Goal: Task Accomplishment & Management: Use online tool/utility

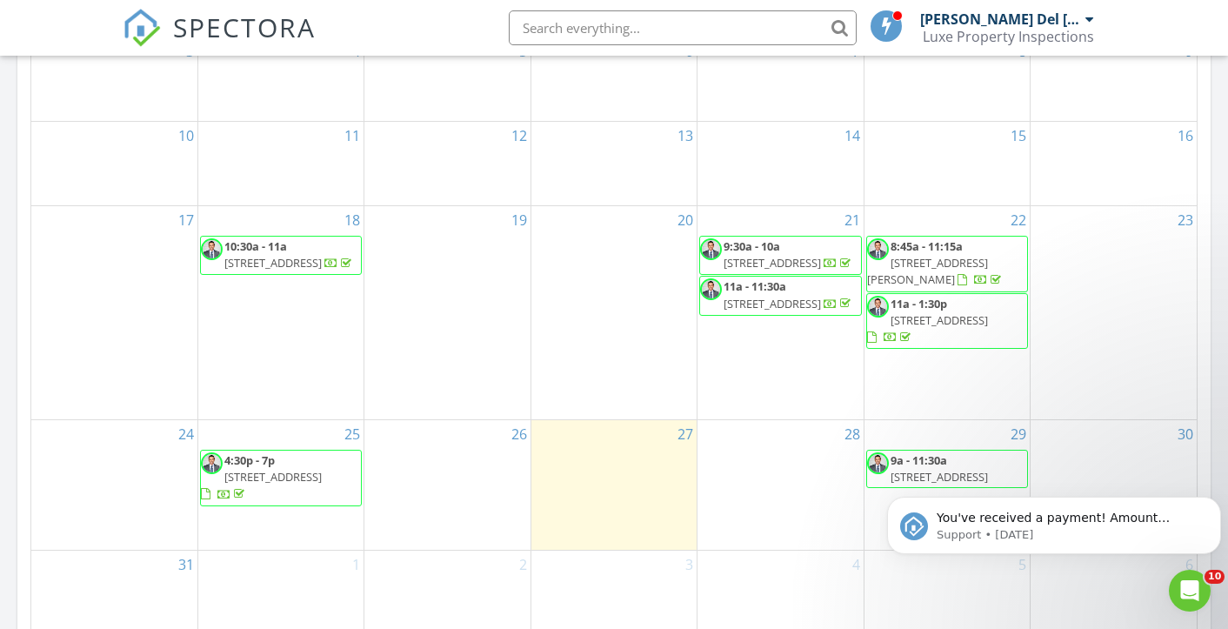
click html "You've received a payment! Amount $350.00 Fee $0.00 Net $350.00 Transaction # I…"
click at [1215, 505] on icon "Dismiss notification" at bounding box center [1217, 502] width 10 height 10
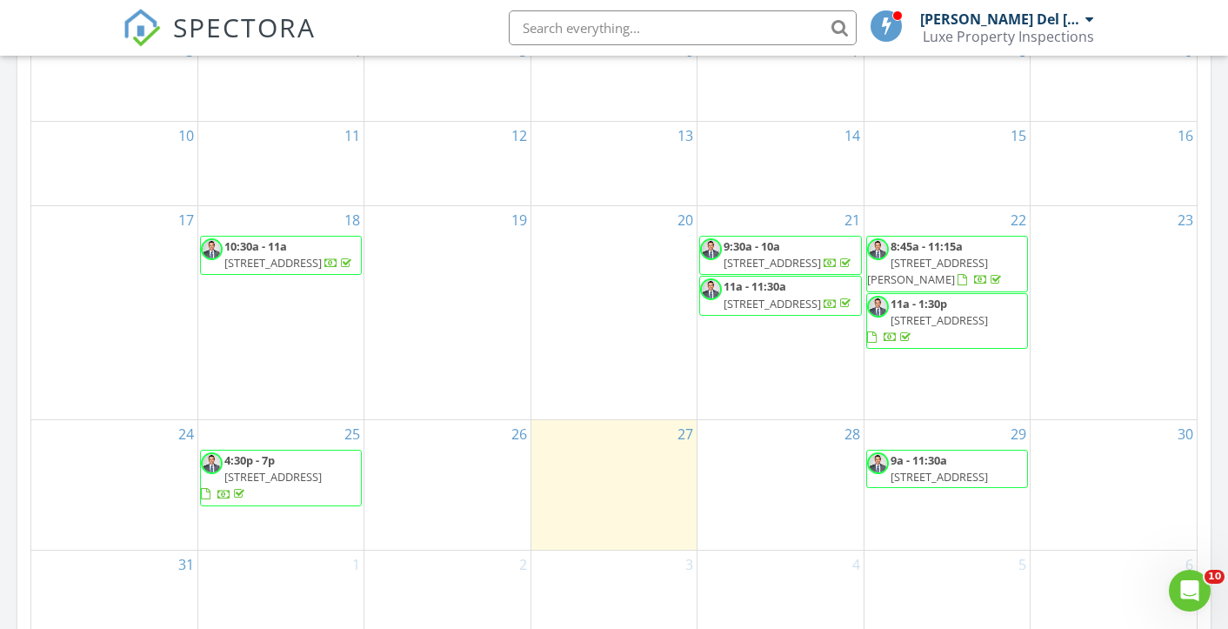
click at [987, 474] on span "9a - 11:30a 2292 SW 16th Ter, Miami 33145" at bounding box center [947, 468] width 160 height 33
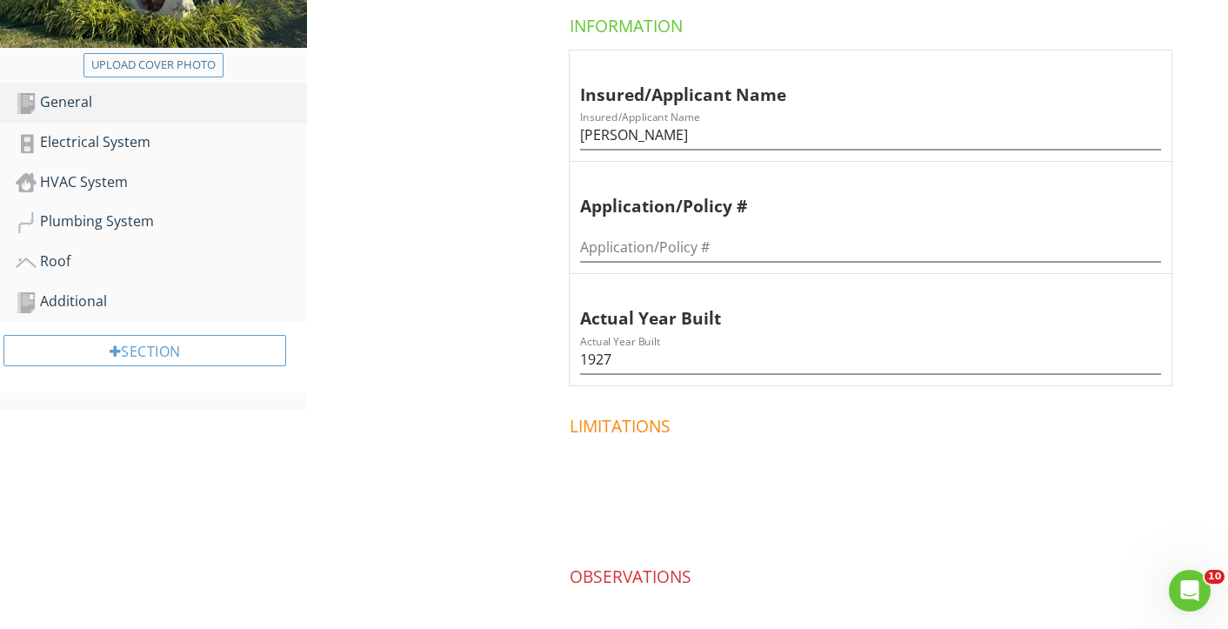
scroll to position [365, 0]
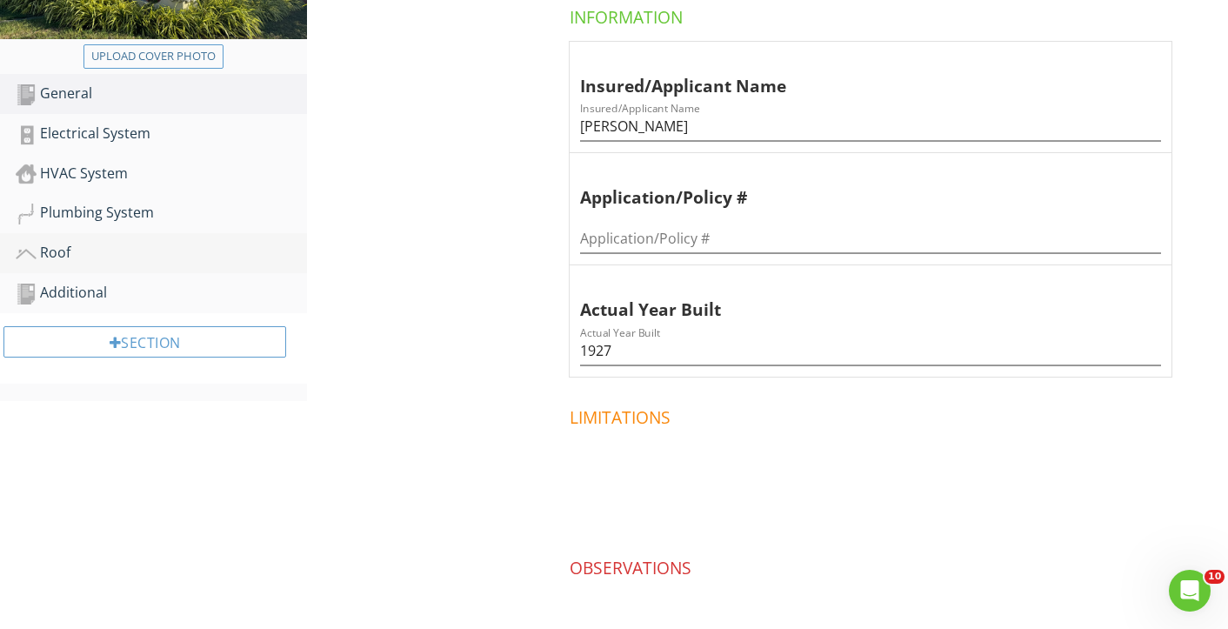
click at [102, 262] on div "Roof" at bounding box center [161, 253] width 291 height 23
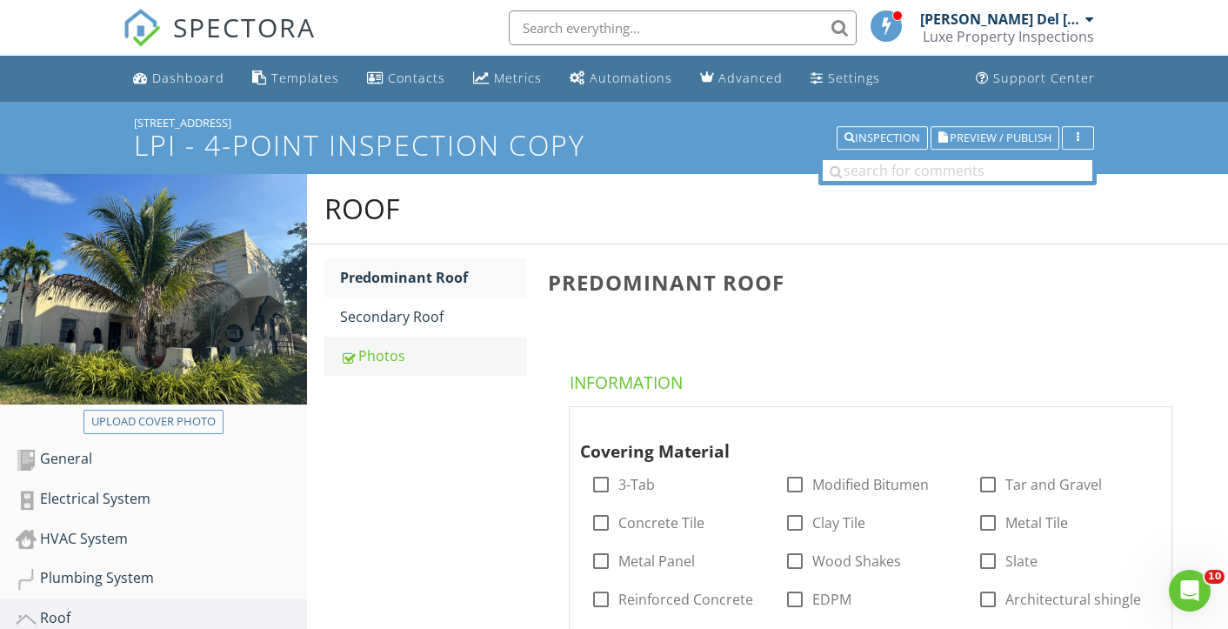
click at [381, 356] on div "Photos" at bounding box center [433, 355] width 187 height 21
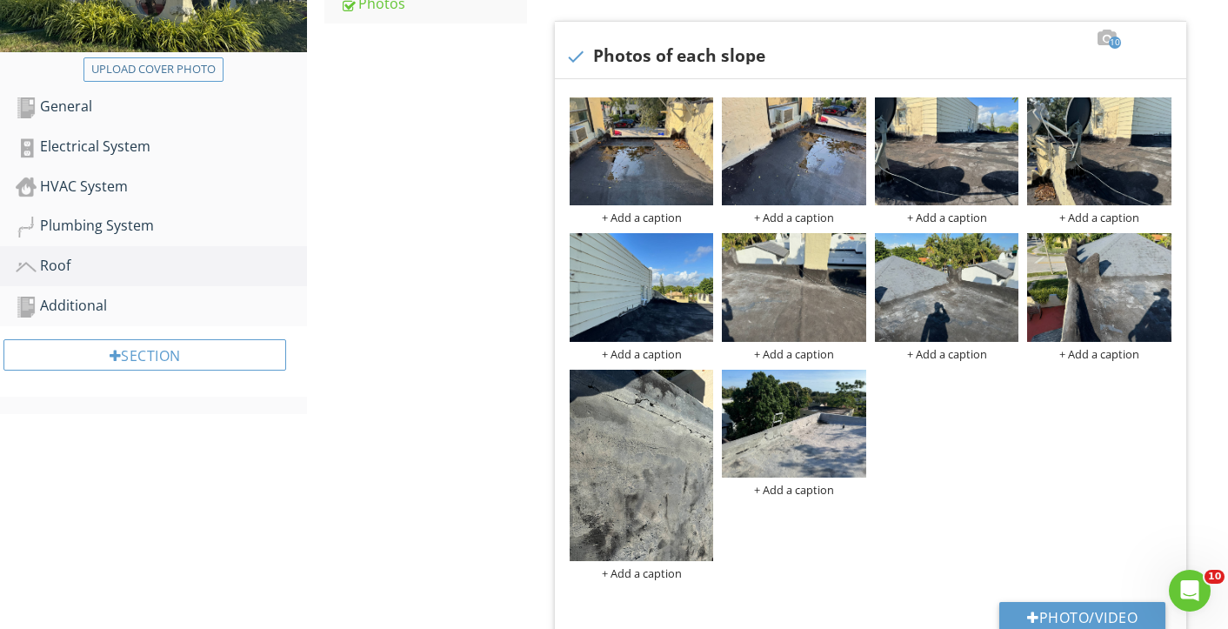
scroll to position [353, 0]
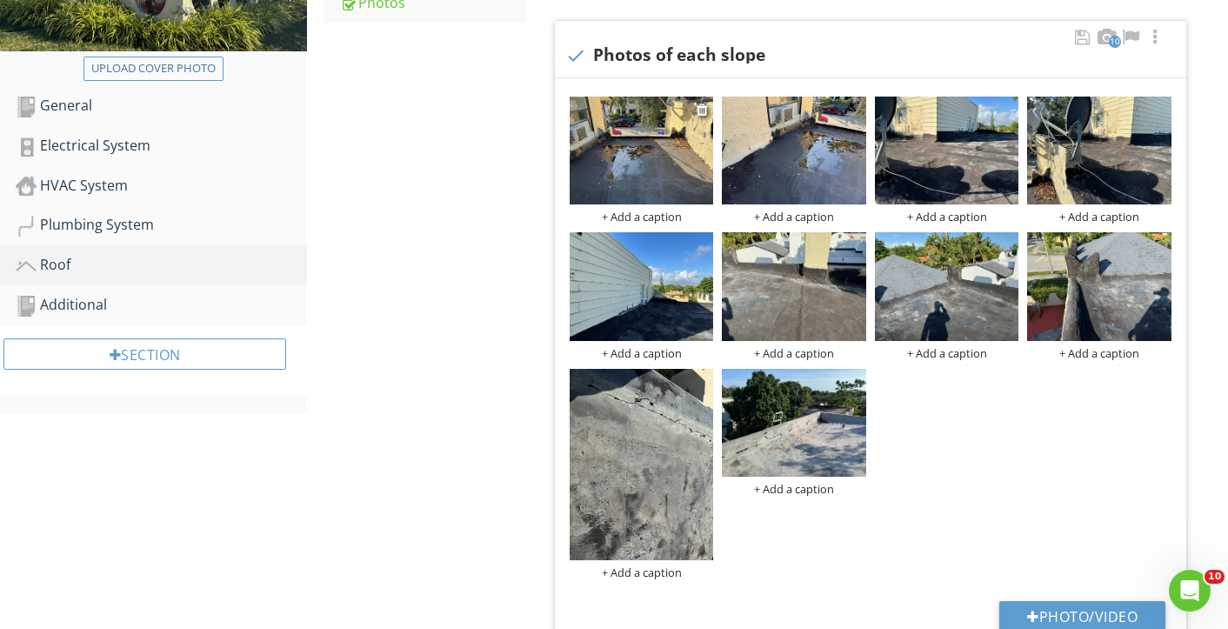
click at [637, 151] on img at bounding box center [642, 151] width 144 height 108
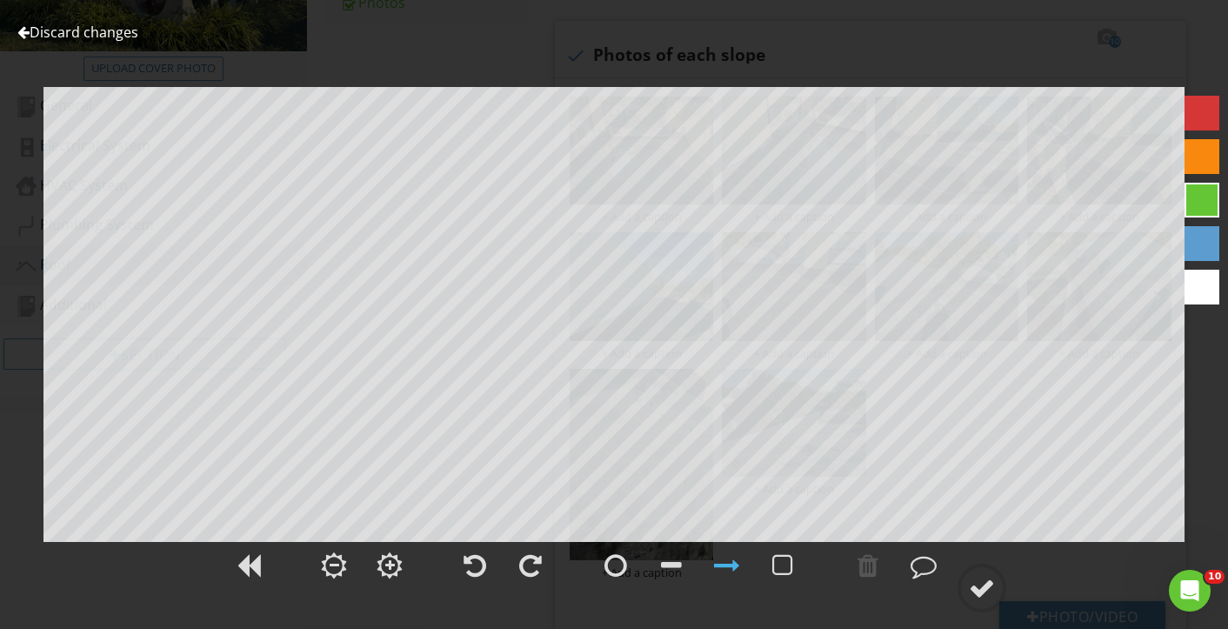
click at [80, 27] on link "Discard changes" at bounding box center [77, 32] width 121 height 19
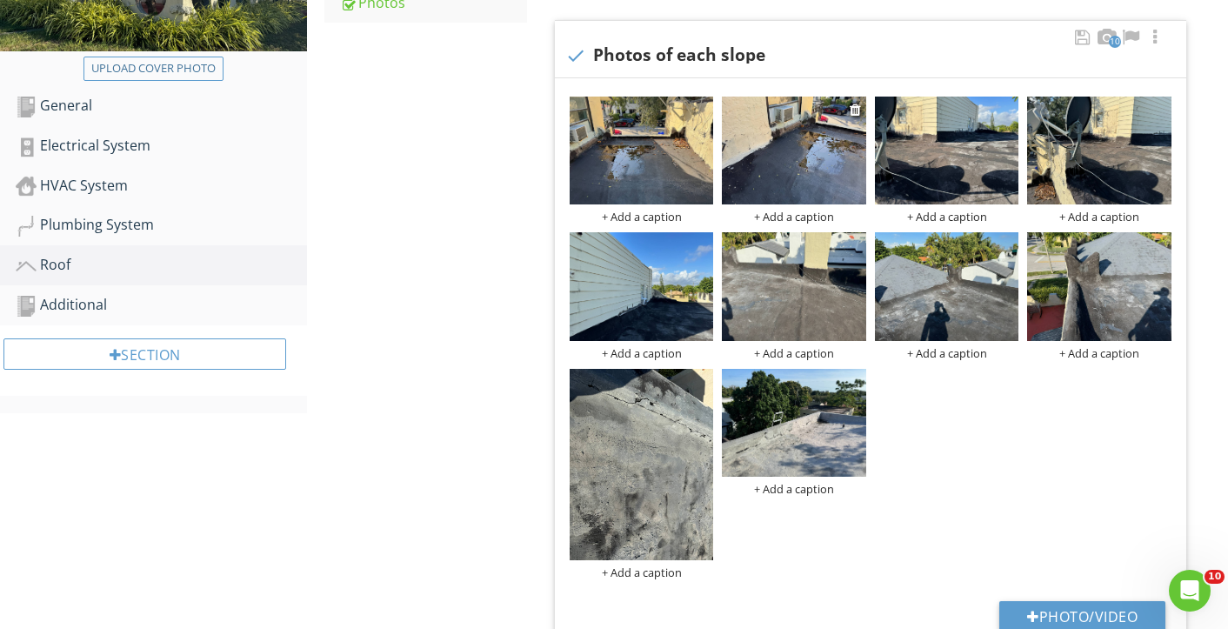
click at [803, 173] on img at bounding box center [794, 151] width 144 height 108
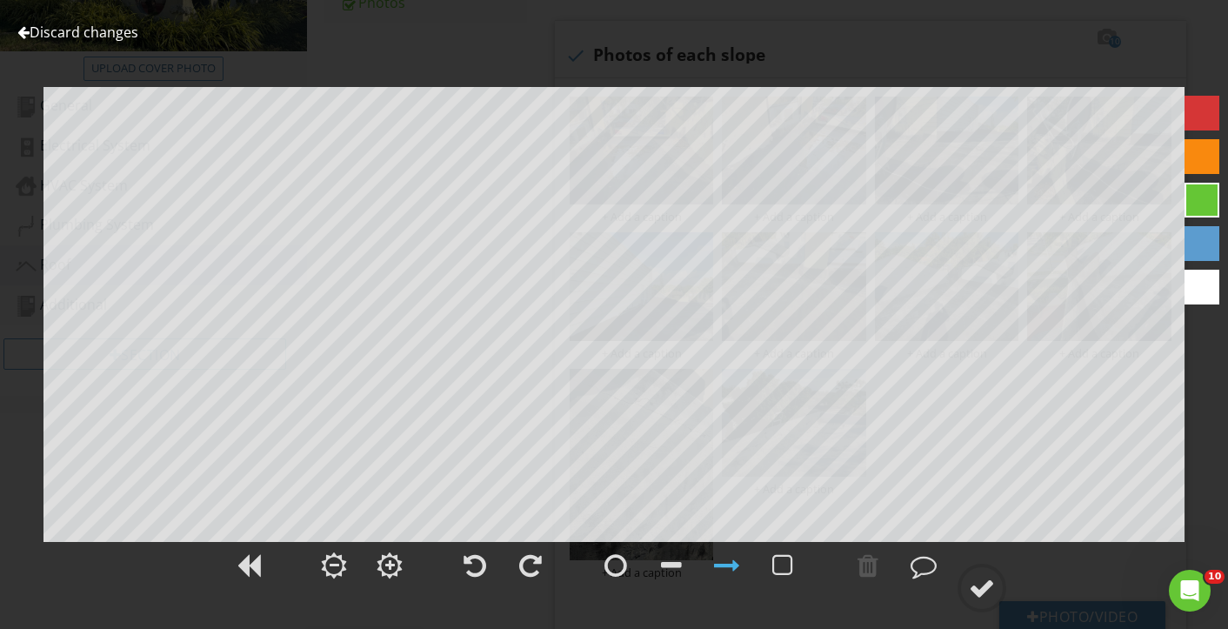
click at [28, 31] on div at bounding box center [23, 32] width 12 height 14
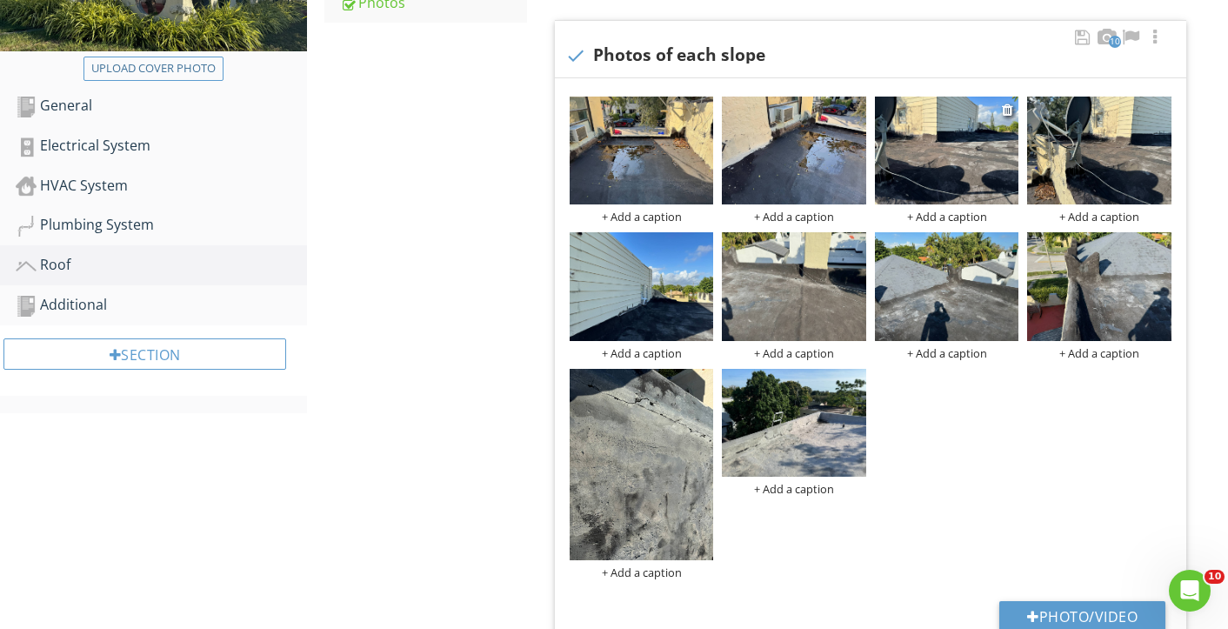
click at [974, 162] on img at bounding box center [947, 151] width 144 height 108
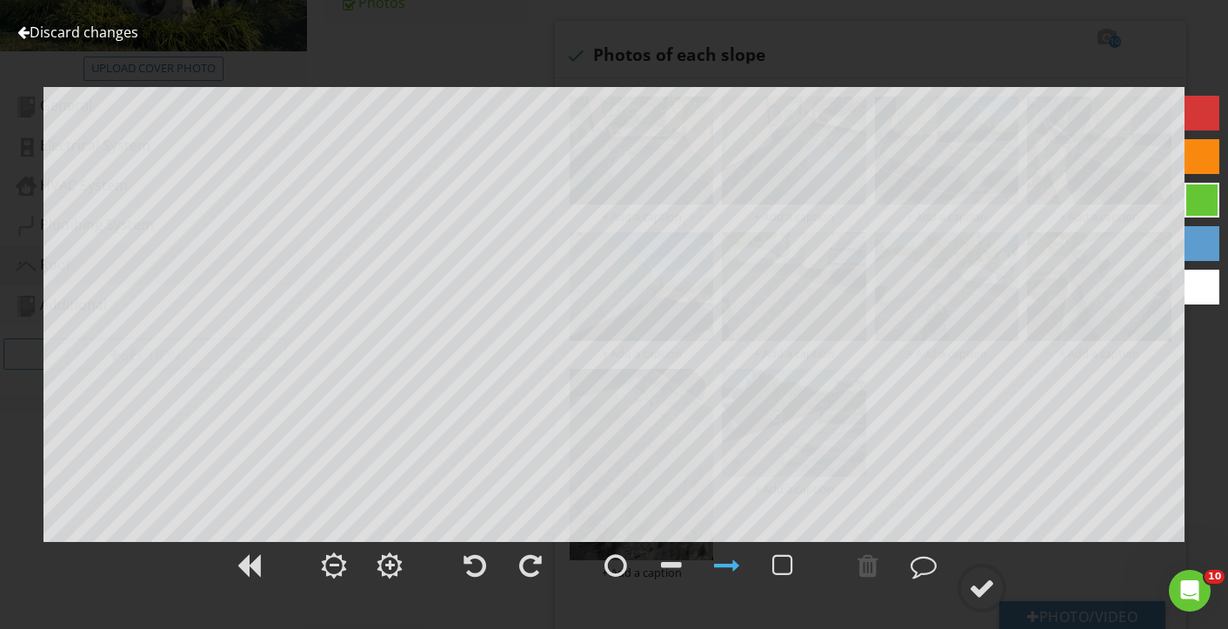
click at [12, 29] on div "Discard changes Add Location" at bounding box center [614, 314] width 1228 height 629
click at [28, 29] on div at bounding box center [23, 32] width 12 height 14
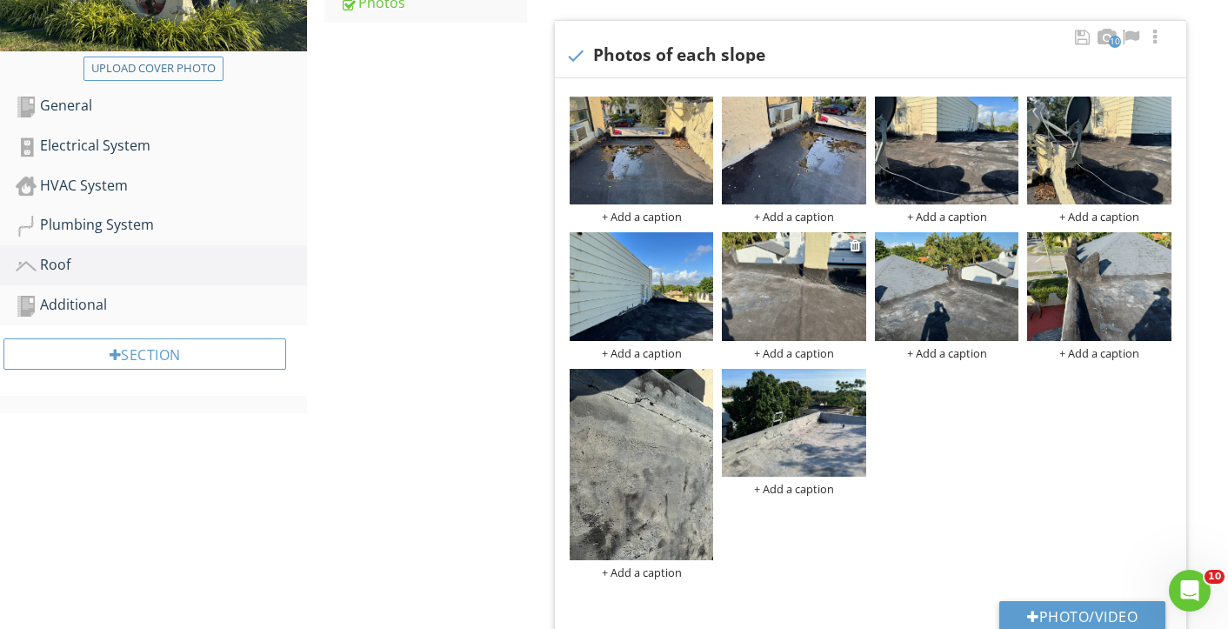
click at [812, 280] on img at bounding box center [794, 286] width 144 height 108
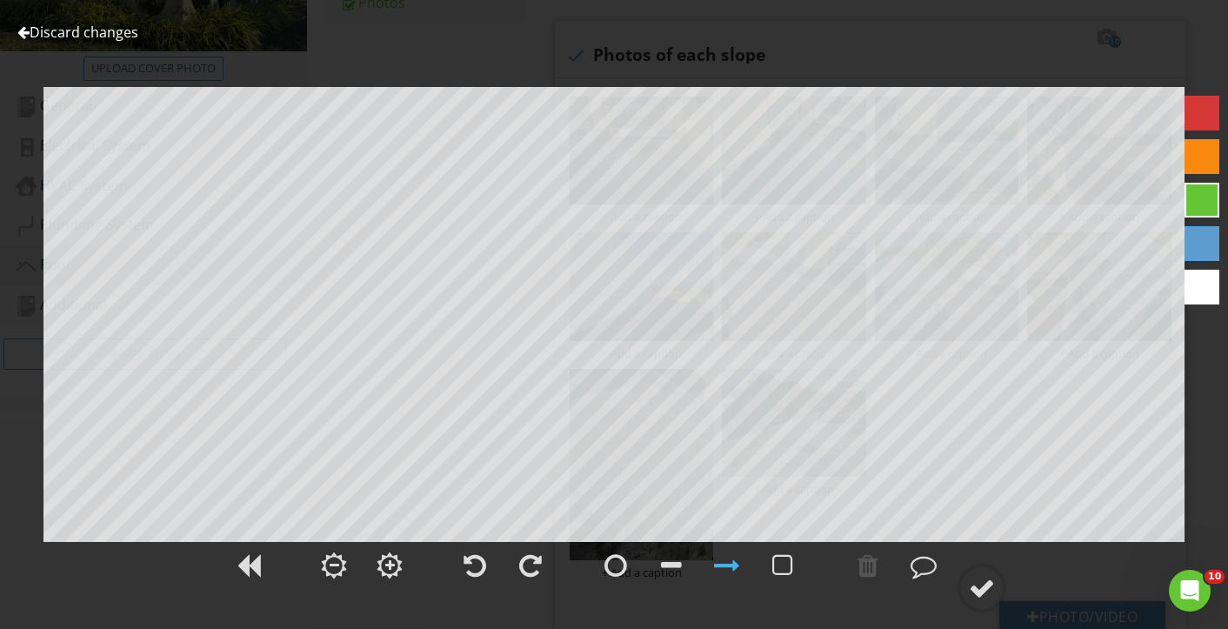
click at [21, 33] on div at bounding box center [23, 32] width 12 height 14
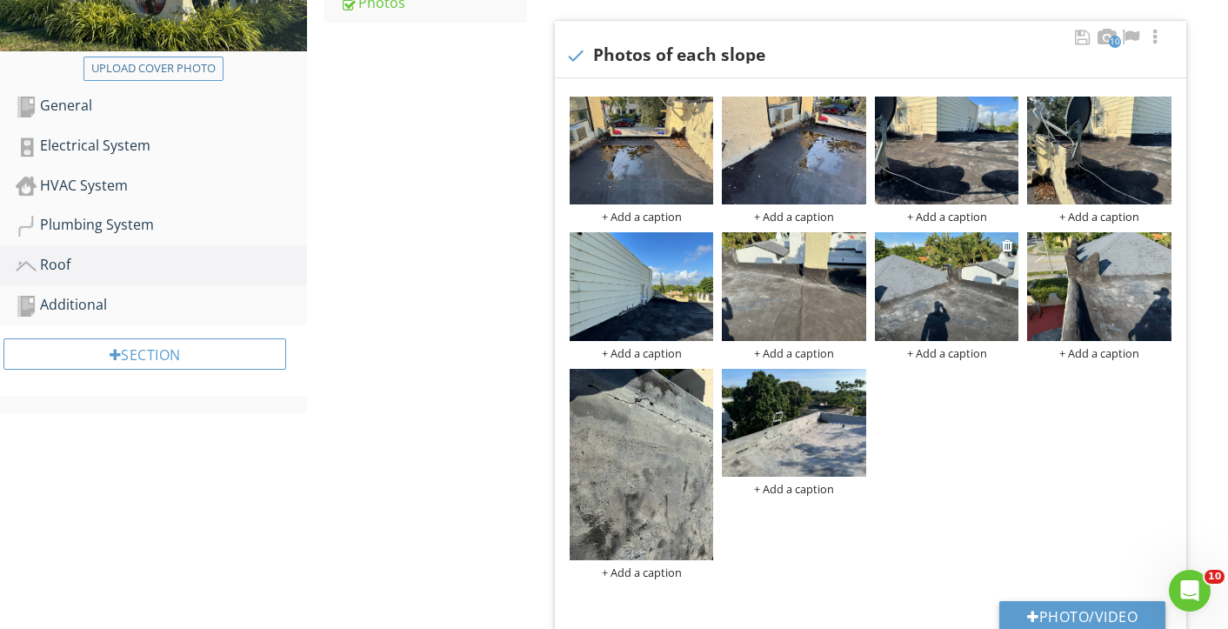
click at [948, 299] on img at bounding box center [947, 286] width 144 height 108
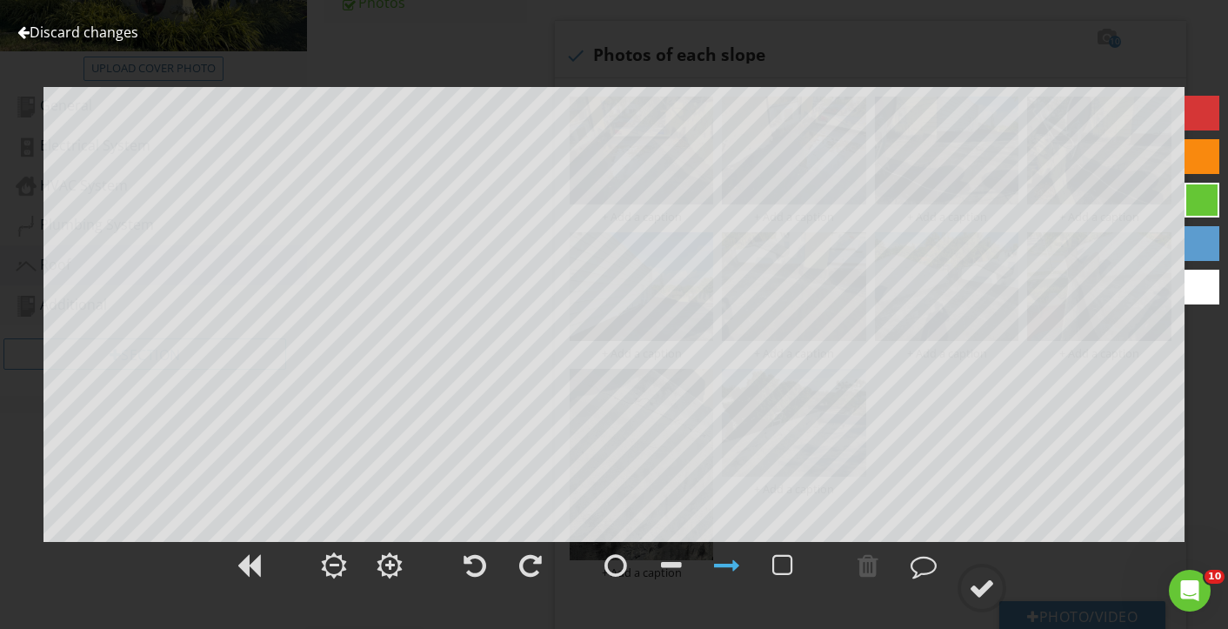
click at [28, 30] on div at bounding box center [23, 32] width 12 height 14
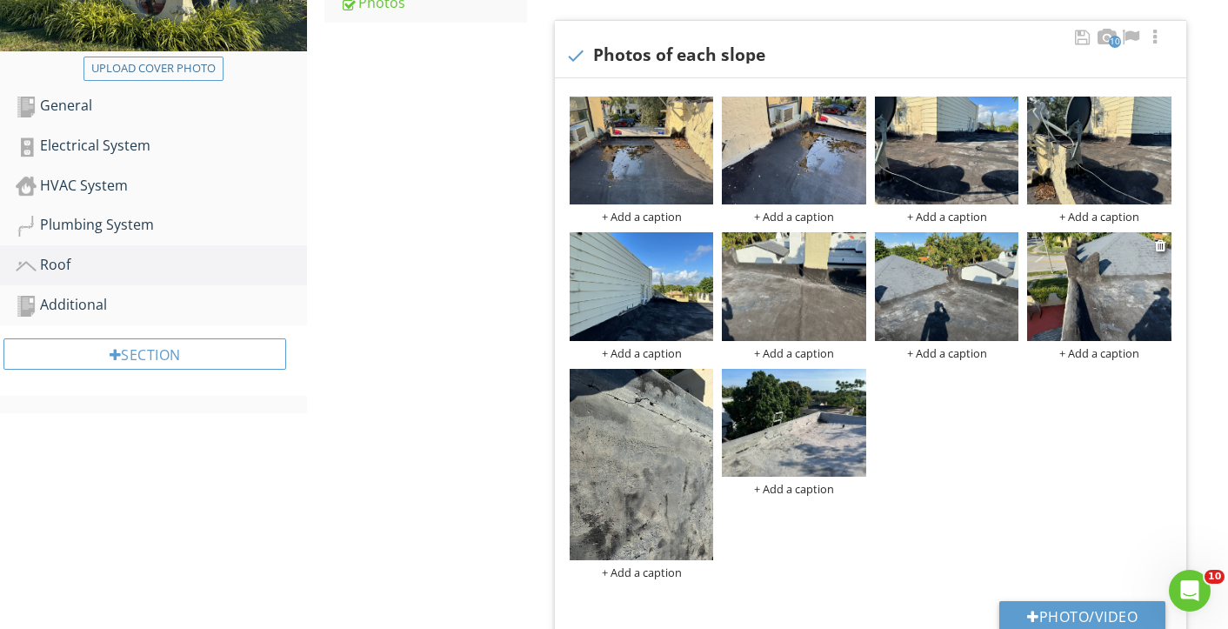
click at [1089, 307] on img at bounding box center [1099, 286] width 144 height 108
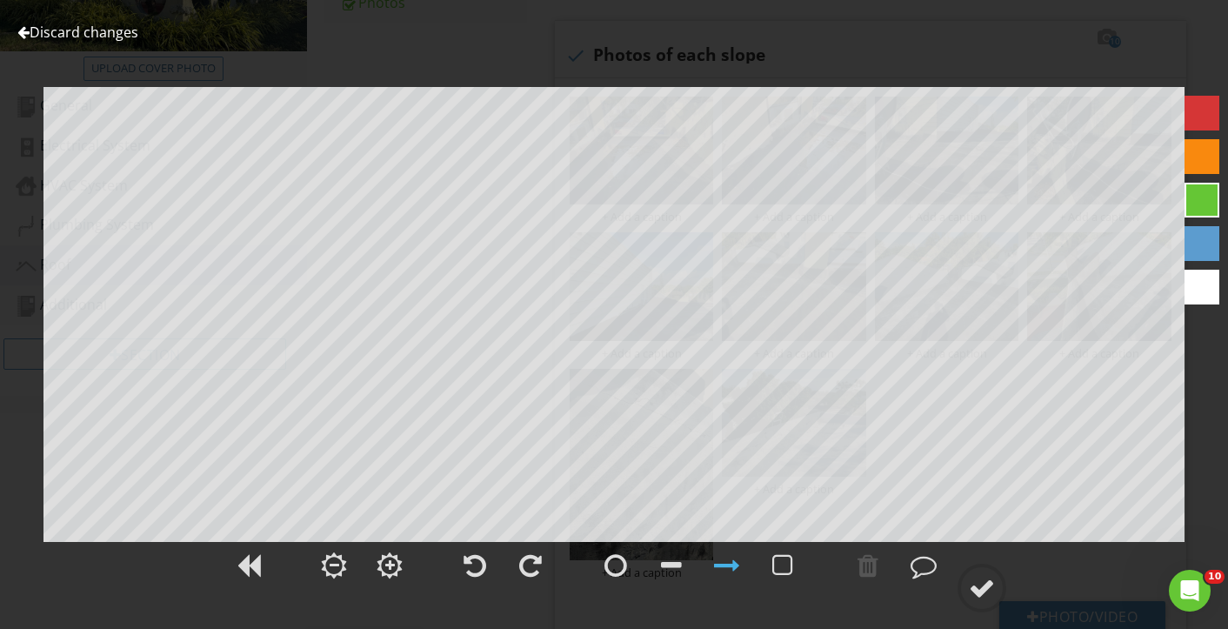
click at [30, 30] on link "Discard changes" at bounding box center [77, 32] width 121 height 19
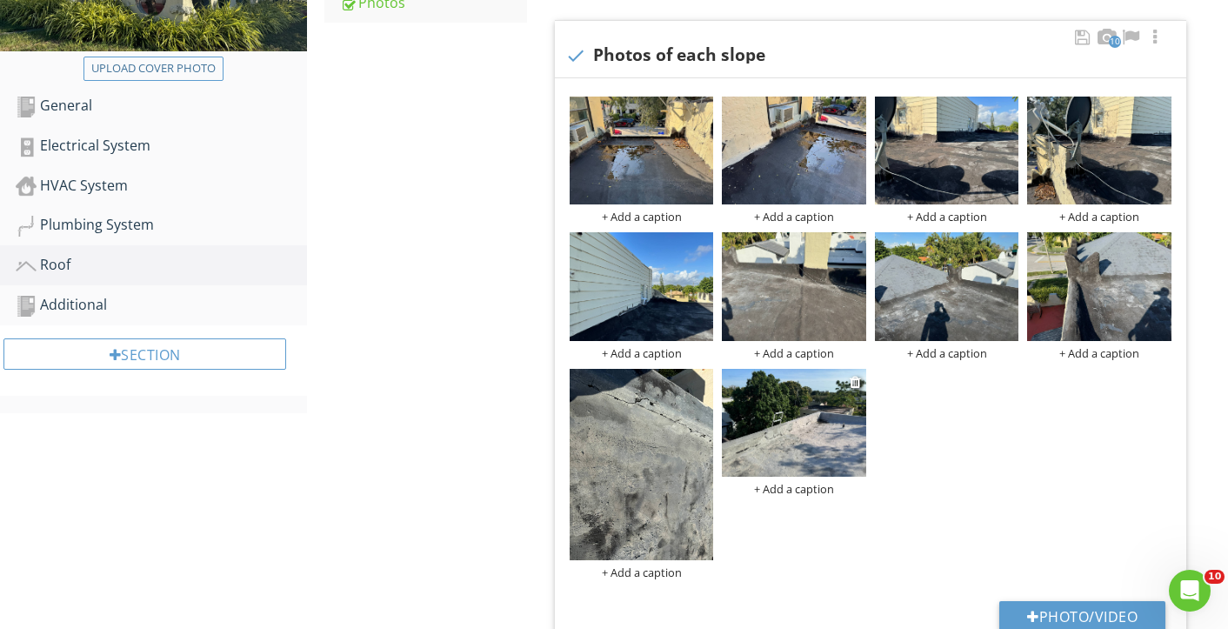
click at [785, 457] on img at bounding box center [794, 423] width 144 height 108
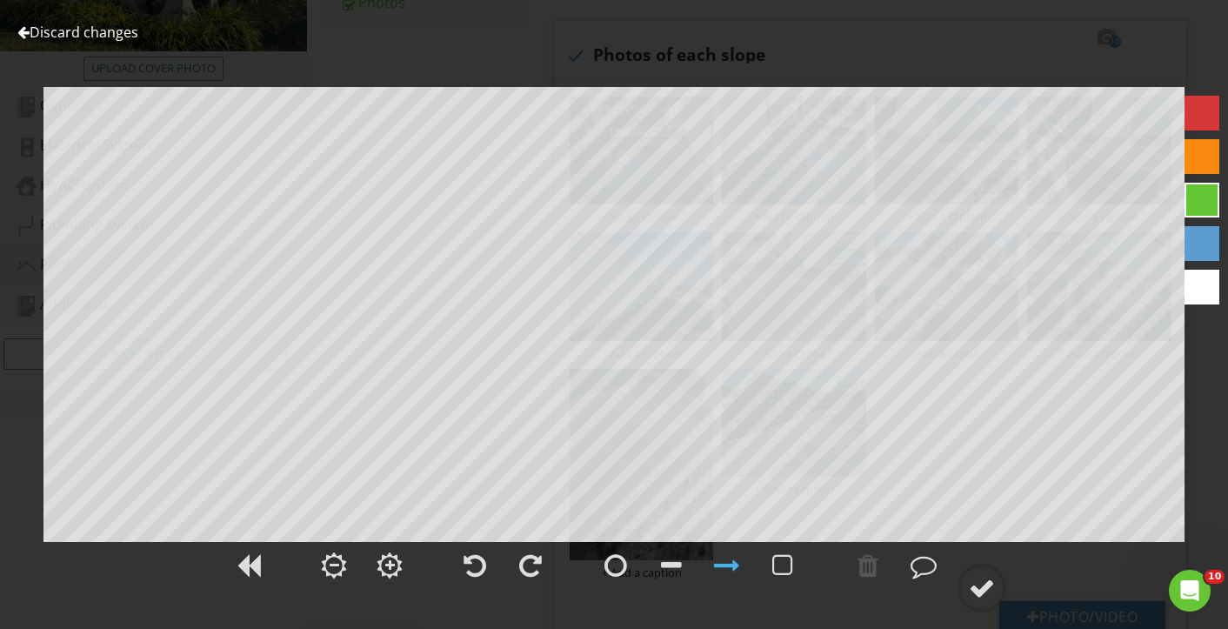
click at [23, 32] on div at bounding box center [23, 32] width 12 height 14
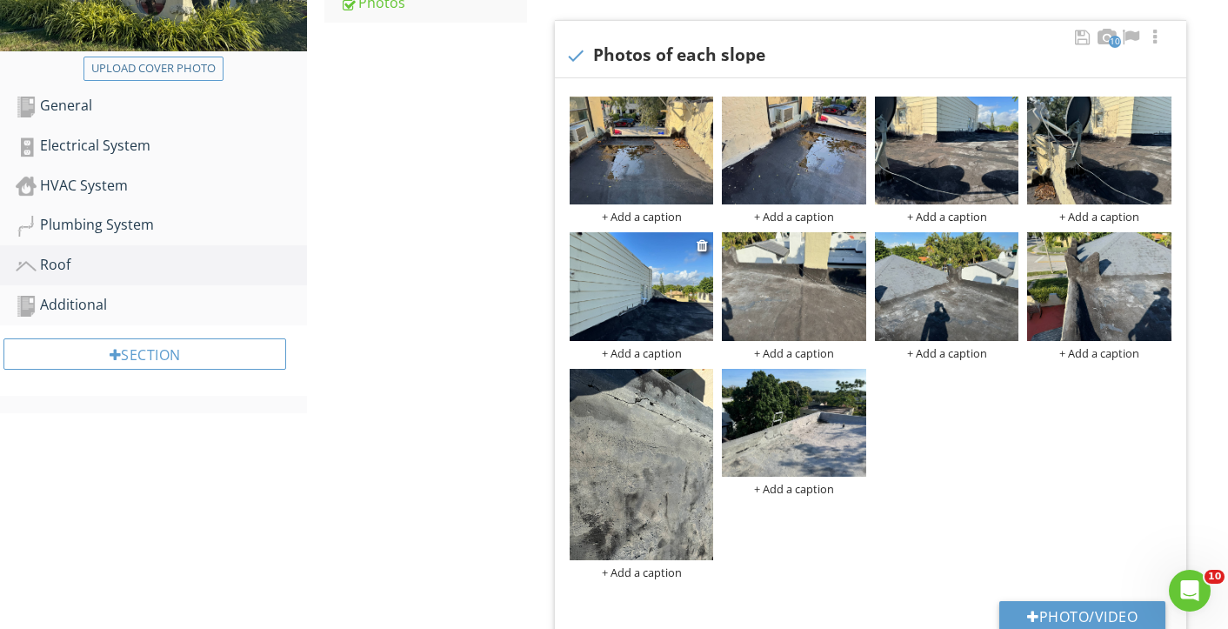
click at [633, 302] on img at bounding box center [642, 286] width 144 height 108
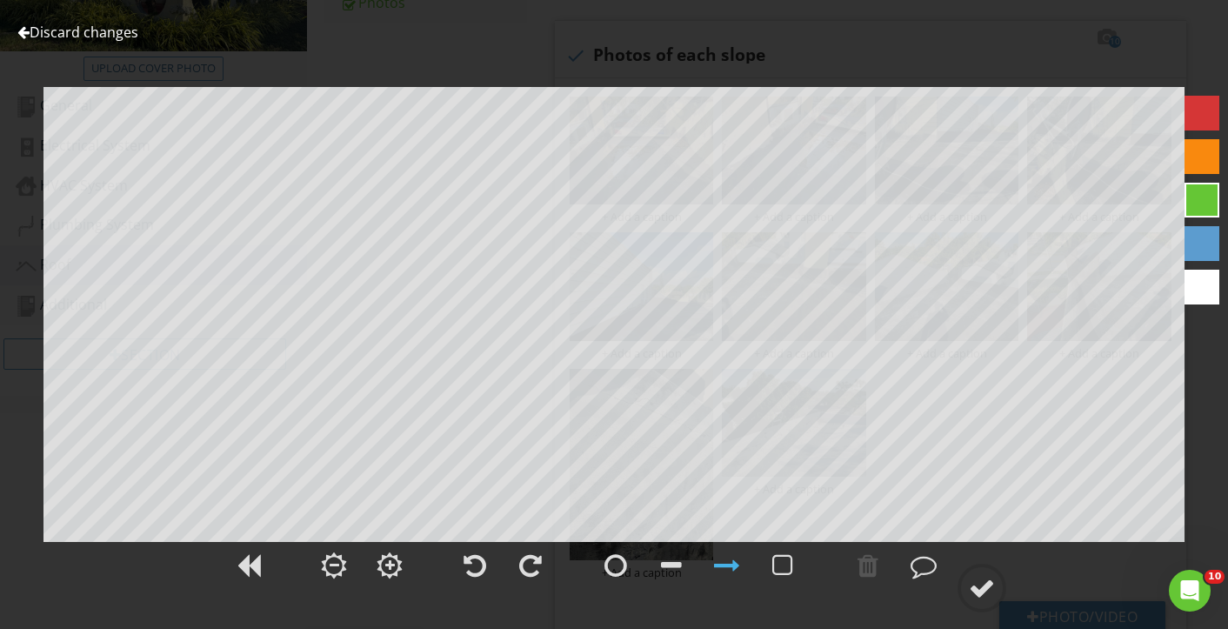
click at [24, 29] on div at bounding box center [23, 32] width 12 height 14
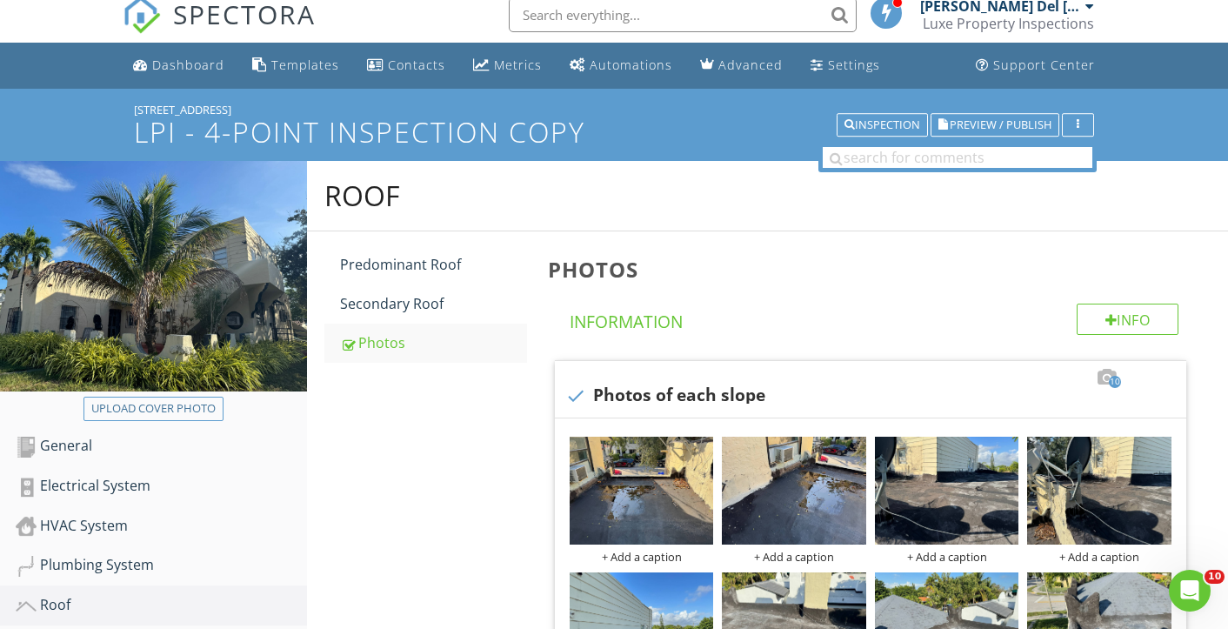
scroll to position [0, 0]
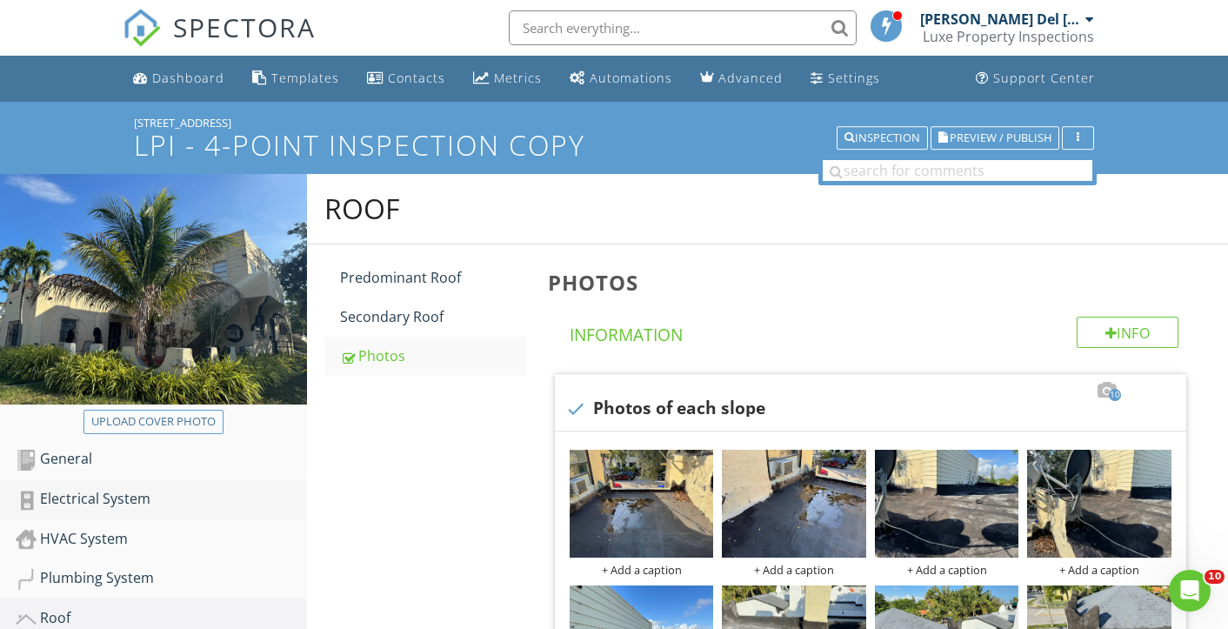
click at [80, 511] on link "Electrical System" at bounding box center [161, 499] width 291 height 40
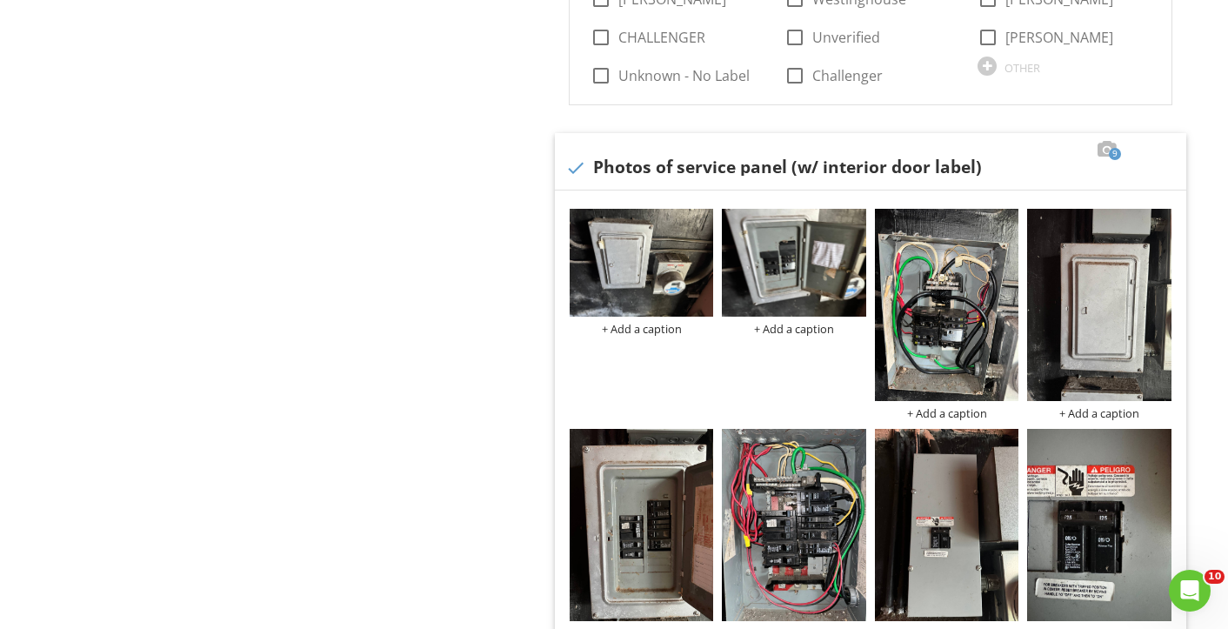
scroll to position [1284, 0]
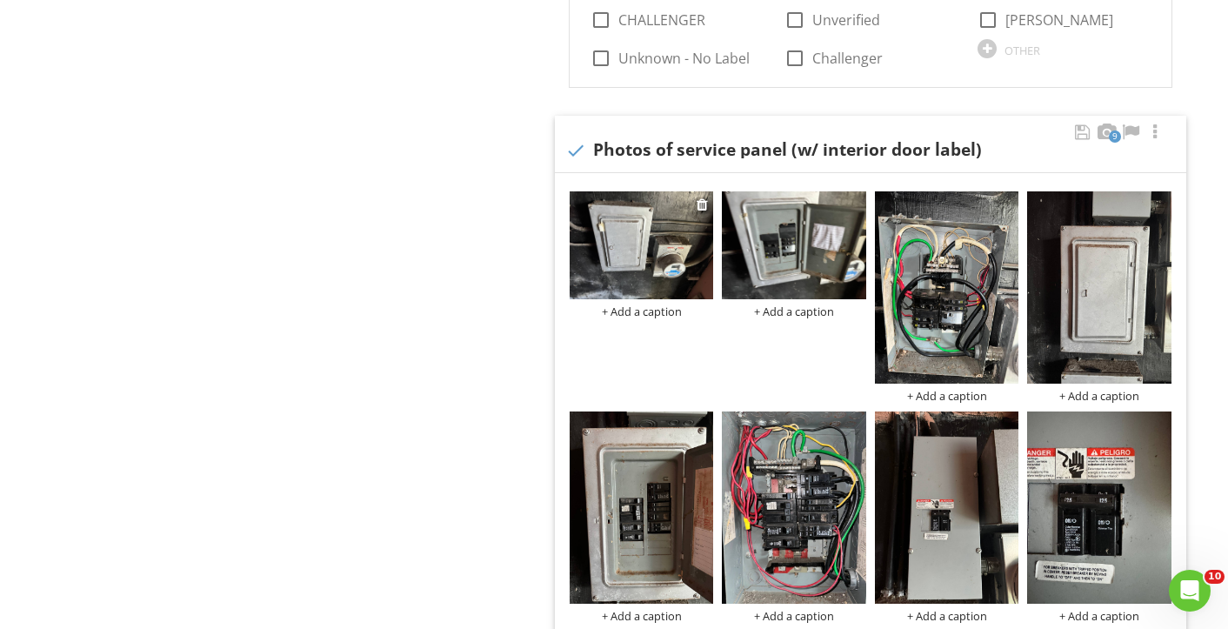
click at [626, 243] on img at bounding box center [642, 245] width 144 height 108
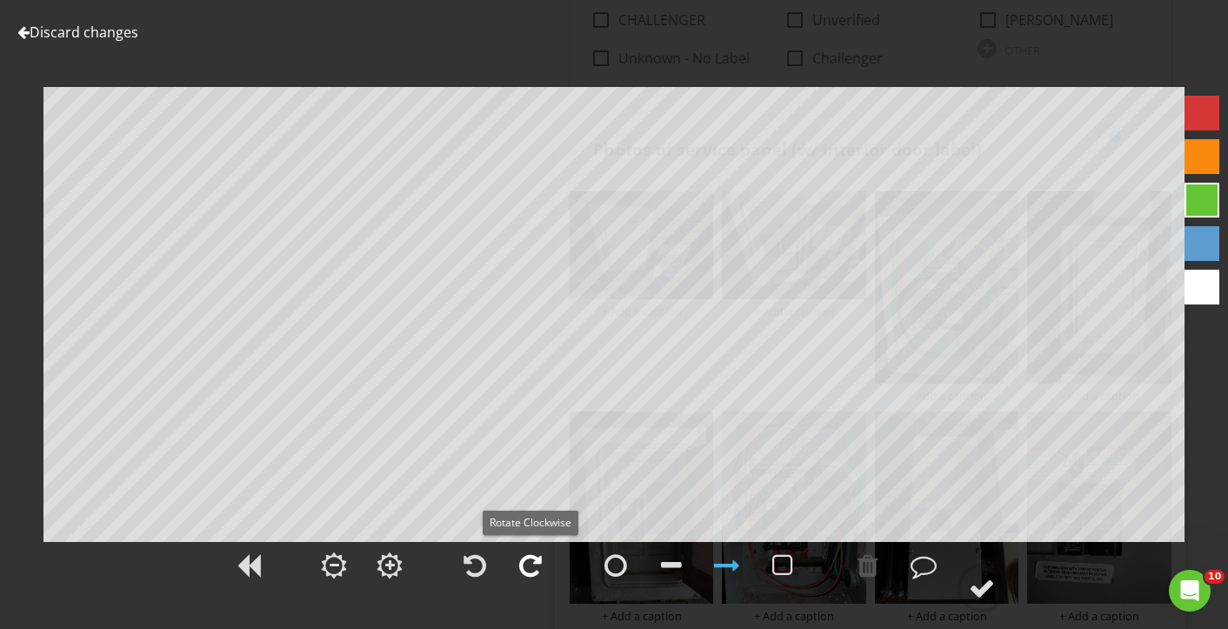
click at [529, 565] on div at bounding box center [530, 565] width 23 height 26
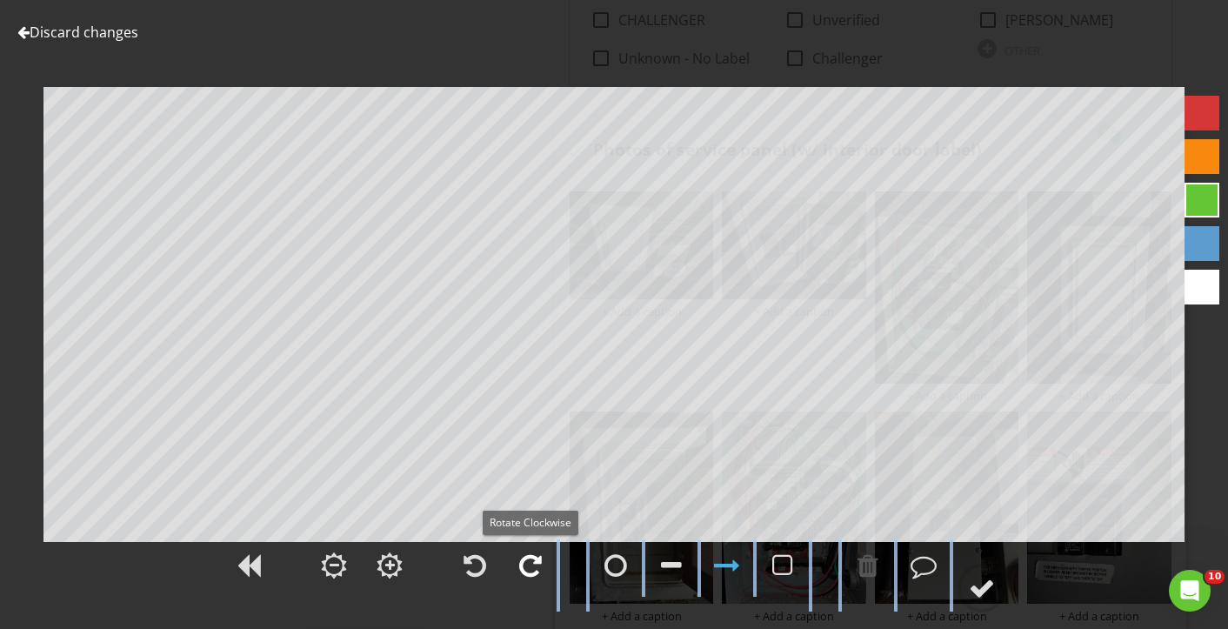
click at [529, 565] on div at bounding box center [530, 565] width 23 height 26
click at [520, 566] on div at bounding box center [530, 565] width 23 height 26
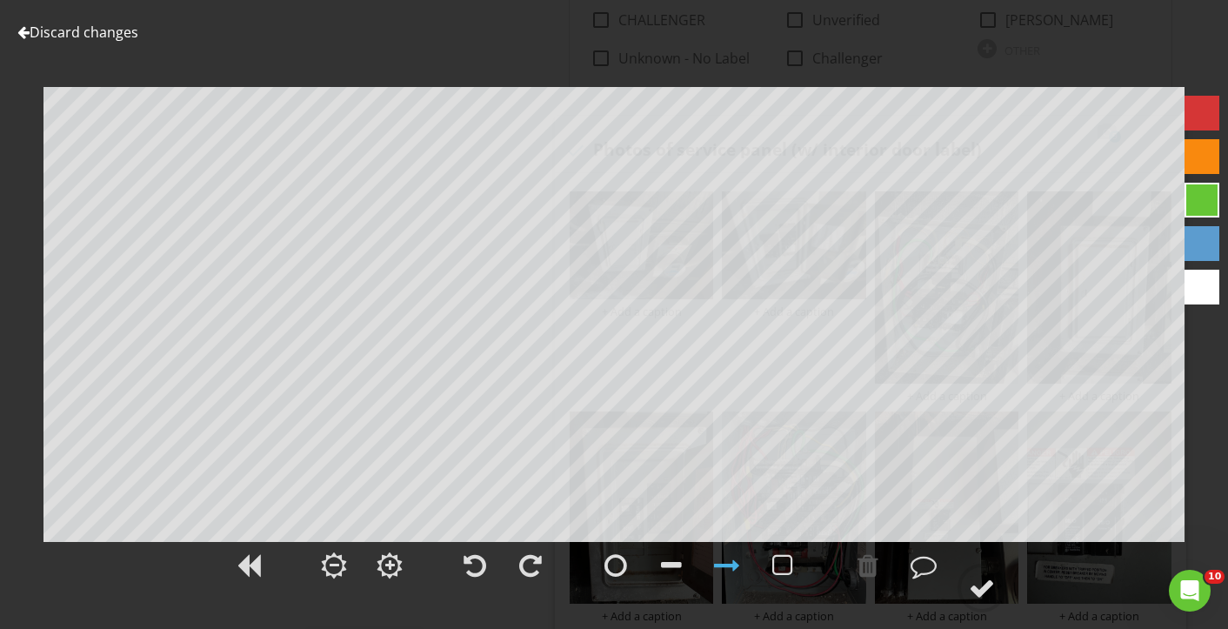
click at [71, 30] on link "Discard changes" at bounding box center [77, 32] width 121 height 19
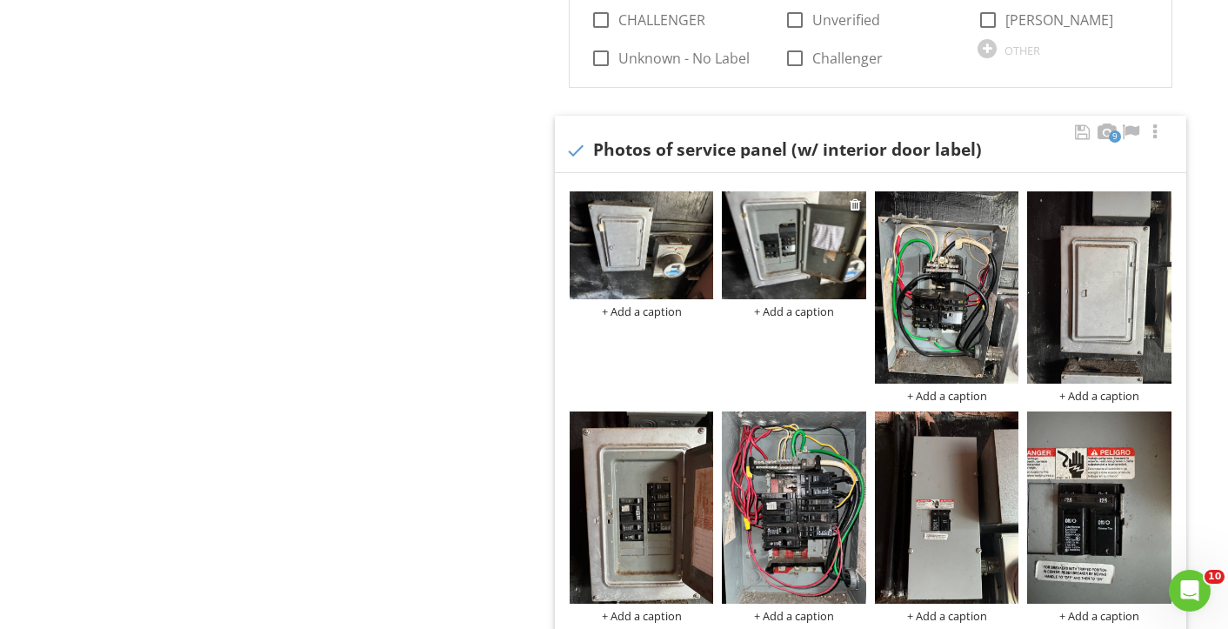
click at [779, 231] on img at bounding box center [794, 245] width 144 height 108
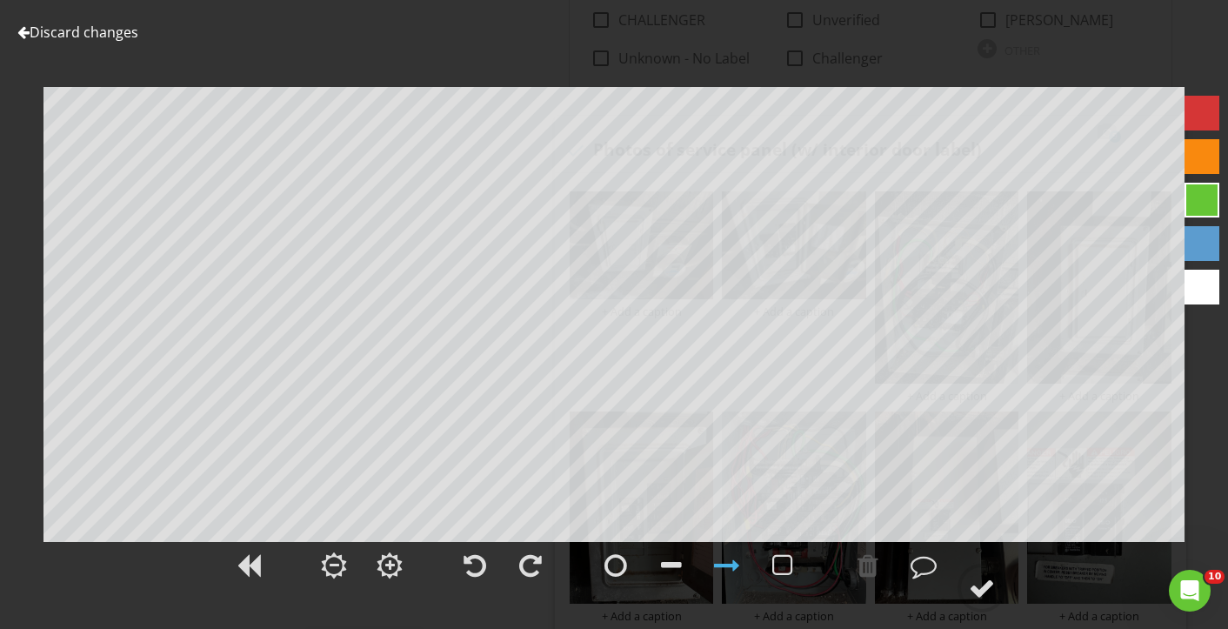
click at [59, 30] on link "Discard changes" at bounding box center [77, 32] width 121 height 19
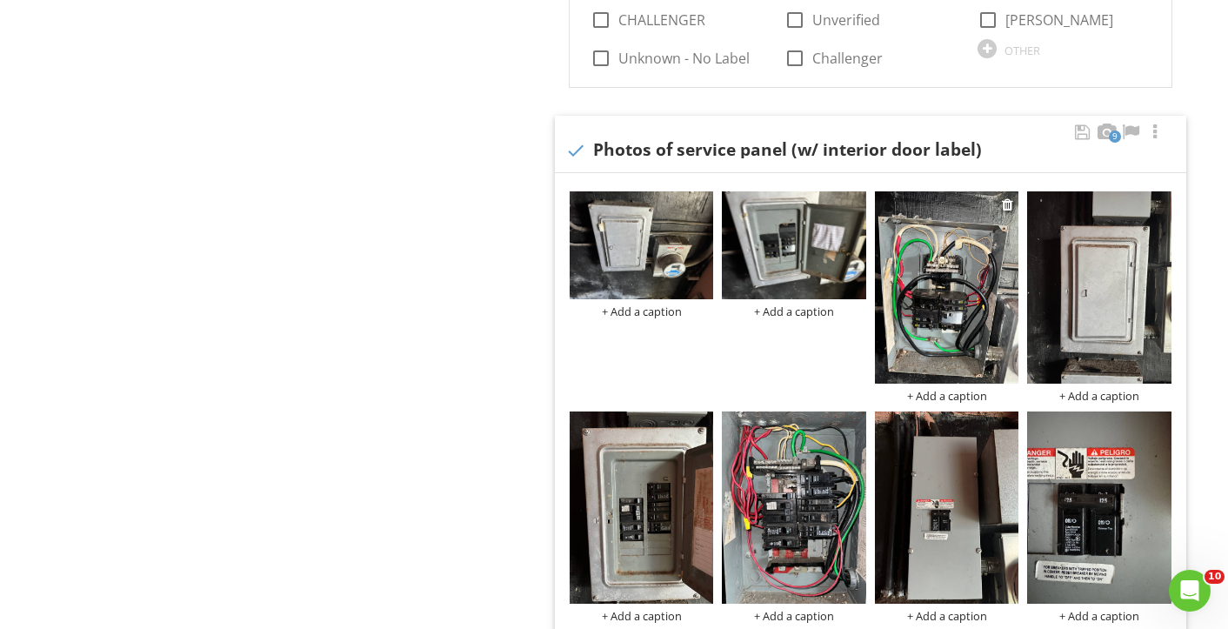
click at [939, 265] on img at bounding box center [947, 287] width 144 height 192
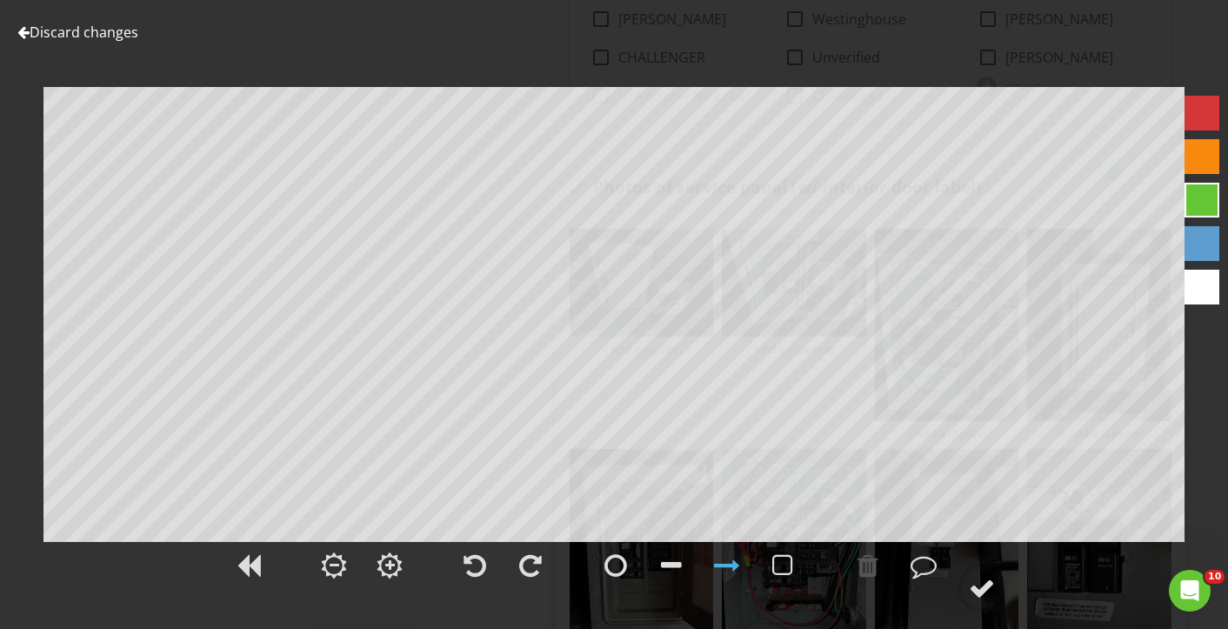
scroll to position [1248, 0]
click at [47, 35] on link "Discard changes" at bounding box center [77, 32] width 121 height 19
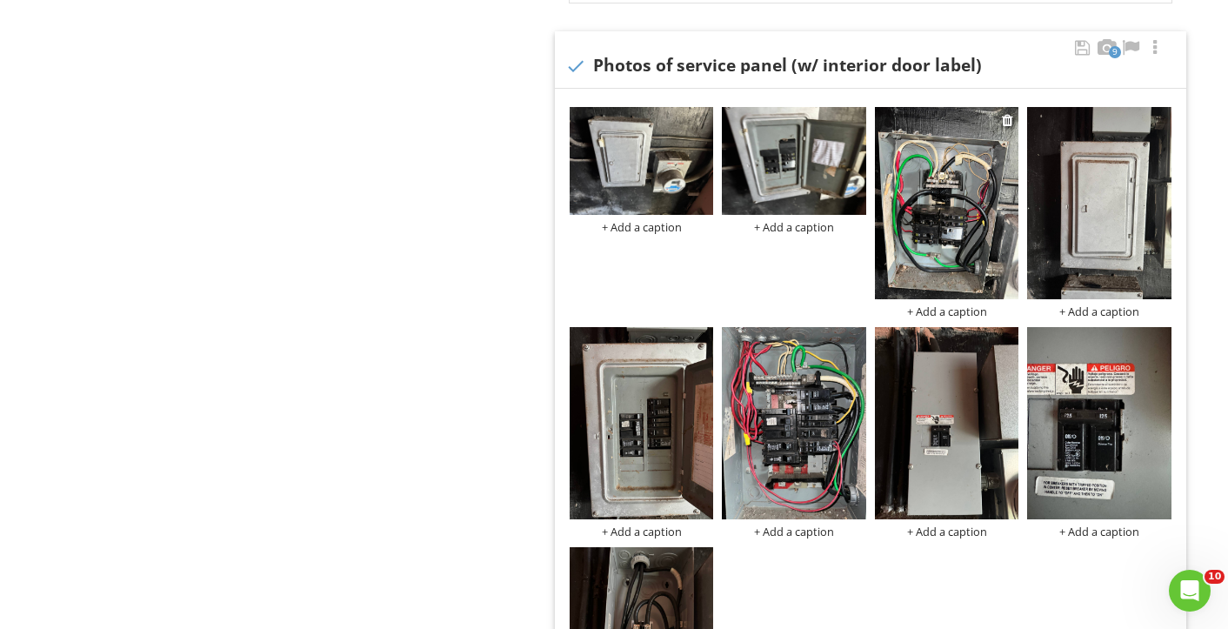
scroll to position [1379, 0]
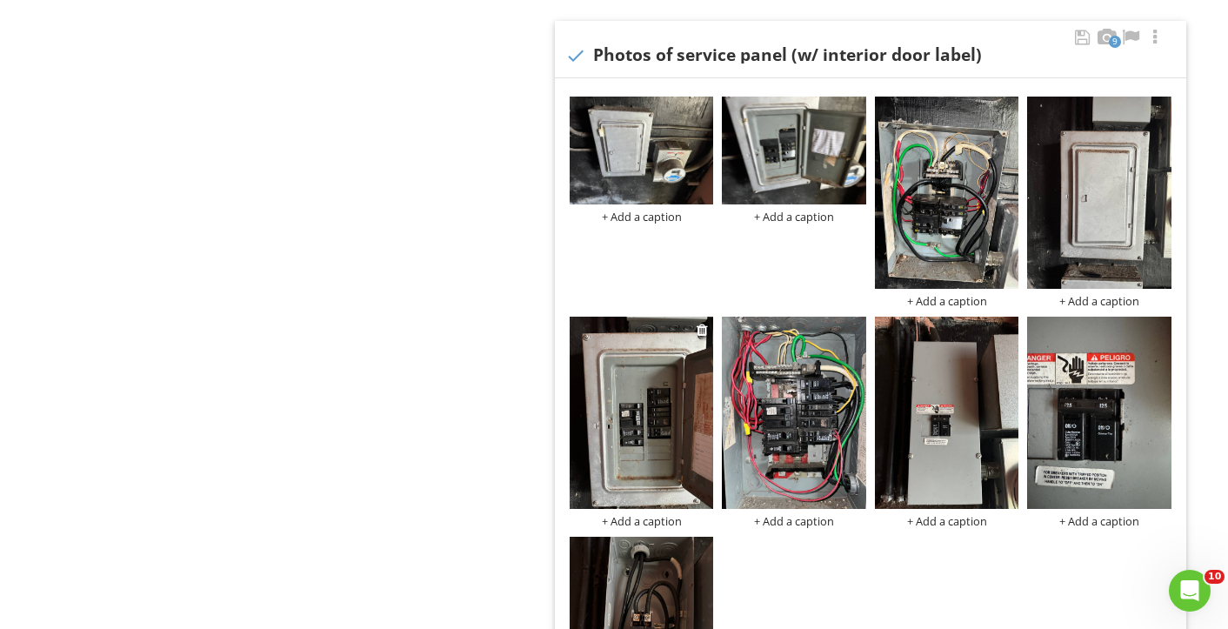
click at [631, 389] on img at bounding box center [642, 413] width 144 height 192
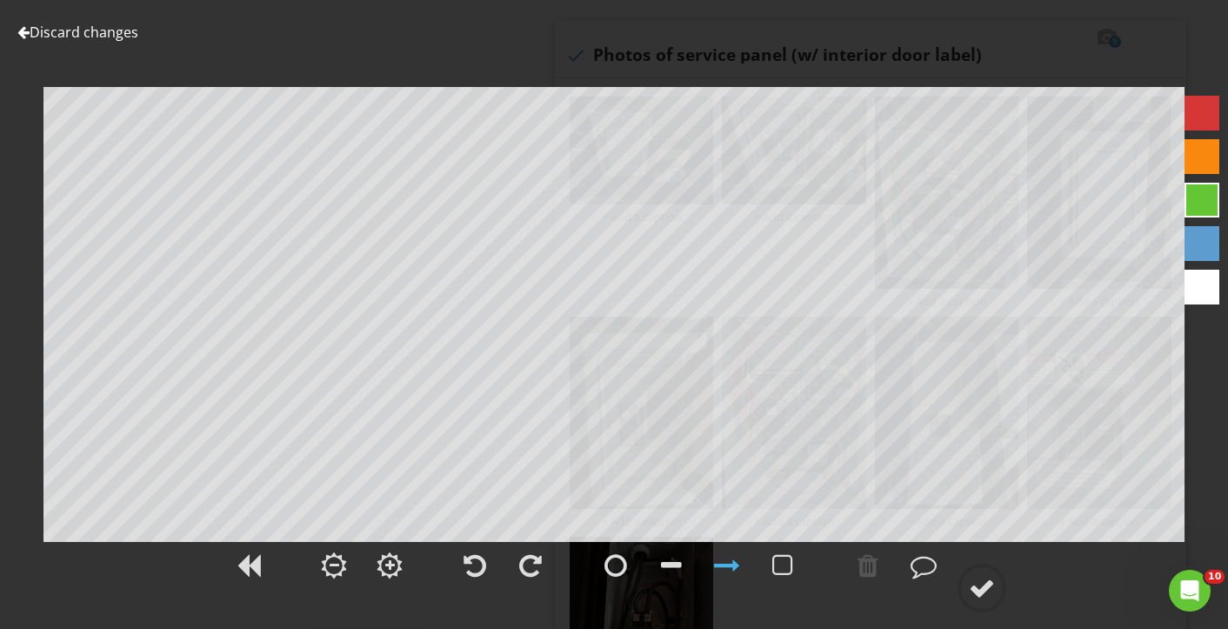
click at [55, 32] on link "Discard changes" at bounding box center [77, 32] width 121 height 19
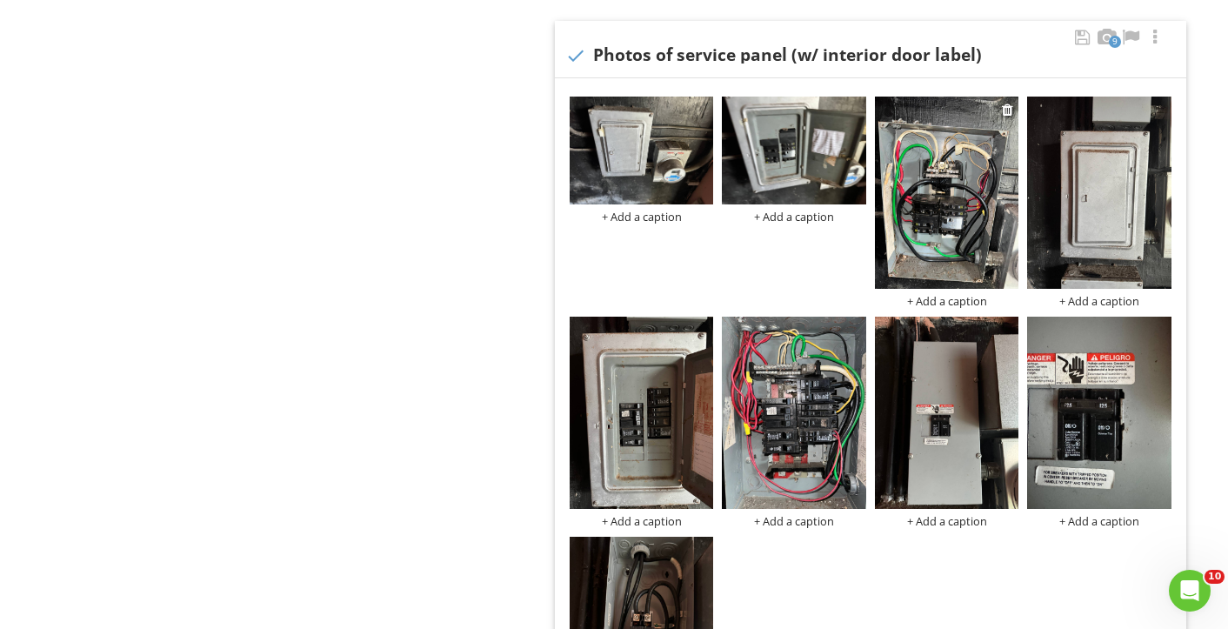
click at [909, 195] on img at bounding box center [947, 193] width 144 height 192
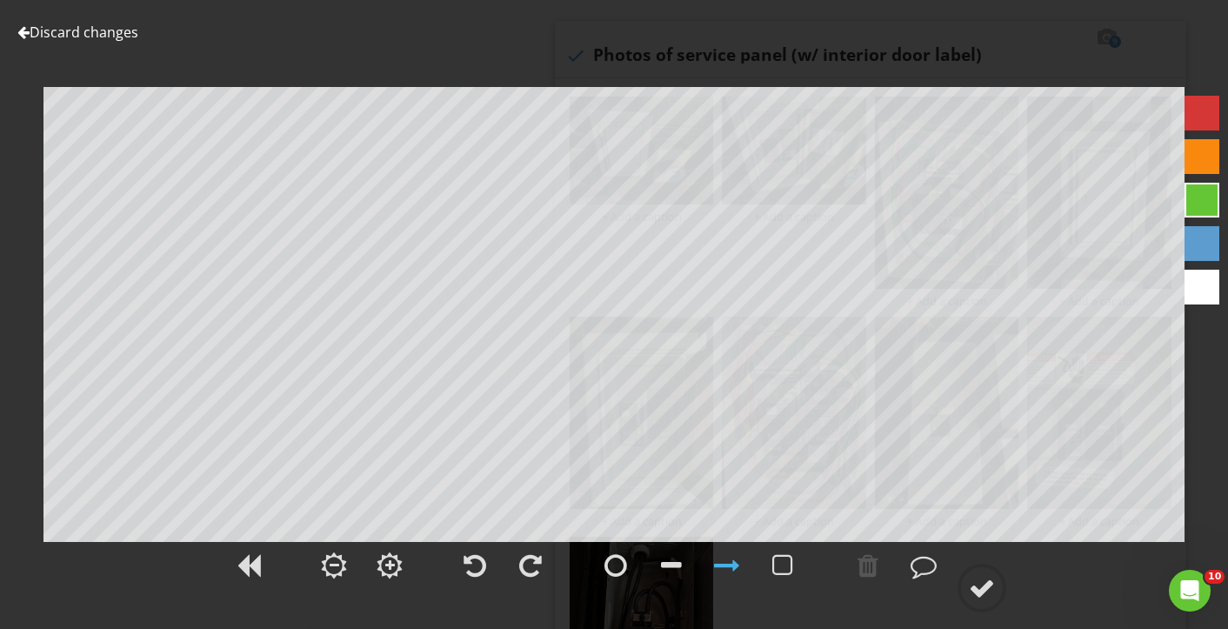
click at [11, 545] on div at bounding box center [614, 575] width 1228 height 72
click at [105, 31] on link "Discard changes" at bounding box center [77, 32] width 121 height 19
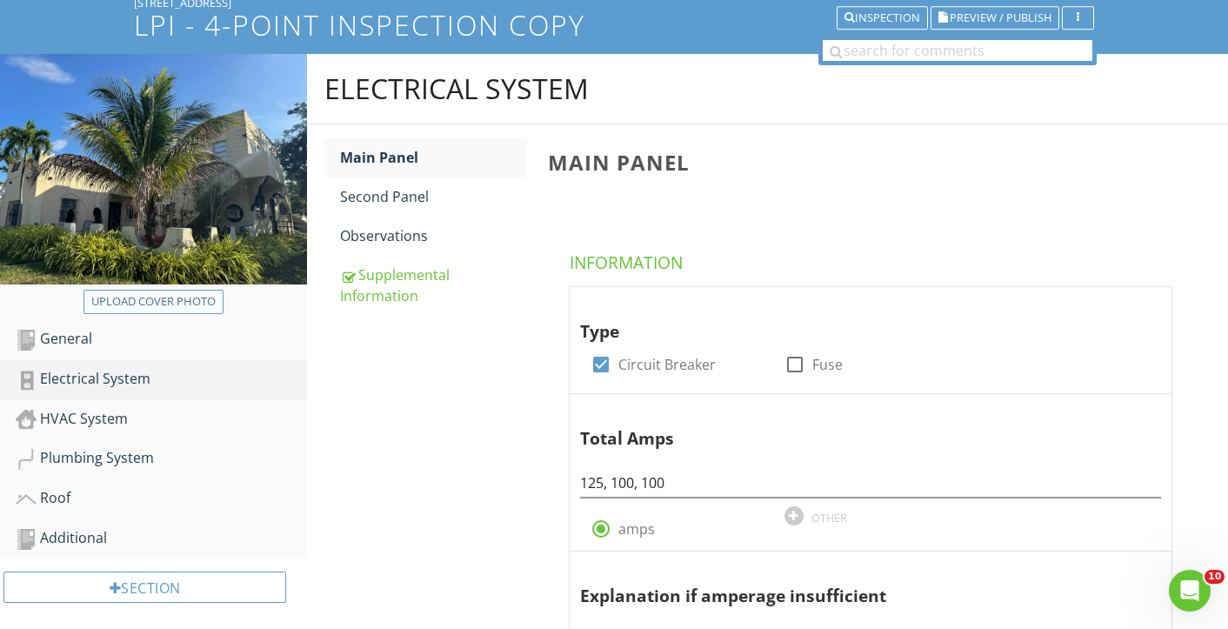
scroll to position [115, 0]
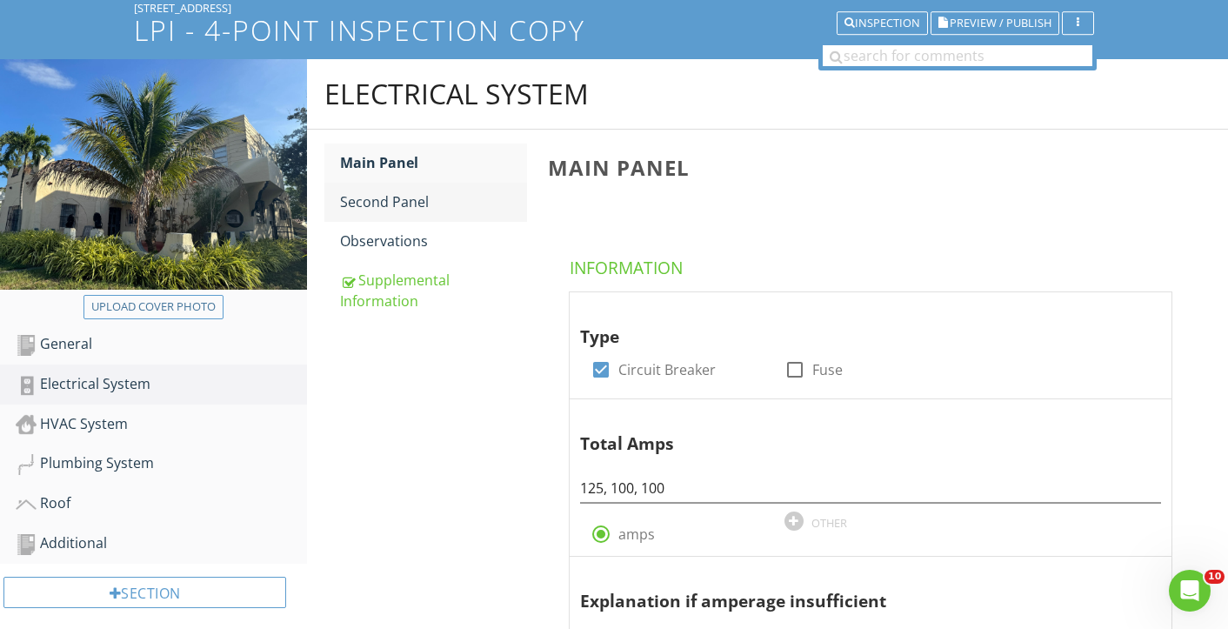
click at [384, 206] on div "Second Panel" at bounding box center [433, 201] width 187 height 21
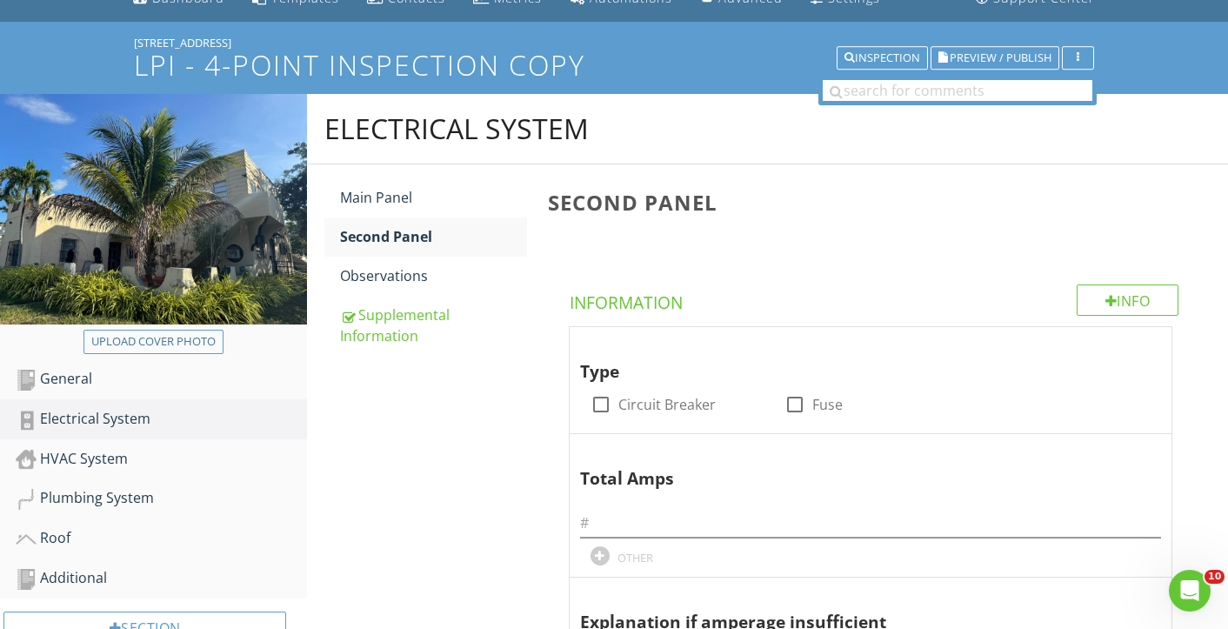
scroll to position [64, 0]
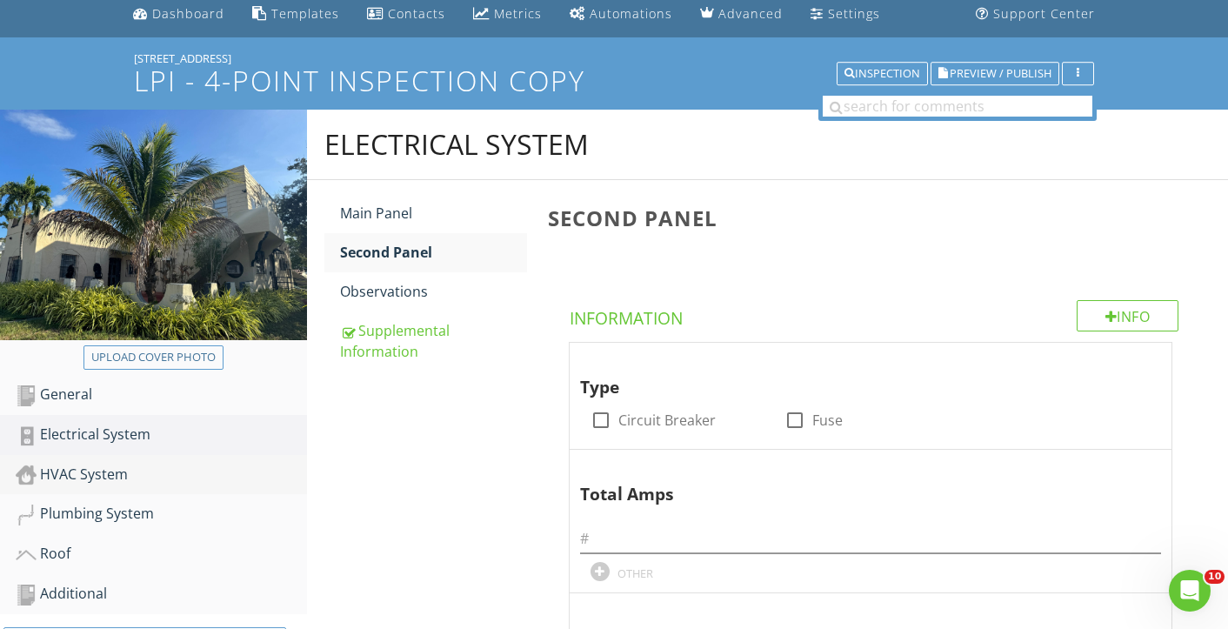
click at [93, 475] on div "HVAC System" at bounding box center [161, 475] width 291 height 23
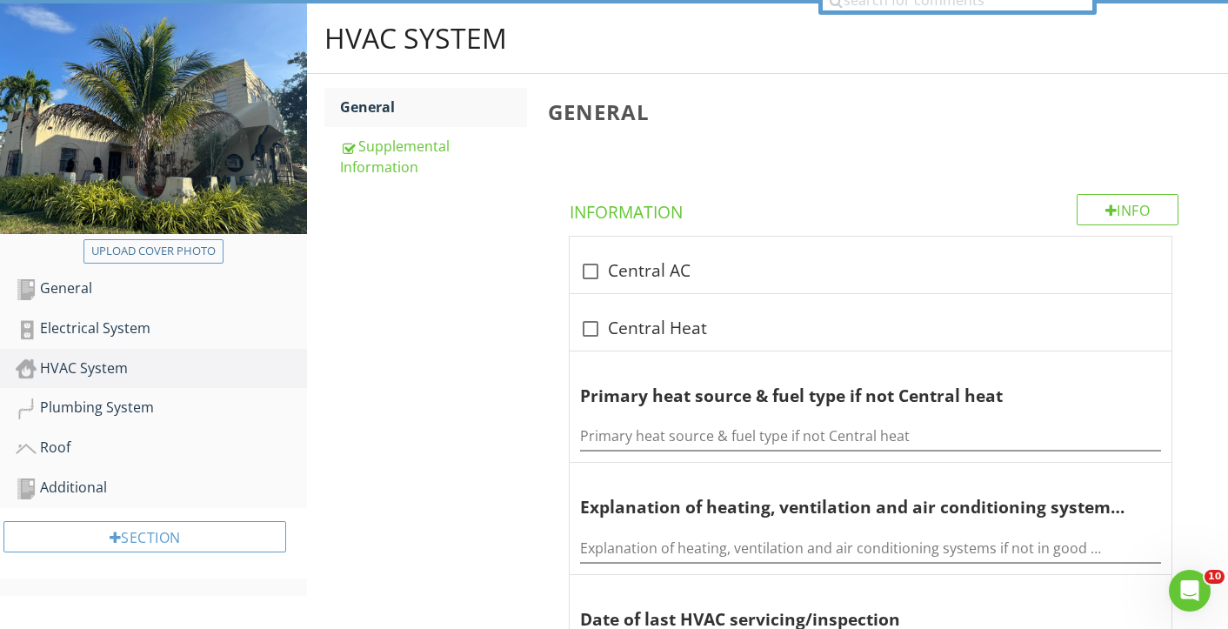
scroll to position [177, 0]
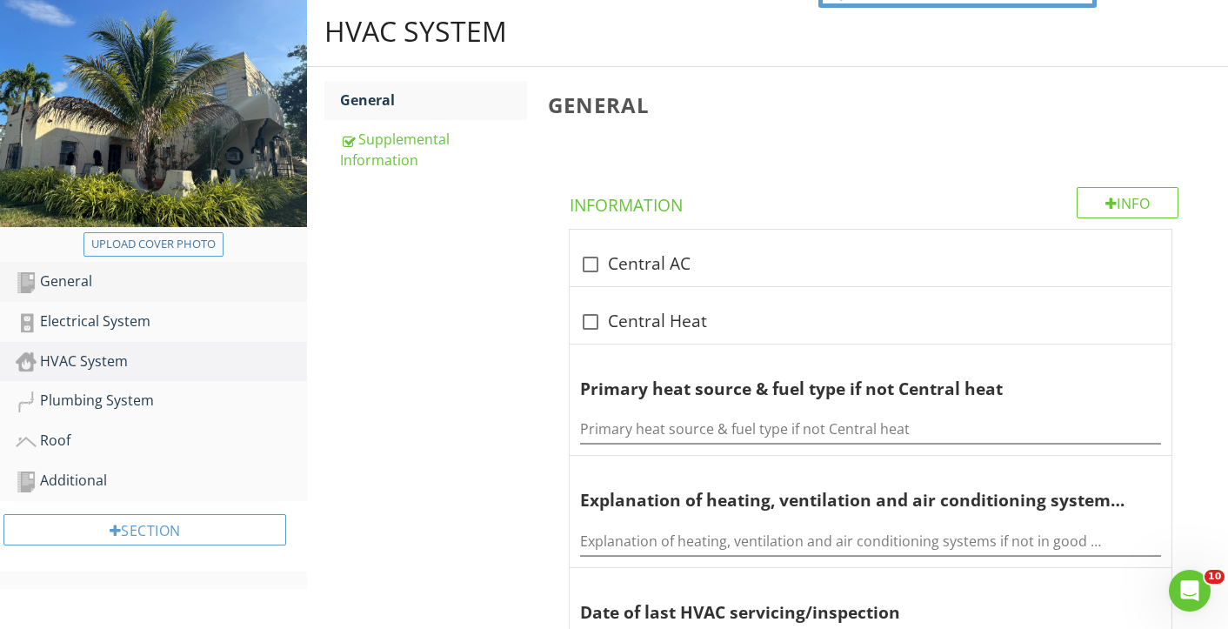
click at [84, 277] on div "General" at bounding box center [161, 282] width 291 height 23
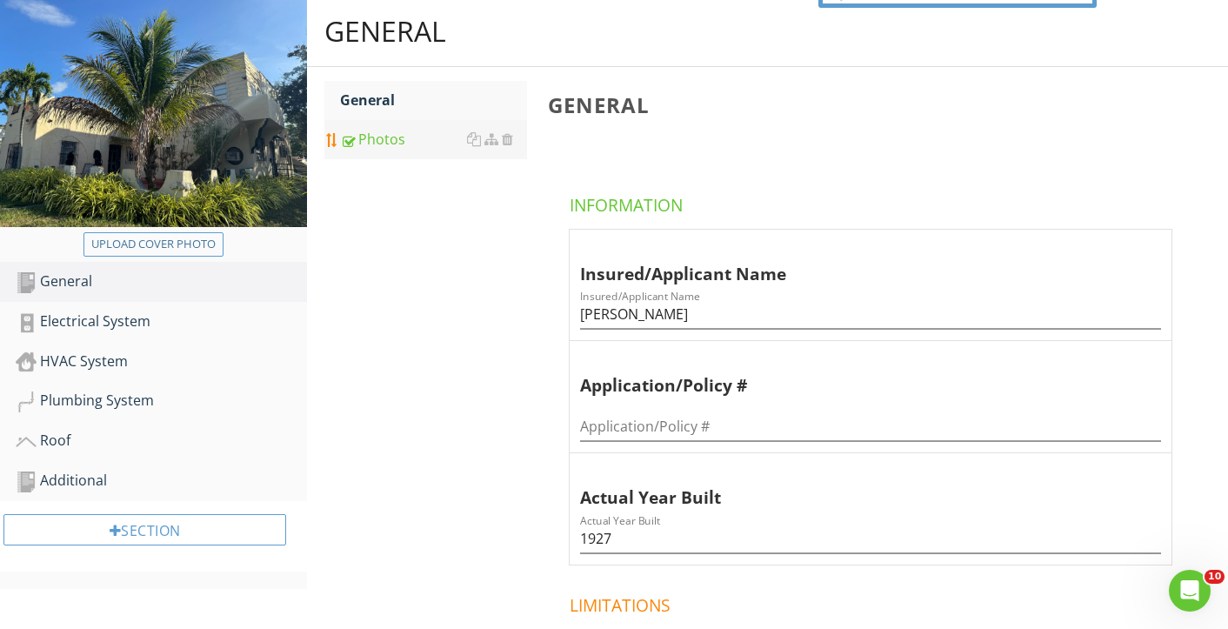
click at [351, 132] on div "Photos" at bounding box center [433, 139] width 187 height 21
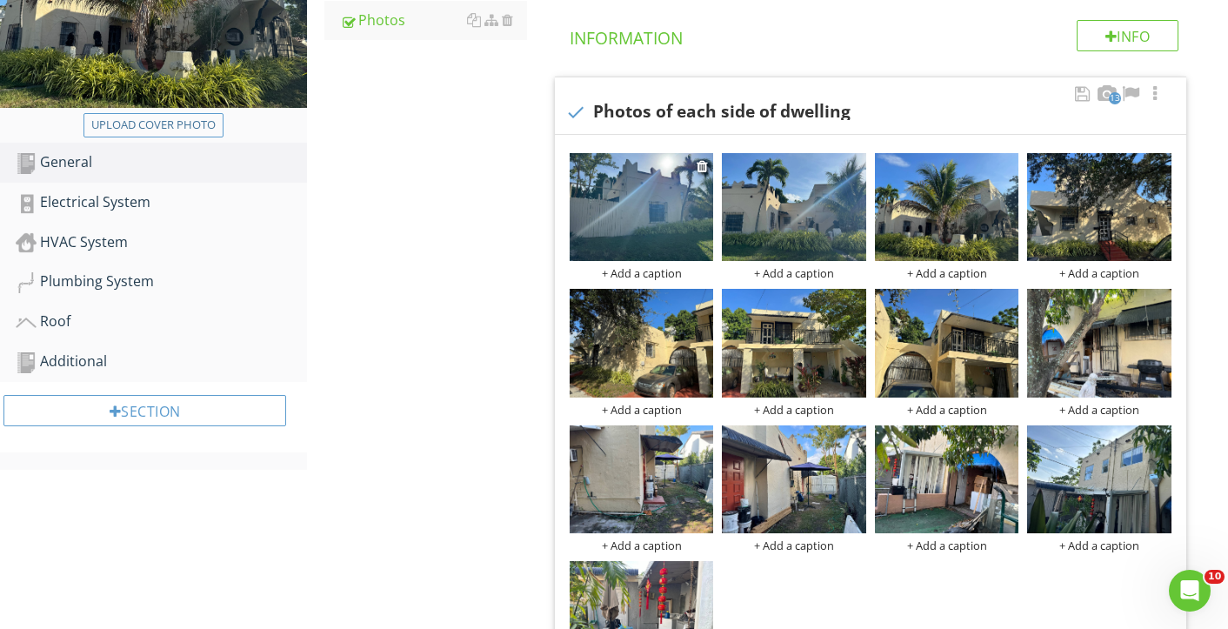
scroll to position [298, 0]
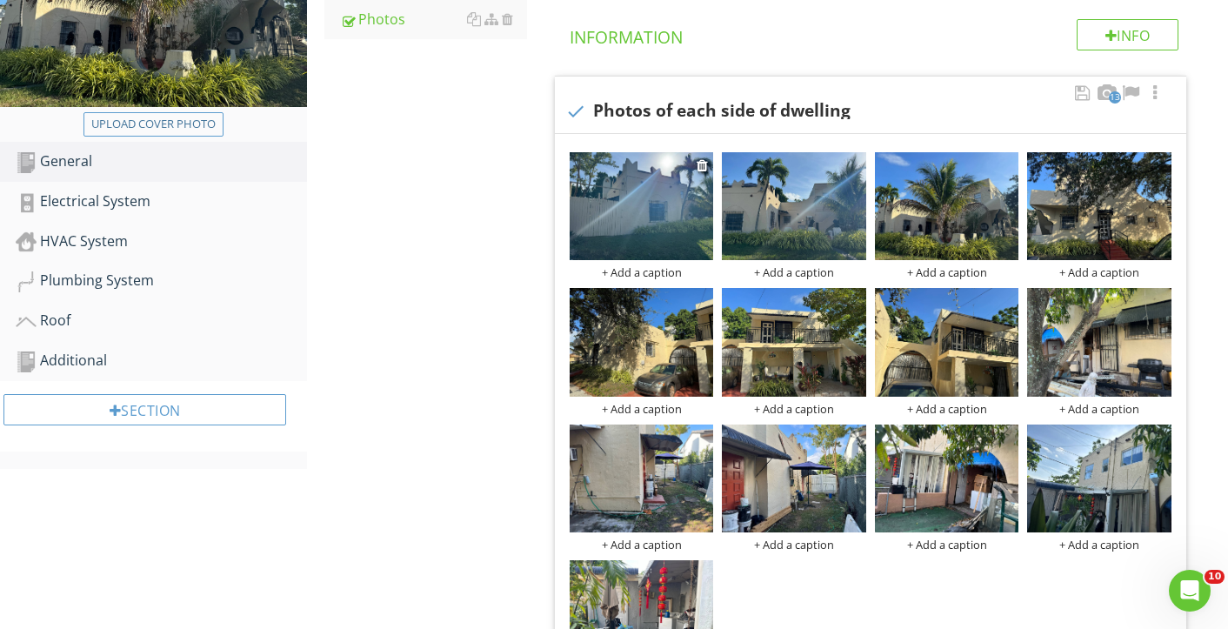
click at [617, 231] on img at bounding box center [642, 206] width 144 height 108
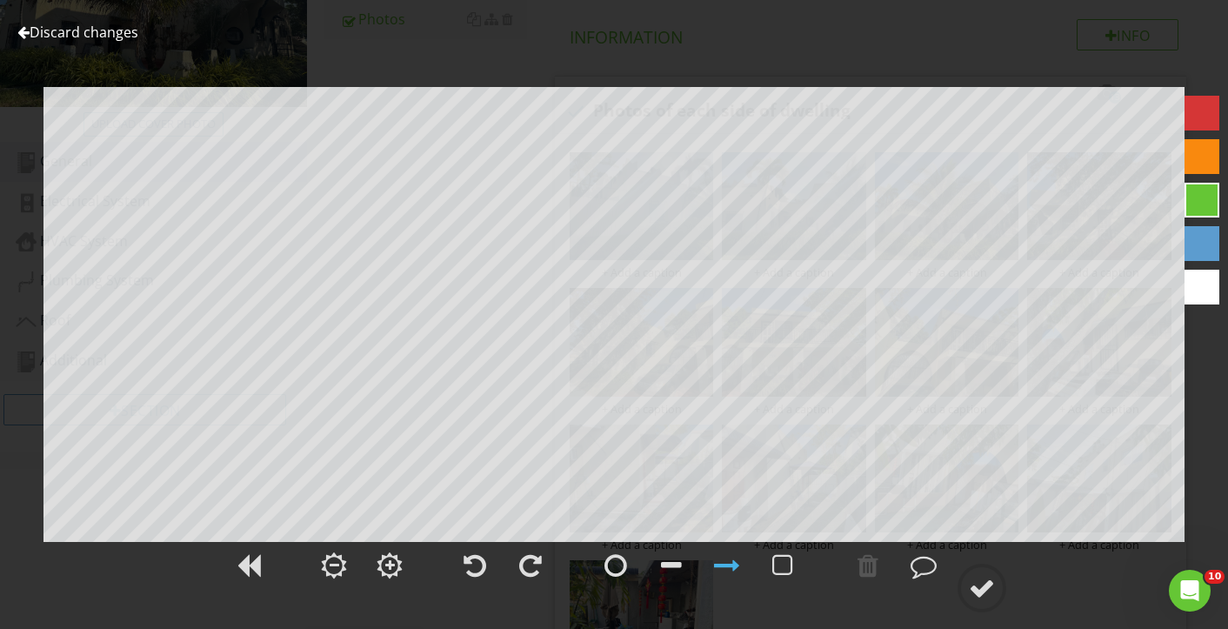
click at [28, 30] on div at bounding box center [23, 32] width 12 height 14
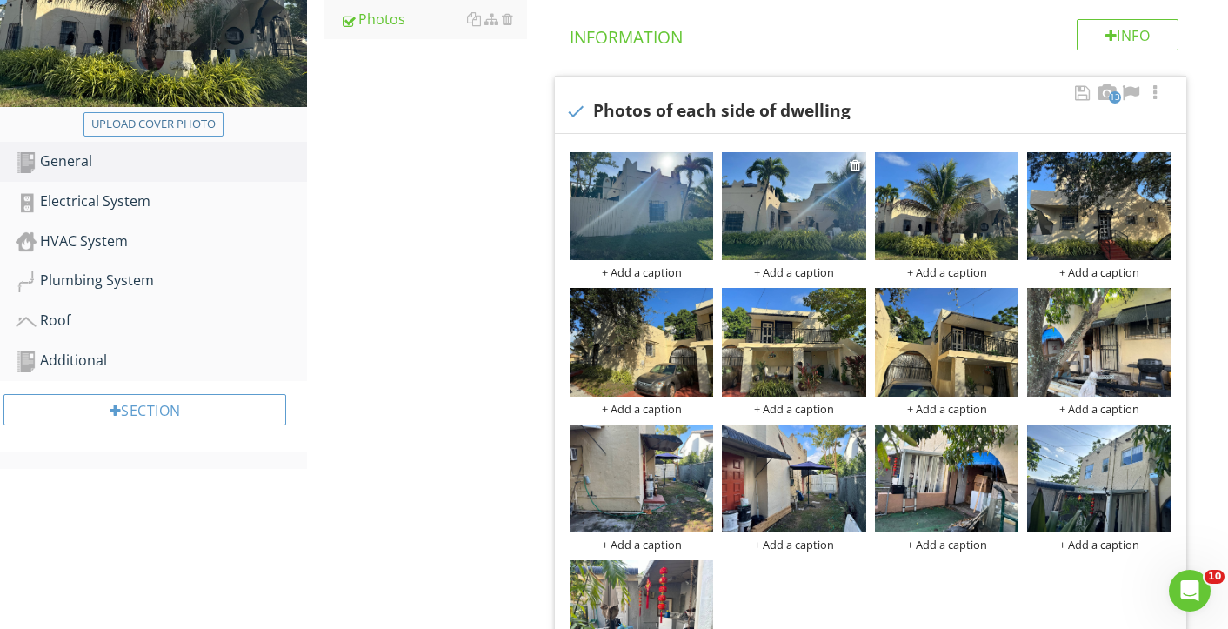
click at [804, 201] on img at bounding box center [794, 206] width 144 height 108
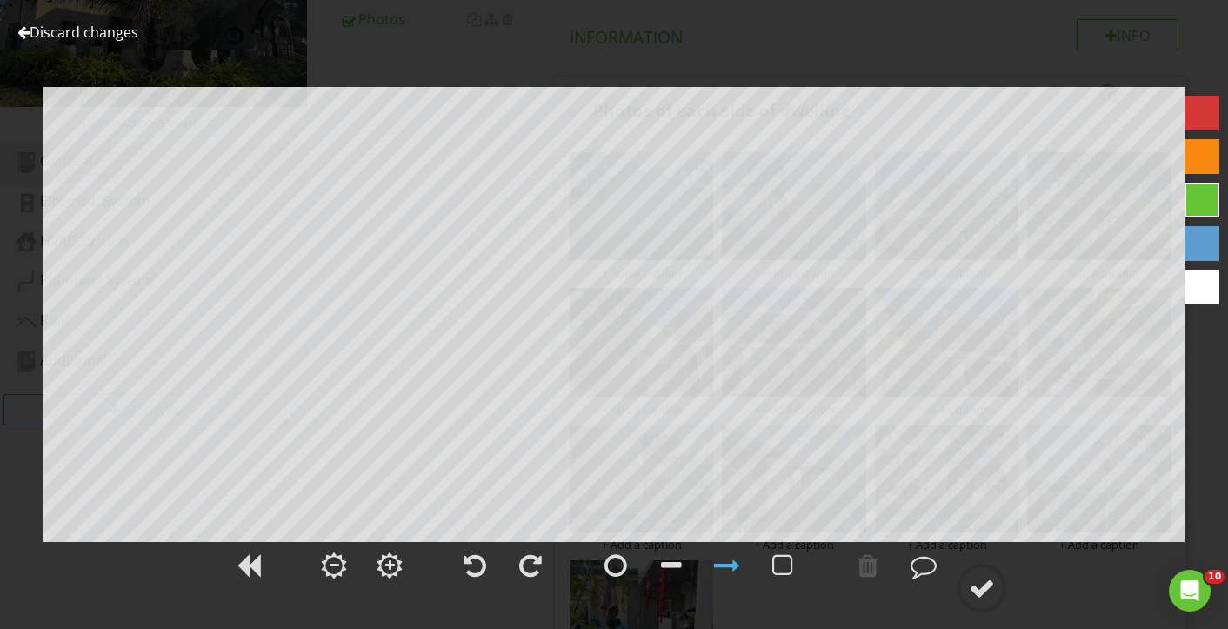
click at [26, 30] on div at bounding box center [23, 32] width 12 height 14
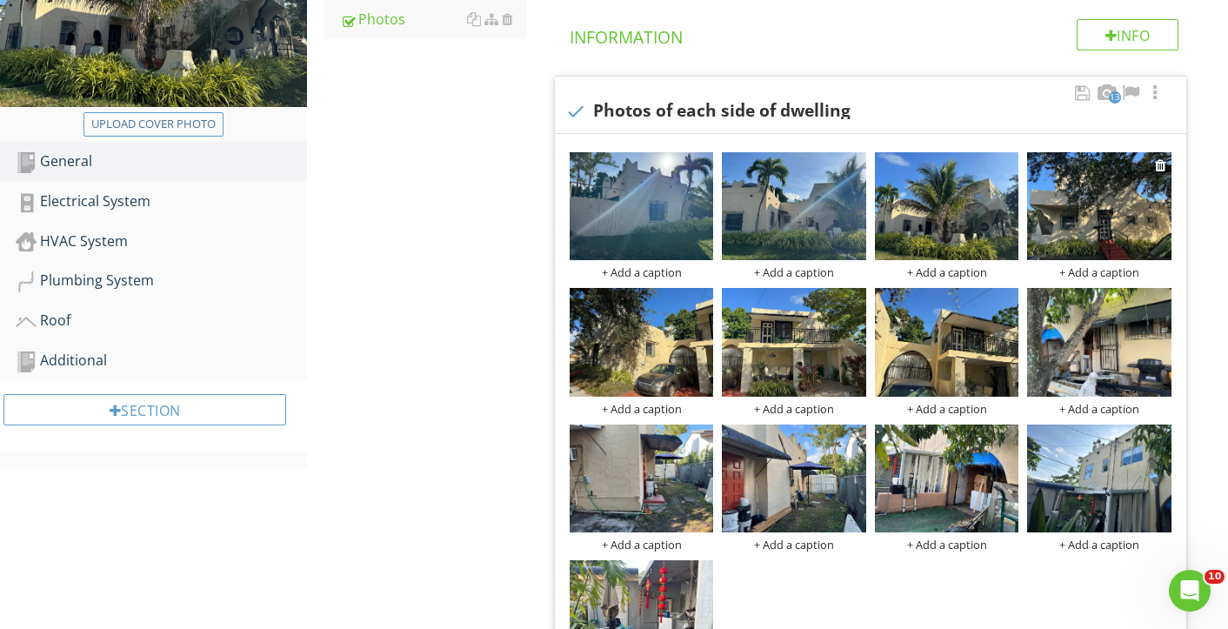
click at [1092, 208] on img at bounding box center [1099, 206] width 144 height 108
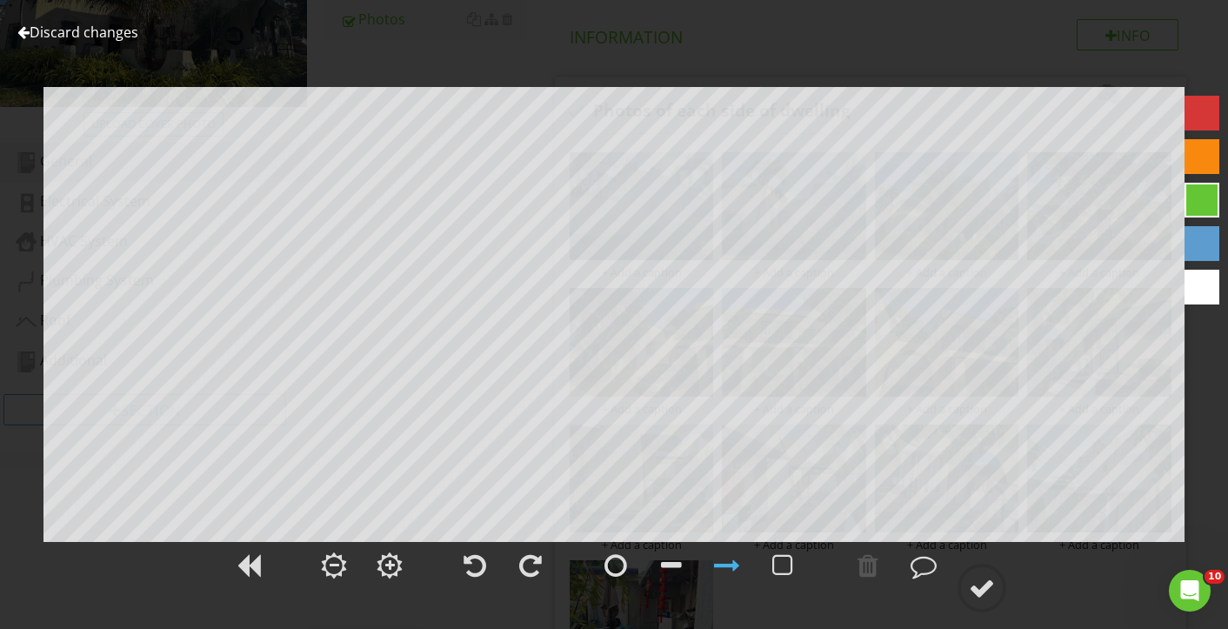
click at [23, 28] on div at bounding box center [23, 32] width 12 height 14
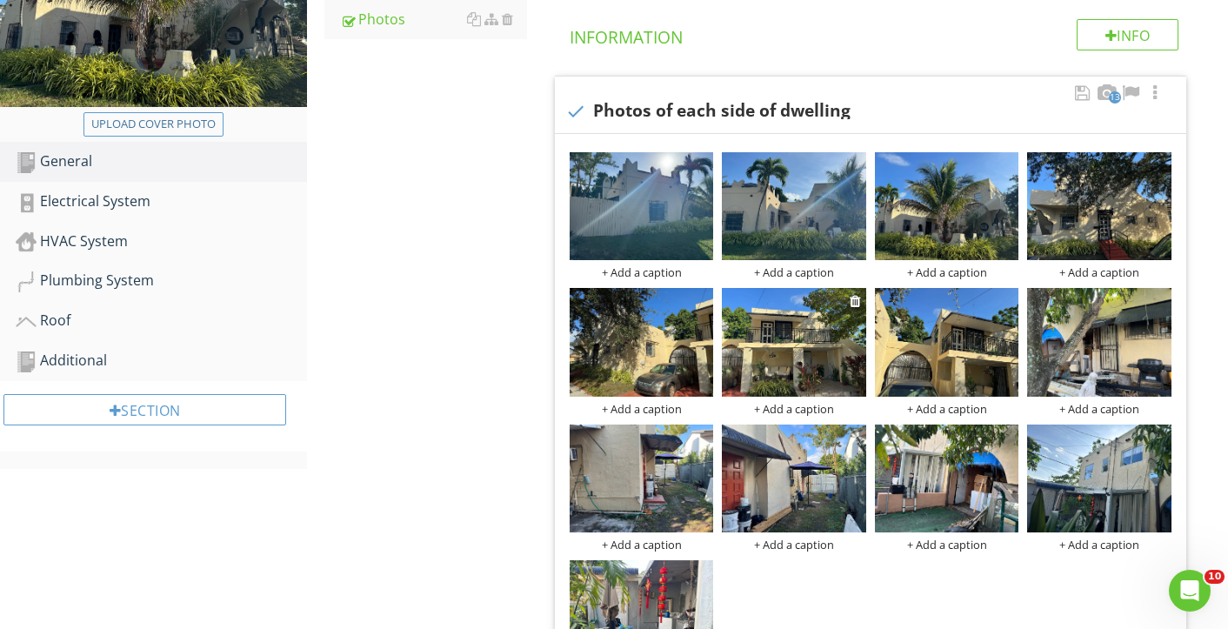
click at [775, 344] on img at bounding box center [794, 342] width 144 height 108
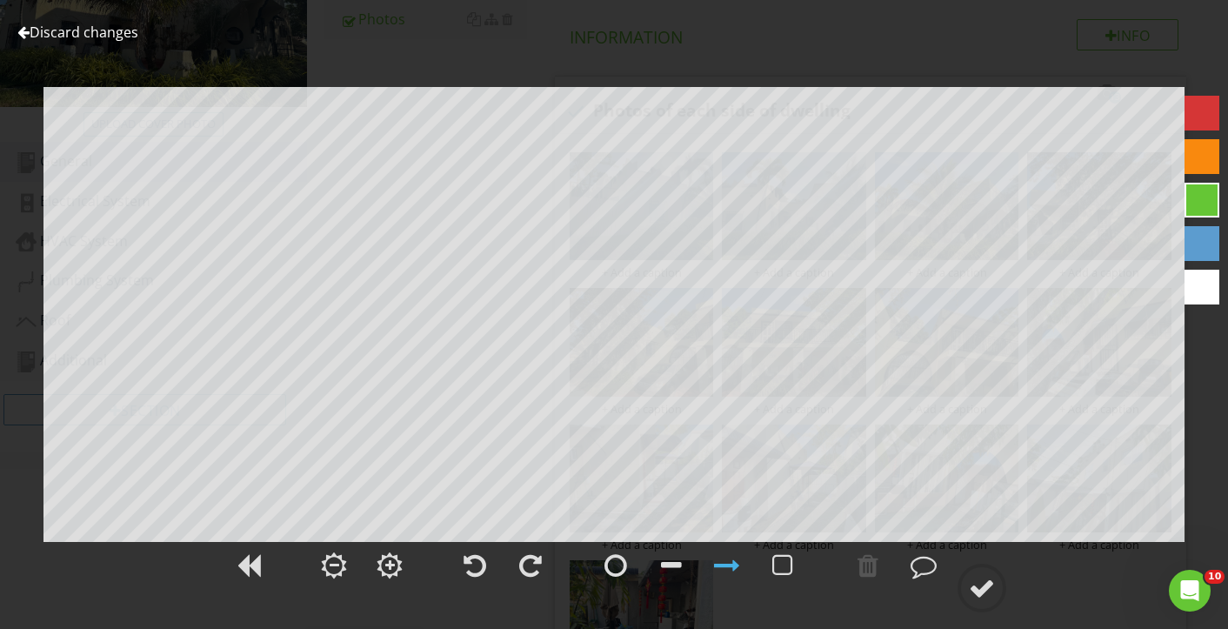
click at [21, 26] on div at bounding box center [23, 32] width 12 height 14
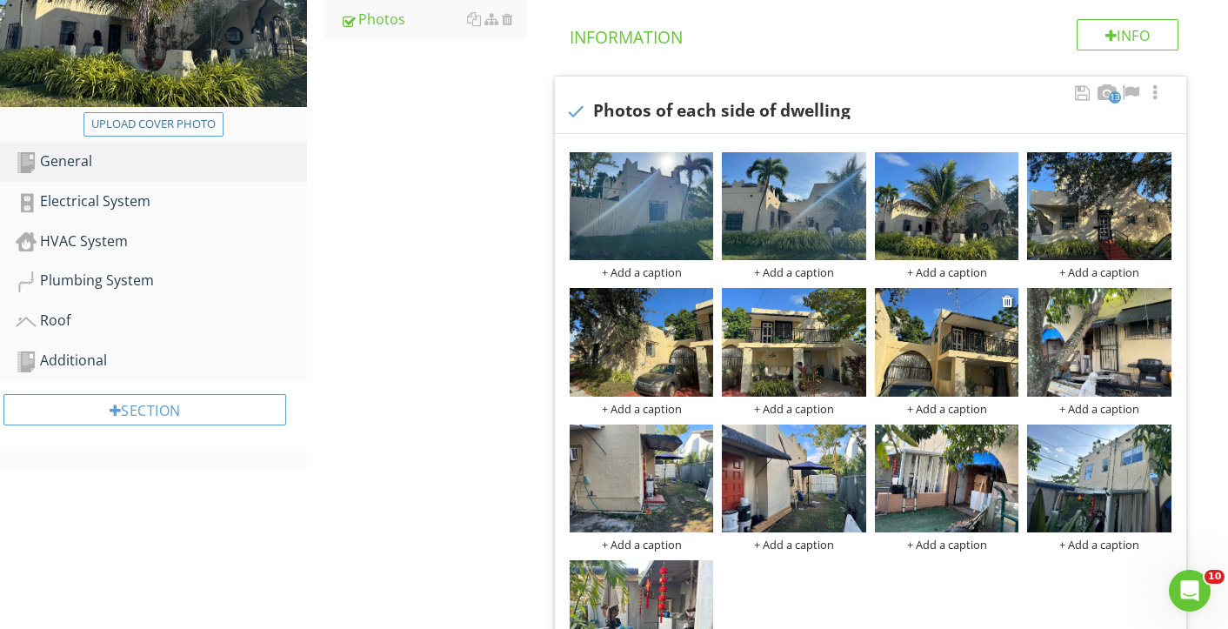
click at [960, 365] on img at bounding box center [947, 342] width 144 height 108
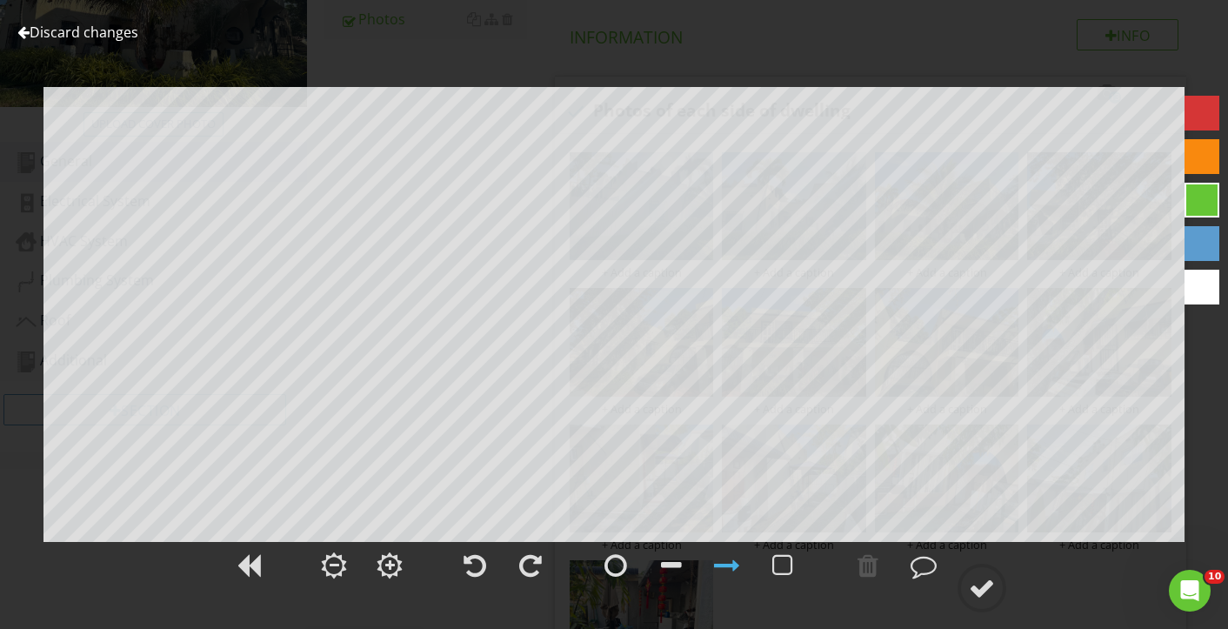
click at [25, 30] on div at bounding box center [23, 32] width 12 height 14
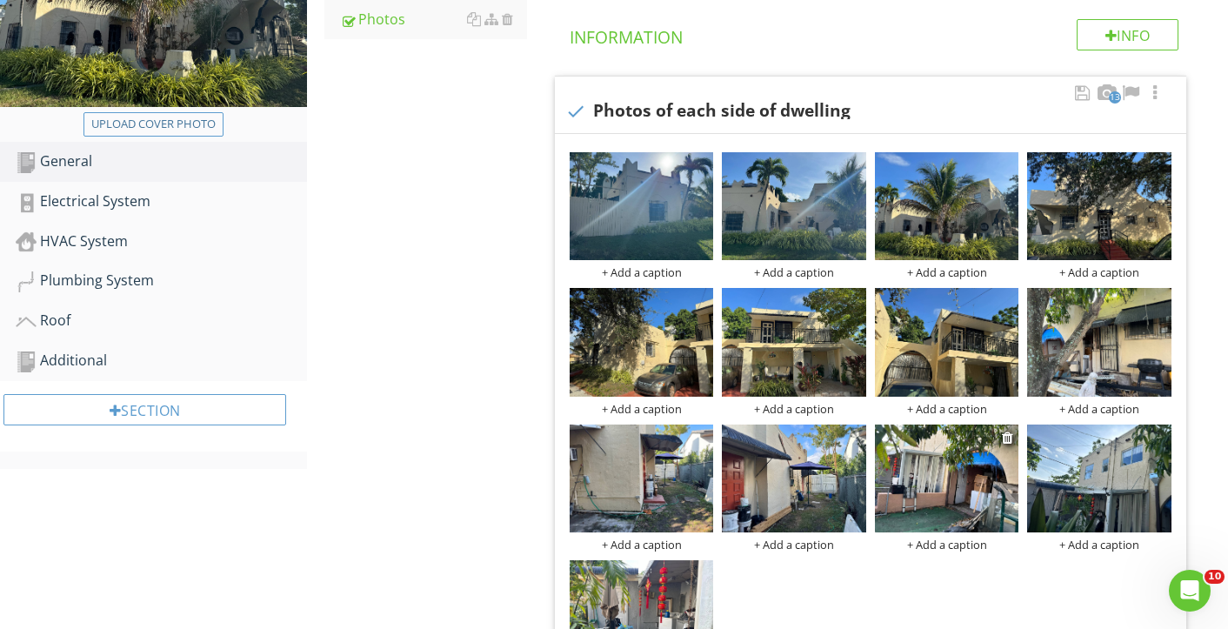
click at [960, 472] on img at bounding box center [947, 479] width 144 height 108
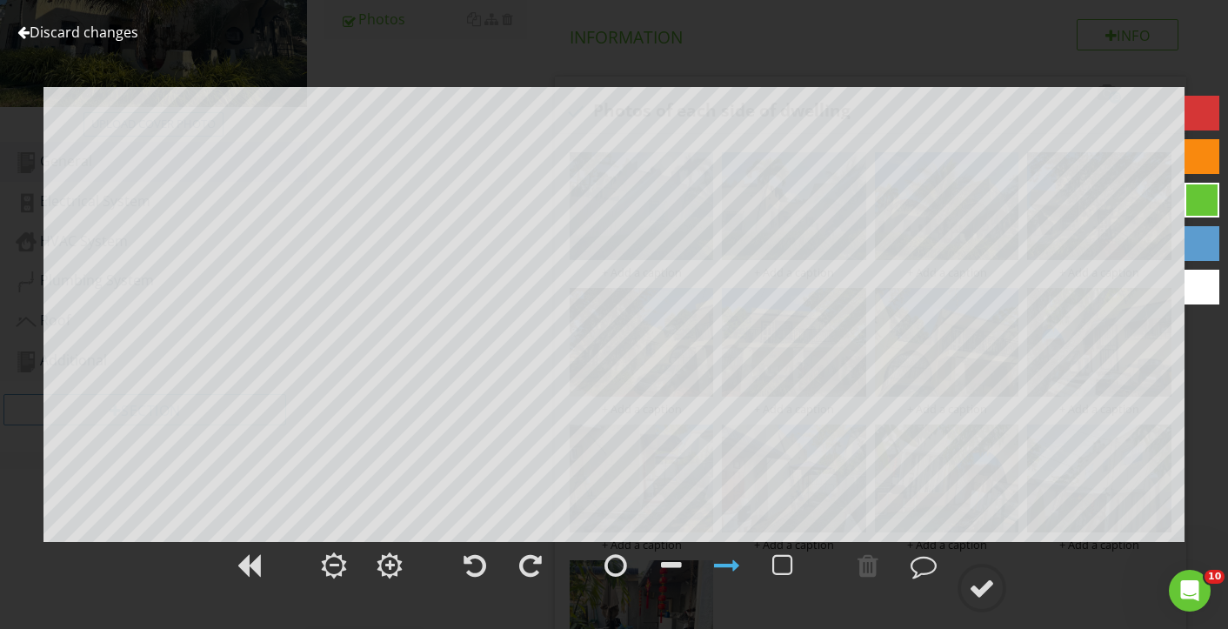
click at [28, 31] on div at bounding box center [23, 32] width 12 height 14
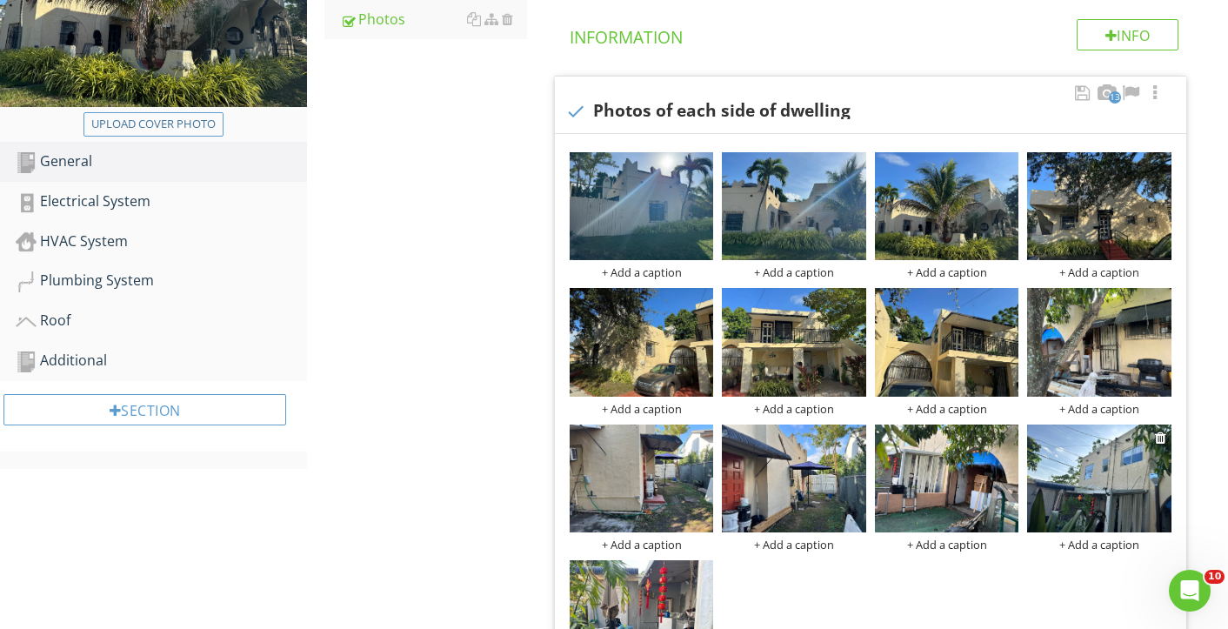
click at [1064, 488] on img at bounding box center [1099, 479] width 144 height 108
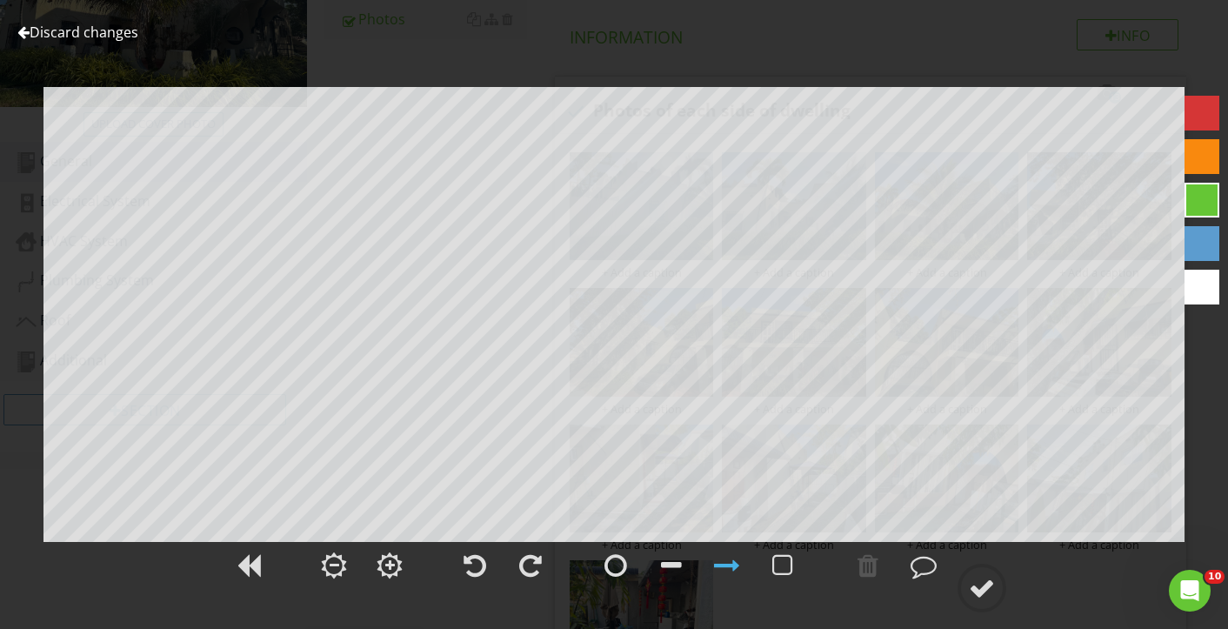
click at [18, 25] on link "Discard changes" at bounding box center [77, 32] width 121 height 19
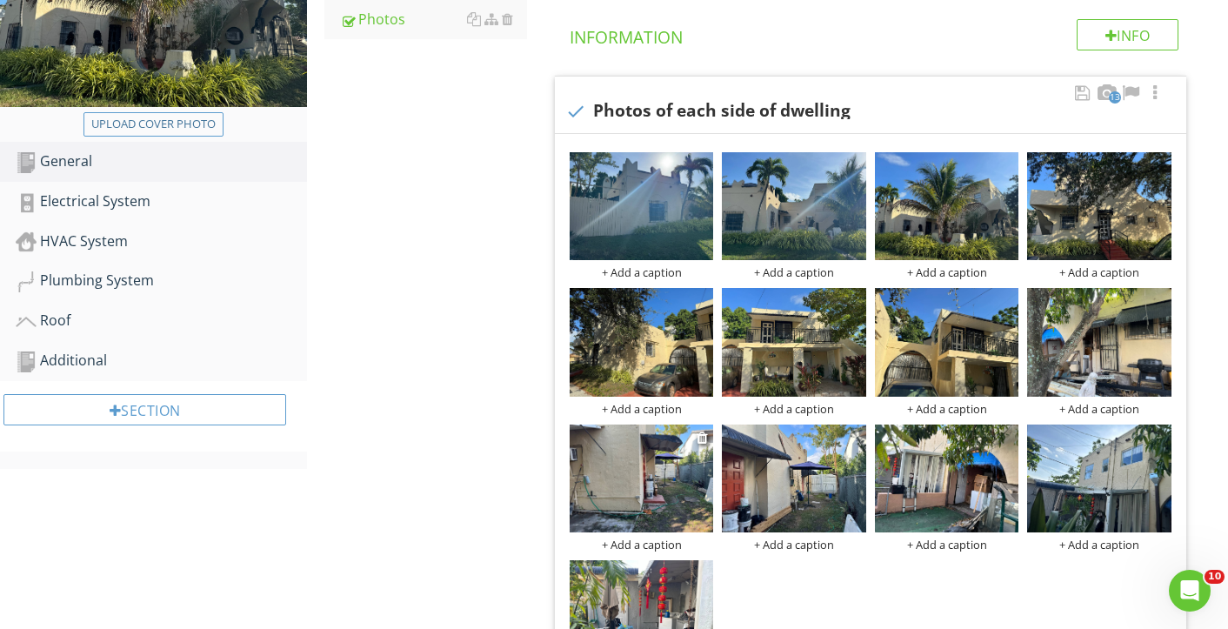
click at [630, 469] on img at bounding box center [642, 479] width 144 height 108
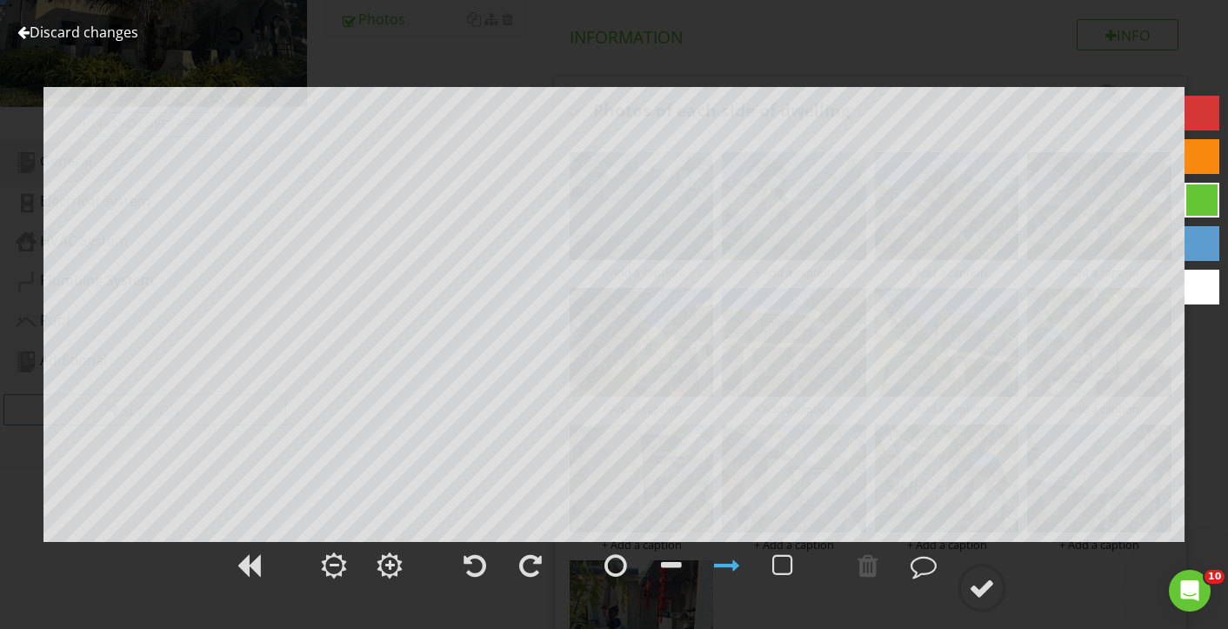
click at [23, 33] on div at bounding box center [23, 32] width 12 height 14
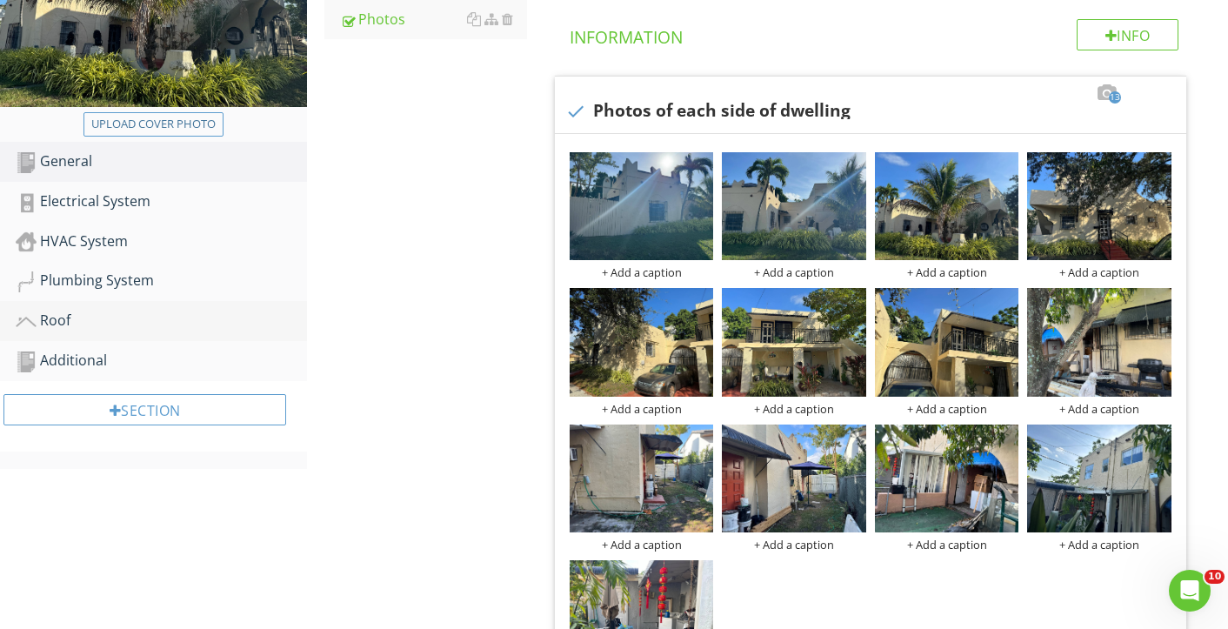
click at [100, 324] on div "Roof" at bounding box center [161, 321] width 291 height 23
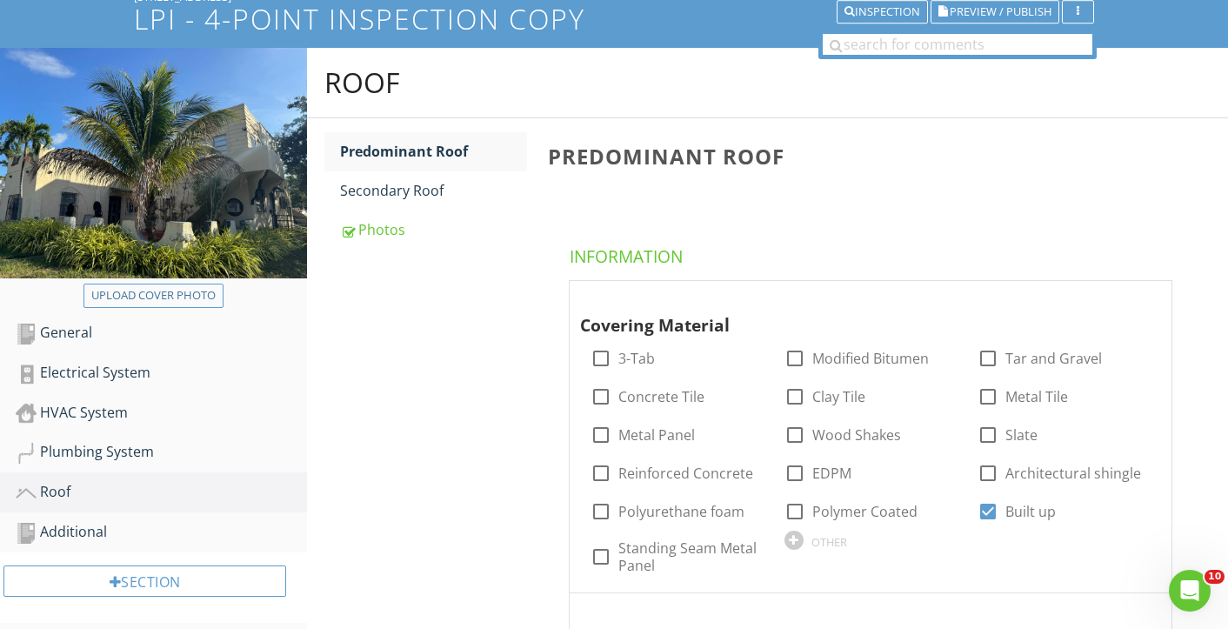
scroll to position [124, 0]
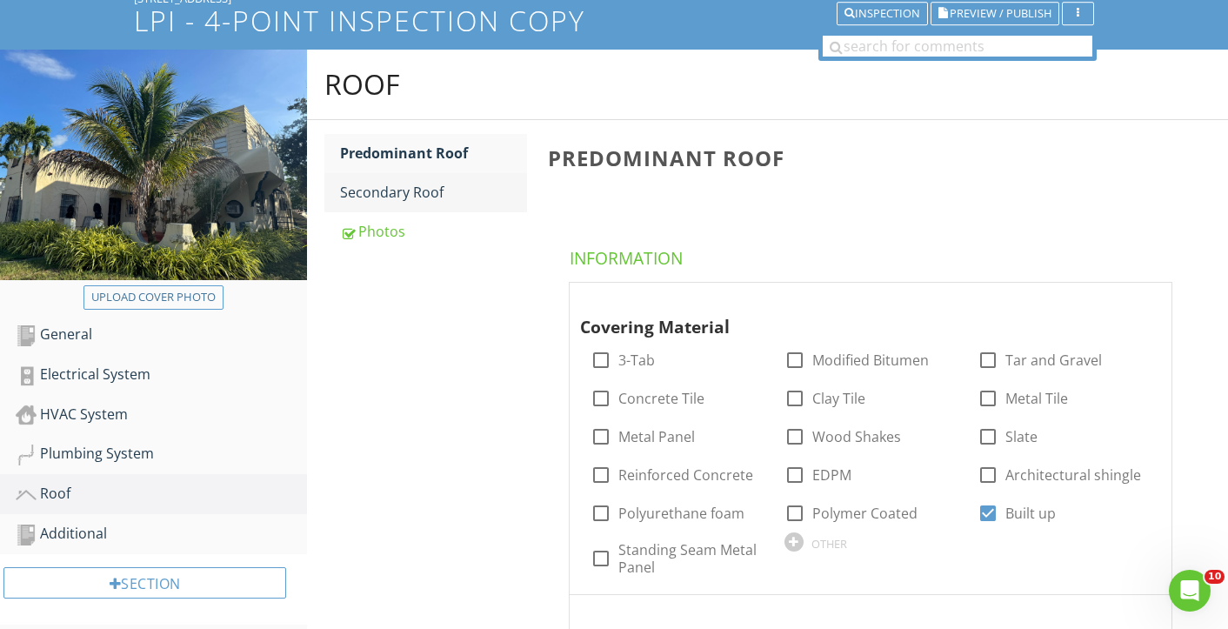
click at [358, 184] on div "Secondary Roof" at bounding box center [433, 192] width 187 height 21
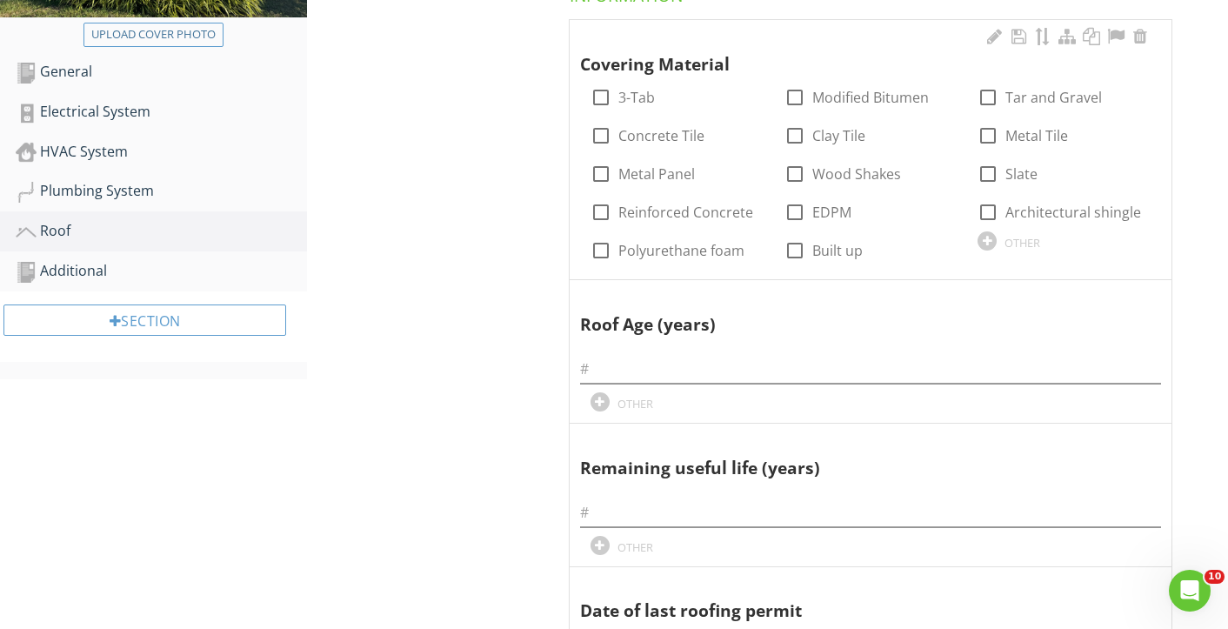
scroll to position [388, 0]
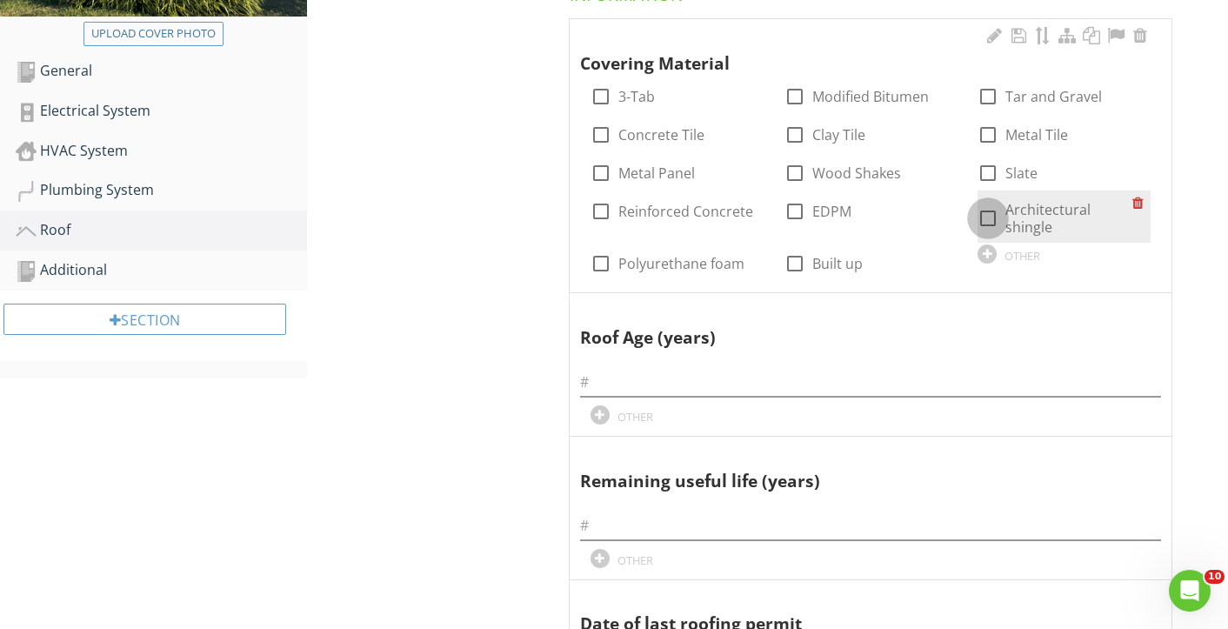
click at [992, 220] on div at bounding box center [989, 219] width 30 height 30
checkbox input "true"
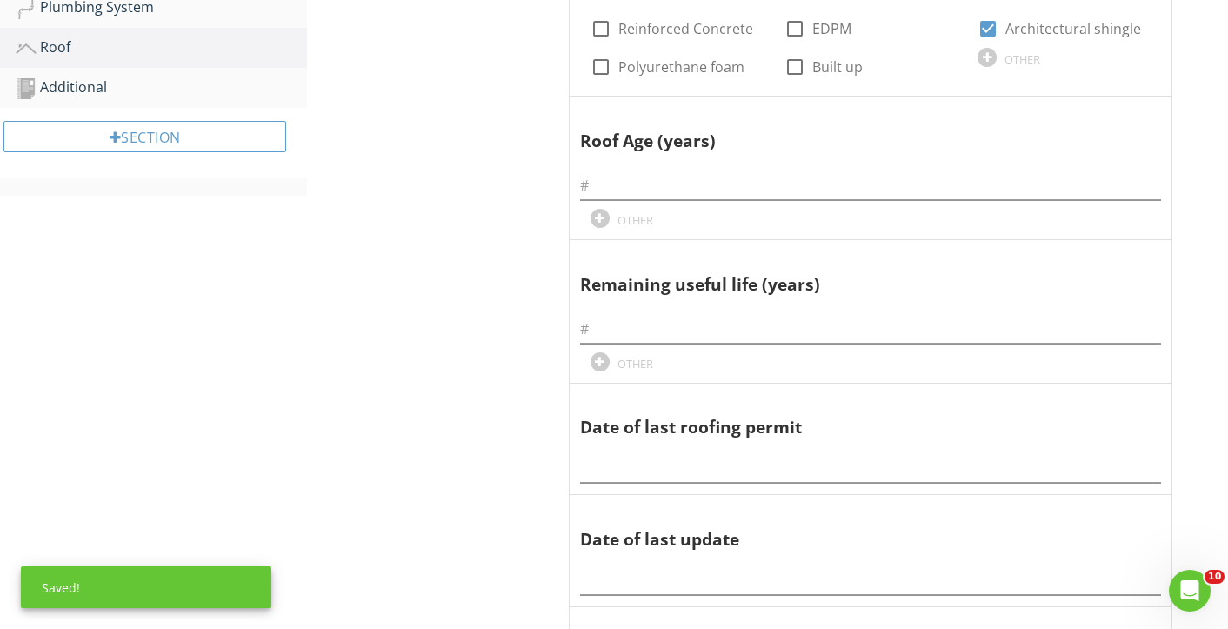
scroll to position [573, 0]
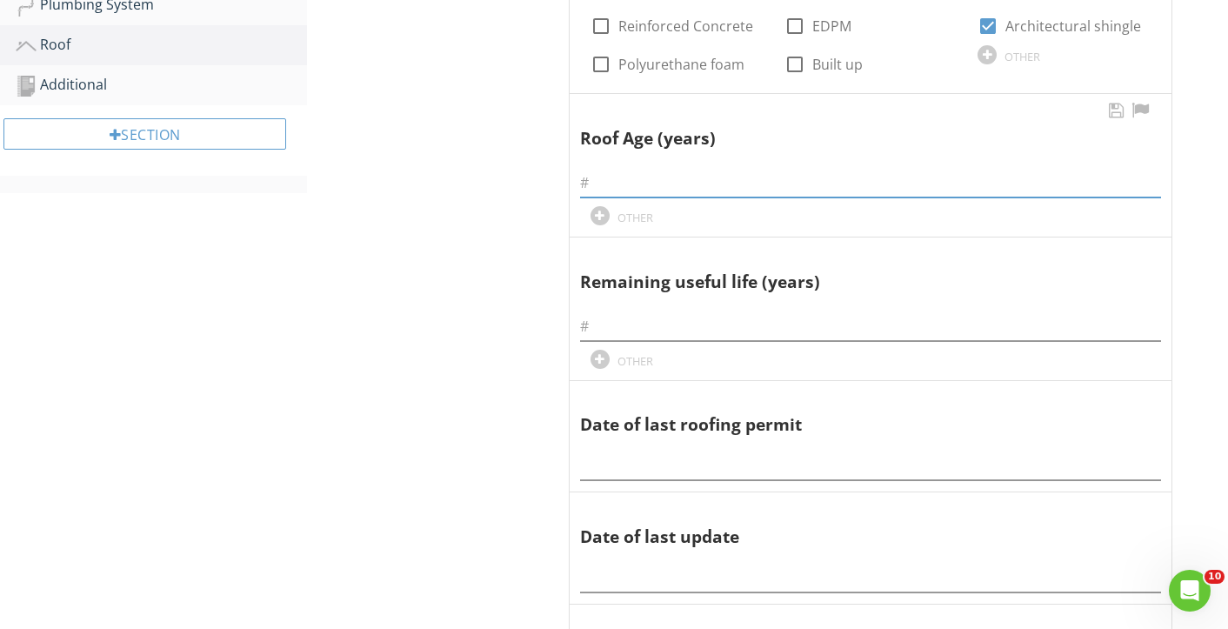
click at [595, 176] on input "text" at bounding box center [870, 183] width 581 height 29
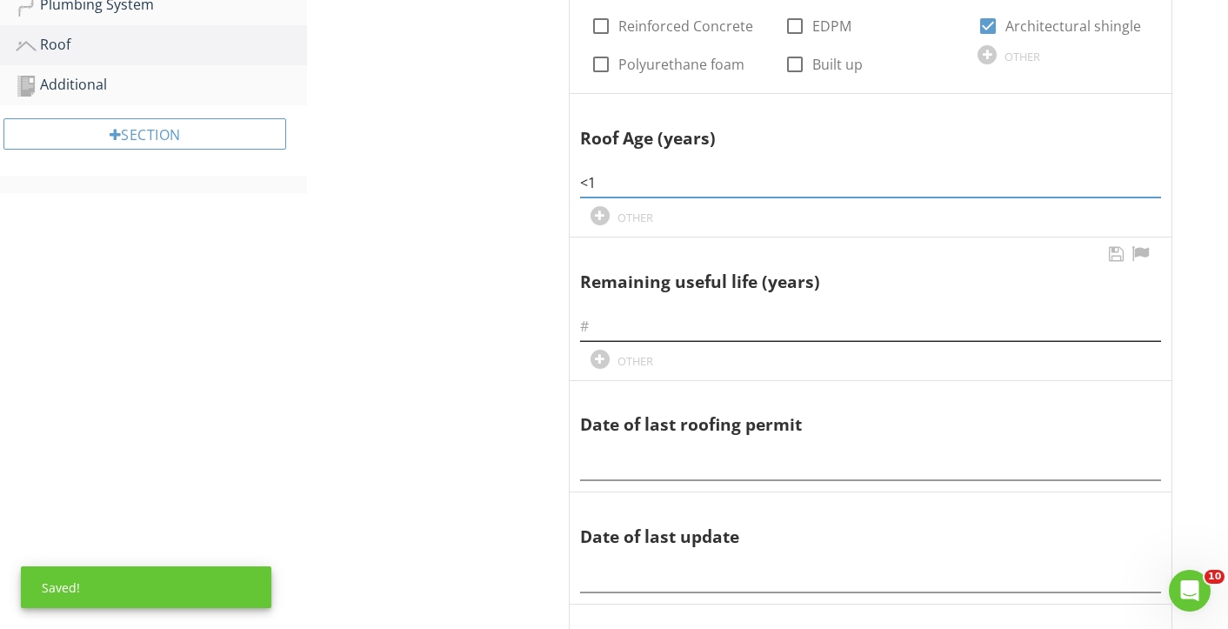
type input "<1"
click at [599, 326] on input "text" at bounding box center [870, 326] width 581 height 29
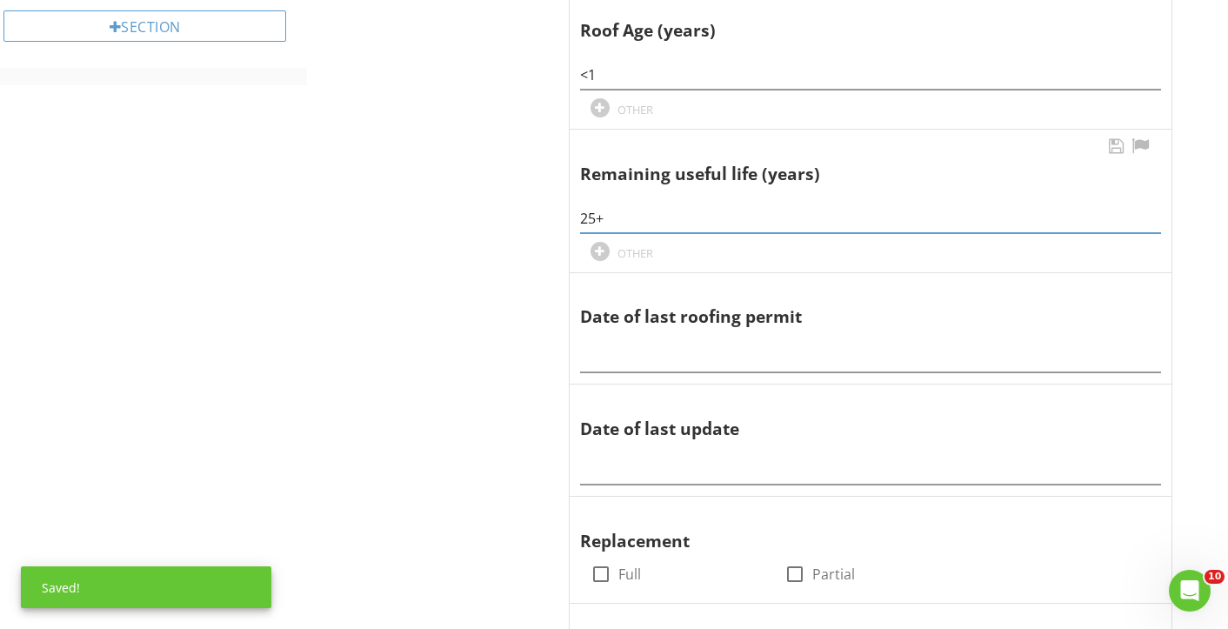
scroll to position [683, 0]
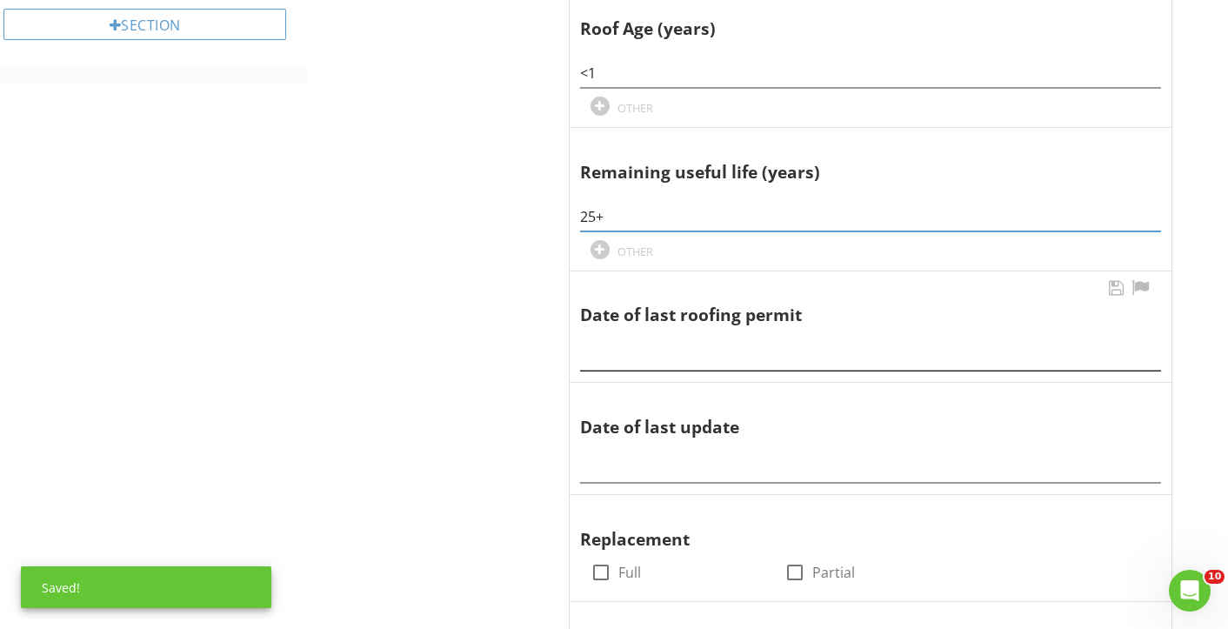
type input "25+"
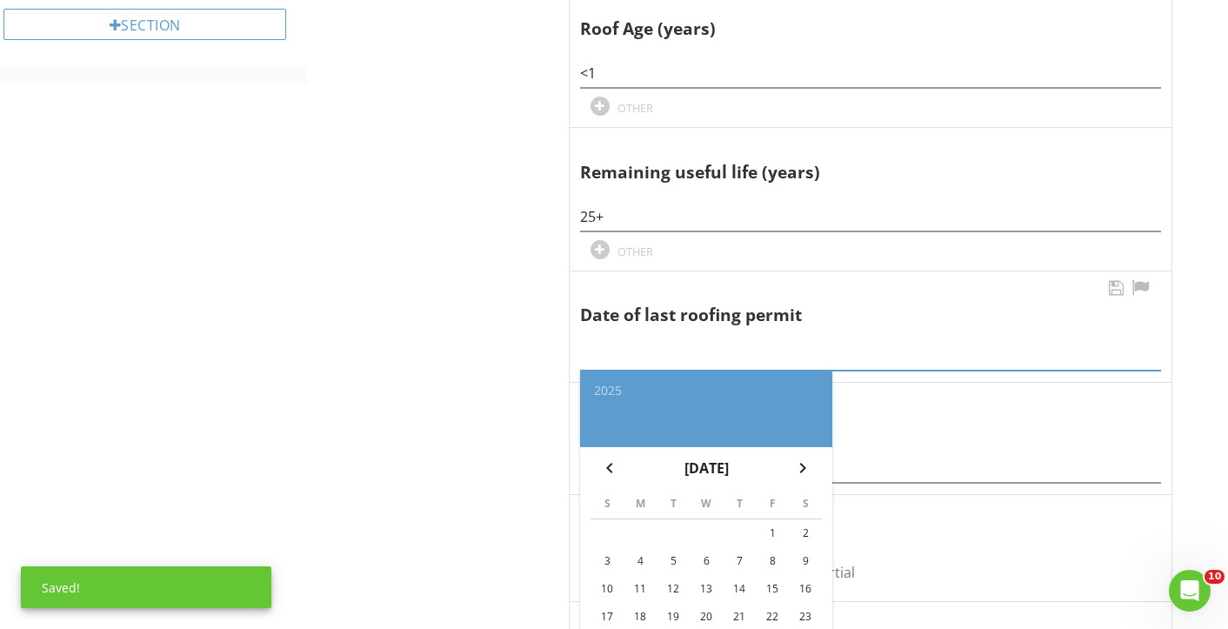
click at [617, 357] on input "text" at bounding box center [870, 356] width 581 height 29
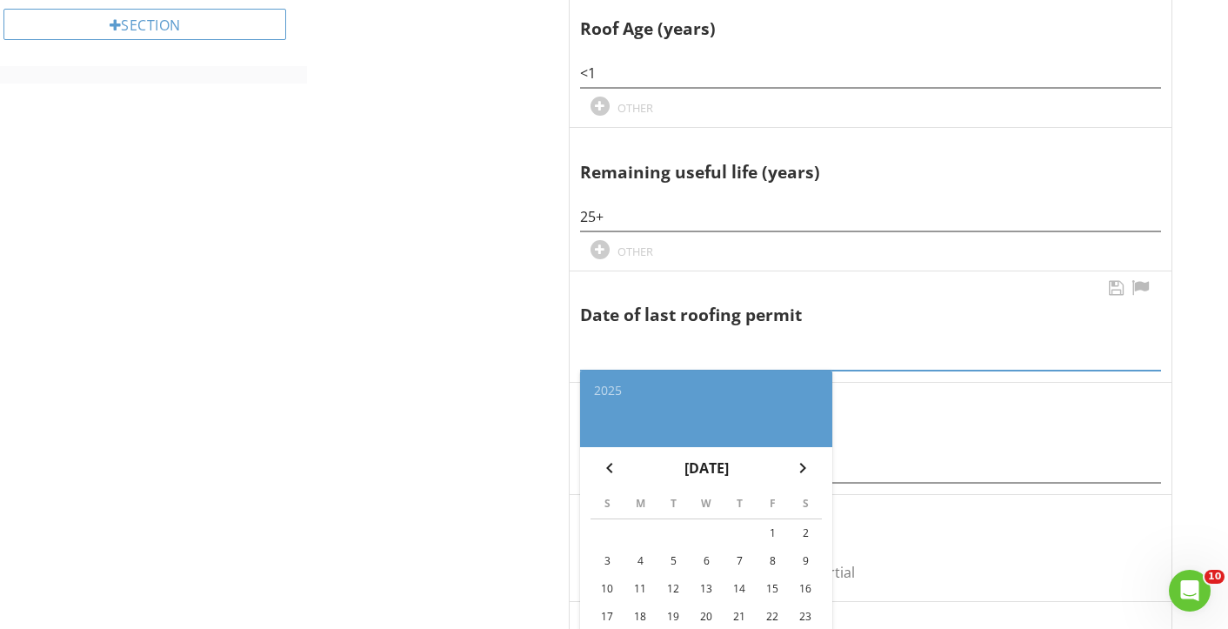
paste input "4/24/2025"
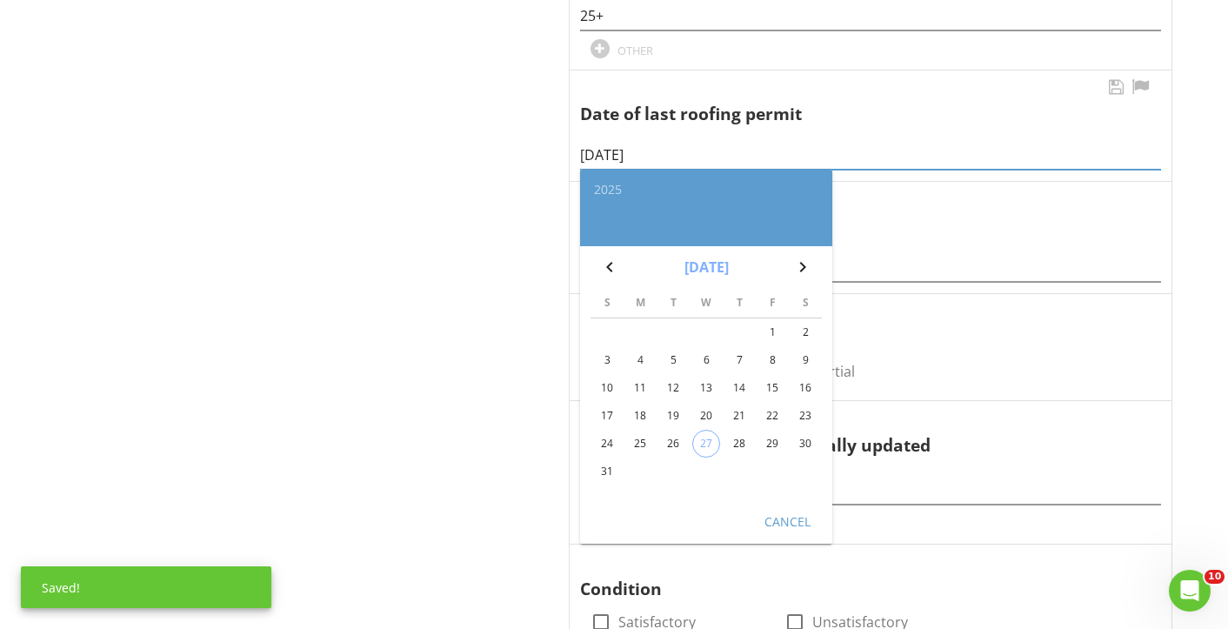
scroll to position [888, 0]
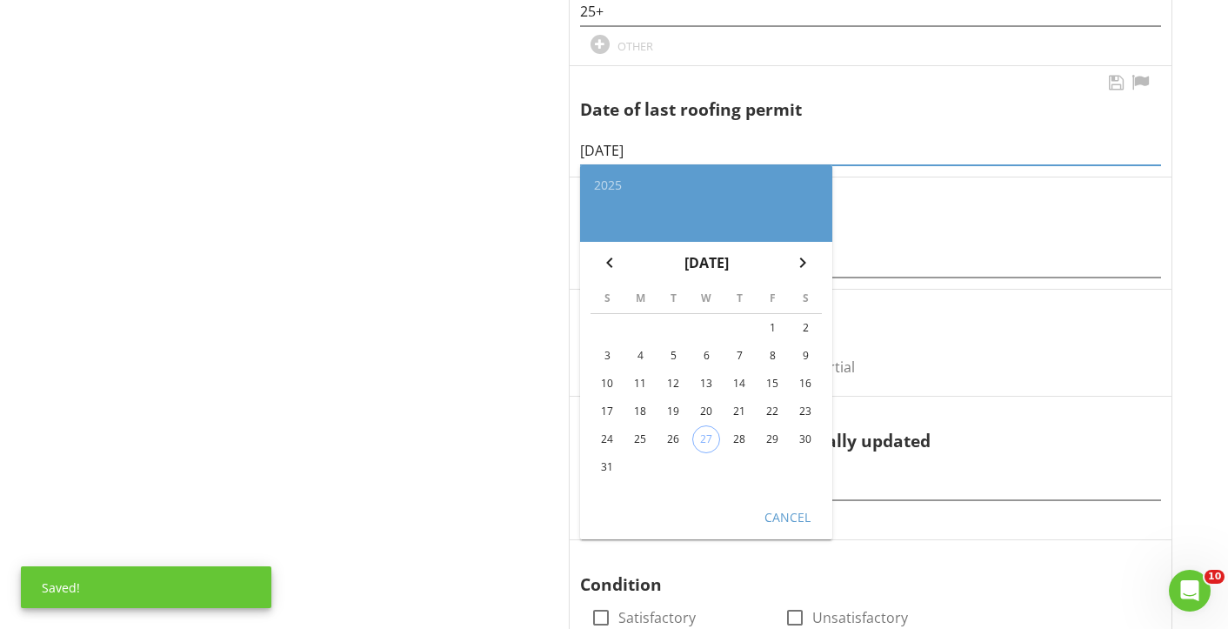
type input "4/24/2025"
click at [793, 522] on div "Cancel" at bounding box center [787, 517] width 49 height 18
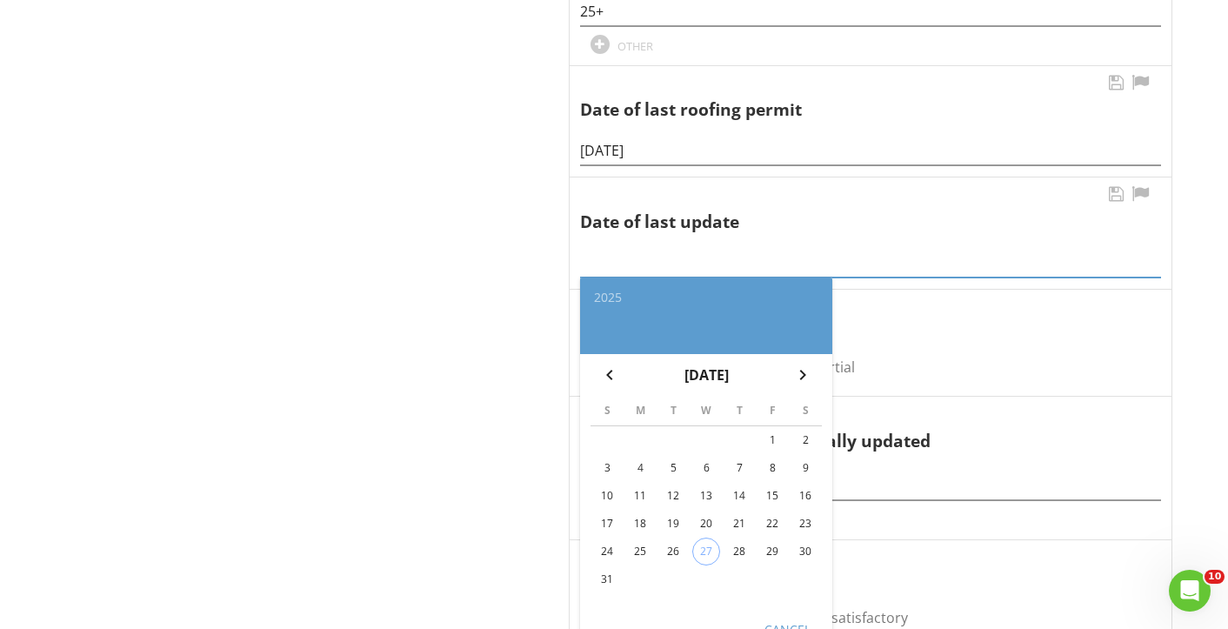
click at [629, 261] on input "text" at bounding box center [870, 263] width 581 height 29
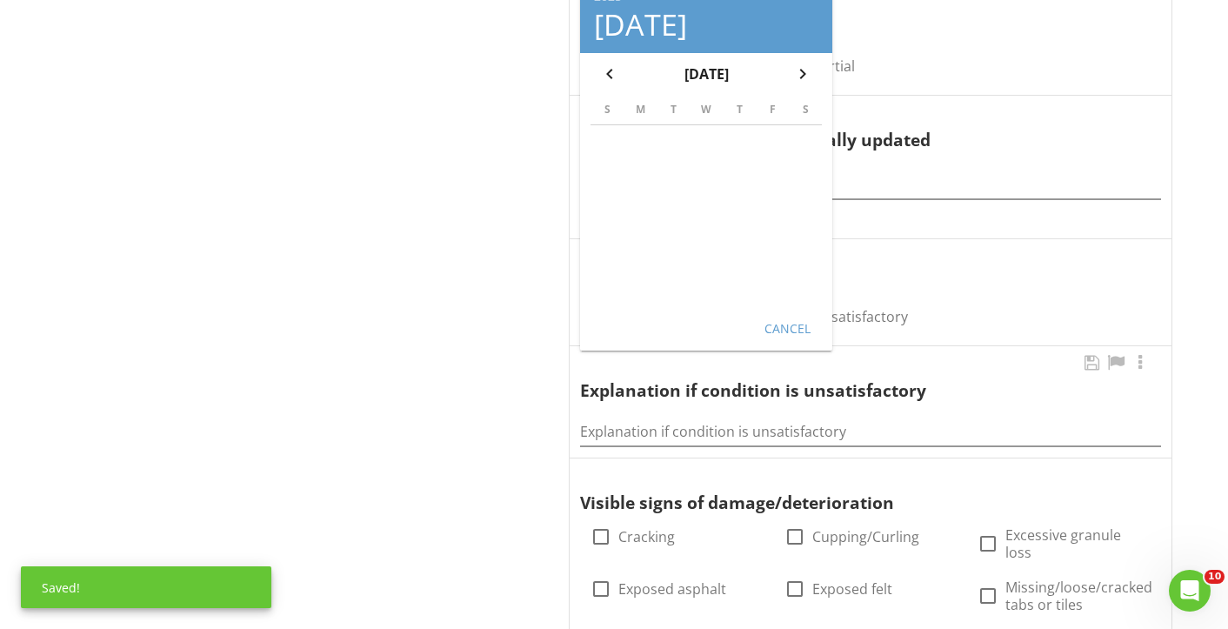
scroll to position [1190, 0]
type input "2025"
click at [765, 332] on div "Cancel" at bounding box center [787, 327] width 49 height 18
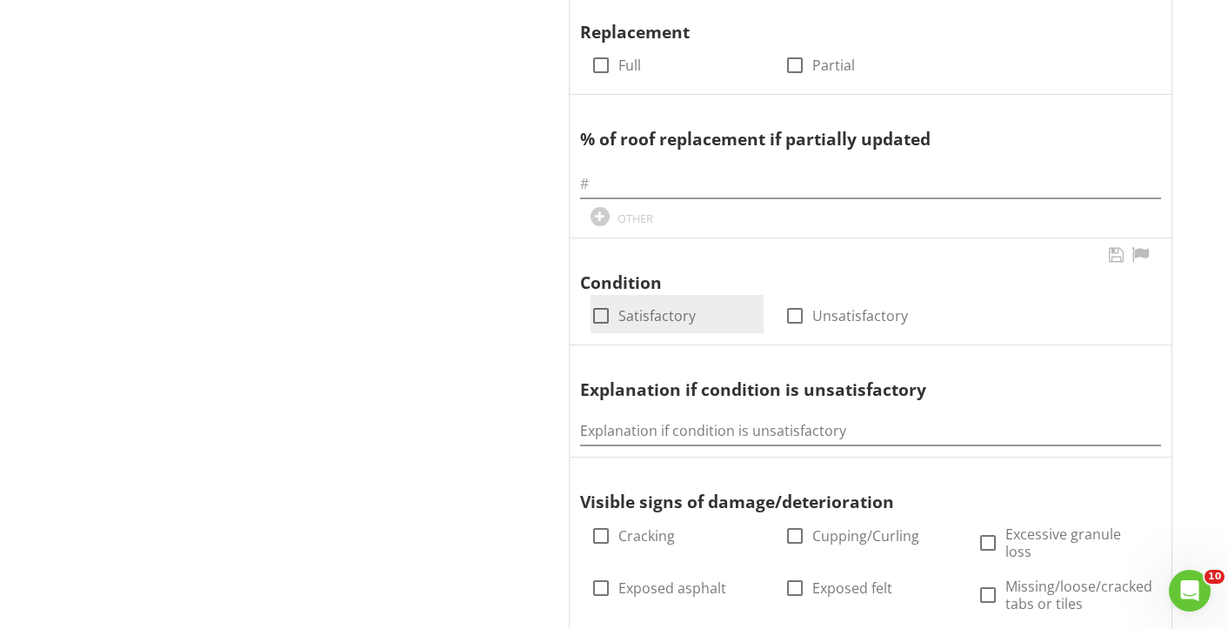
click at [603, 315] on div at bounding box center [601, 316] width 30 height 30
checkbox input "true"
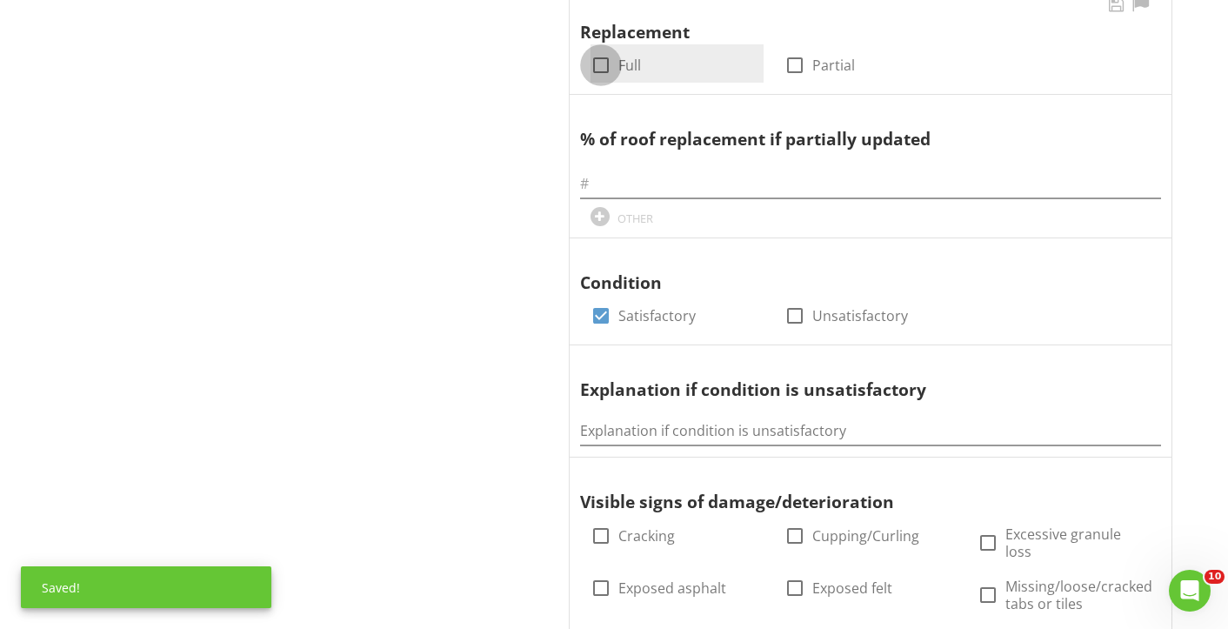
click at [599, 67] on div at bounding box center [601, 65] width 30 height 30
checkbox input "true"
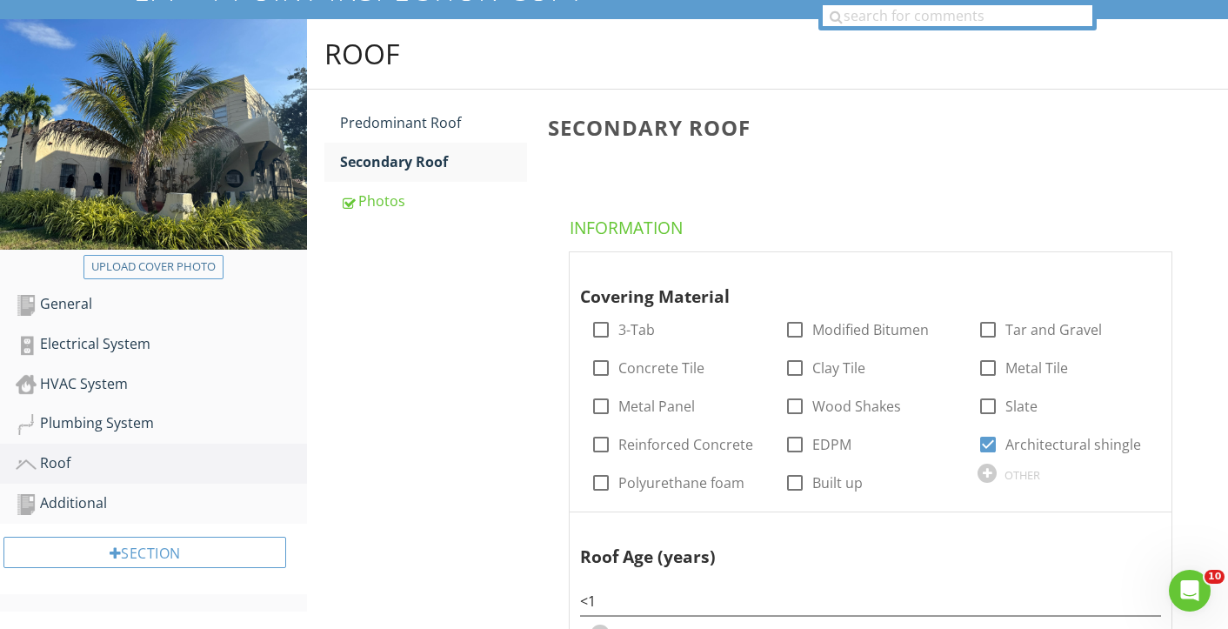
scroll to position [148, 0]
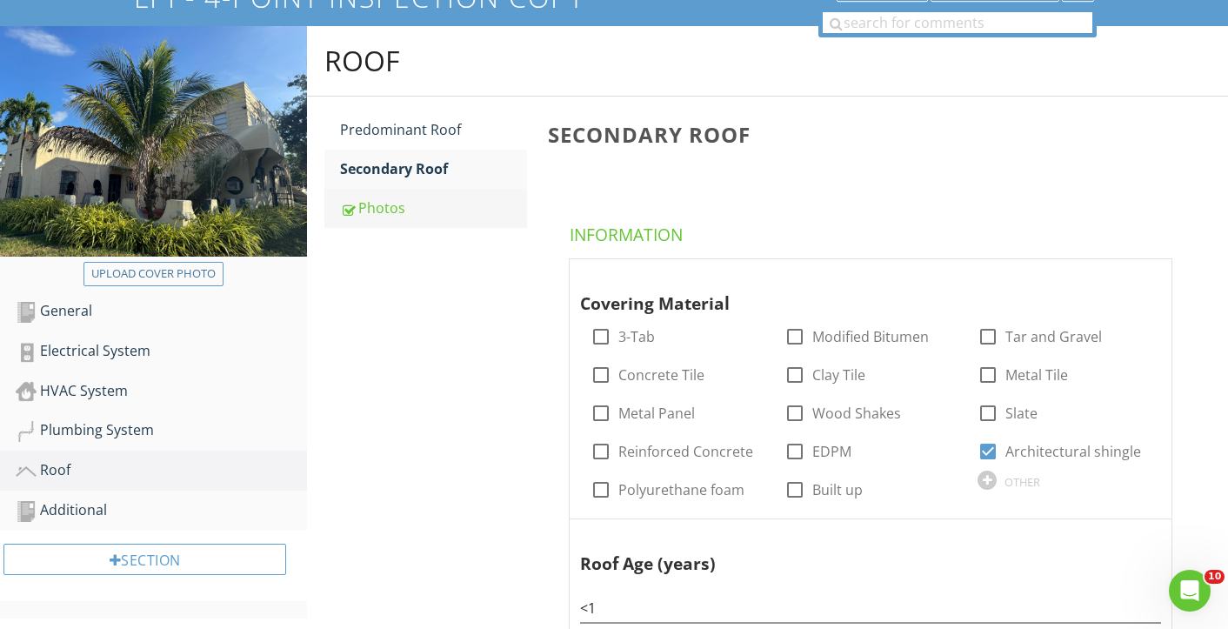
click at [380, 208] on div "Photos" at bounding box center [433, 207] width 187 height 21
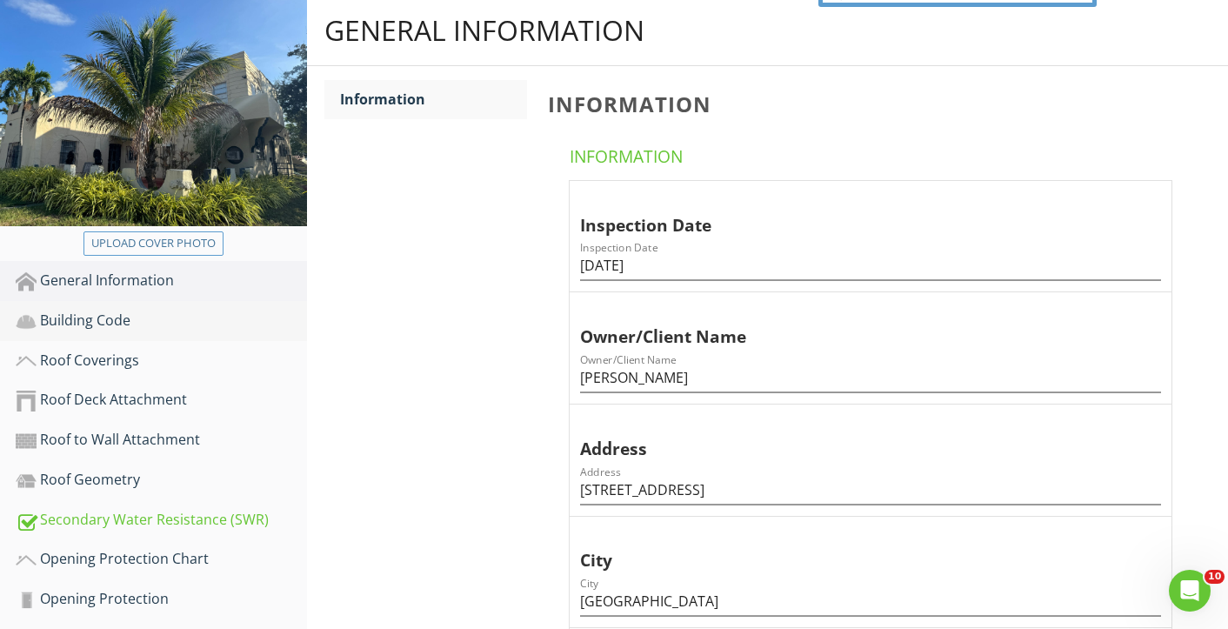
scroll to position [182, 0]
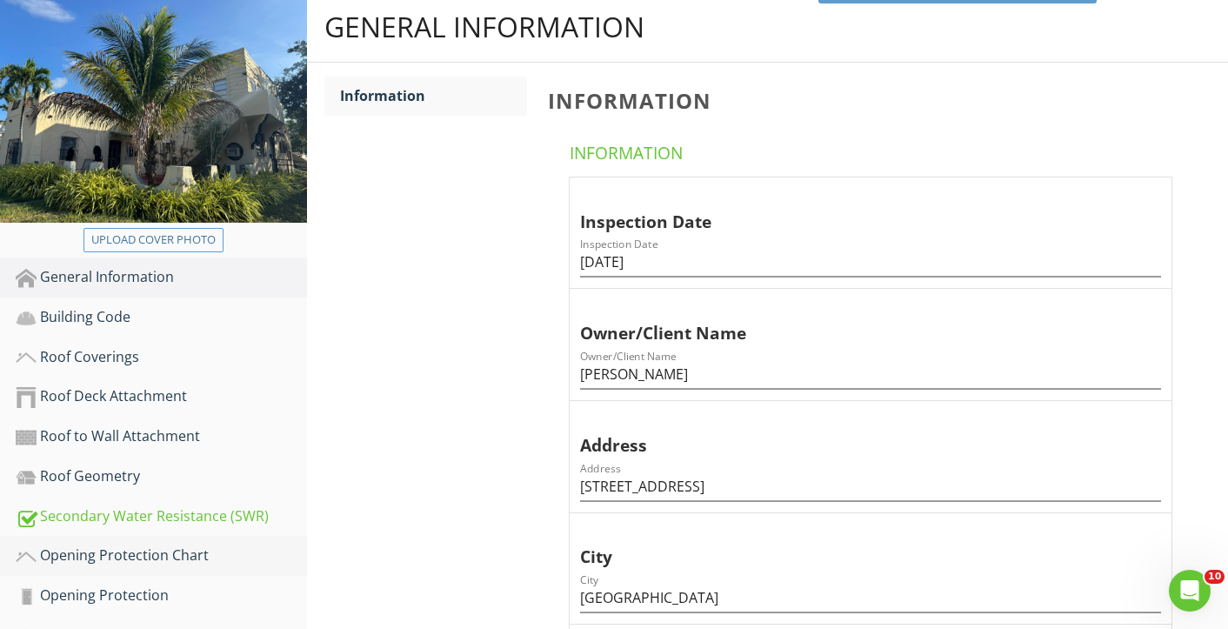
click at [132, 553] on div "Opening Protection Chart" at bounding box center [161, 556] width 291 height 23
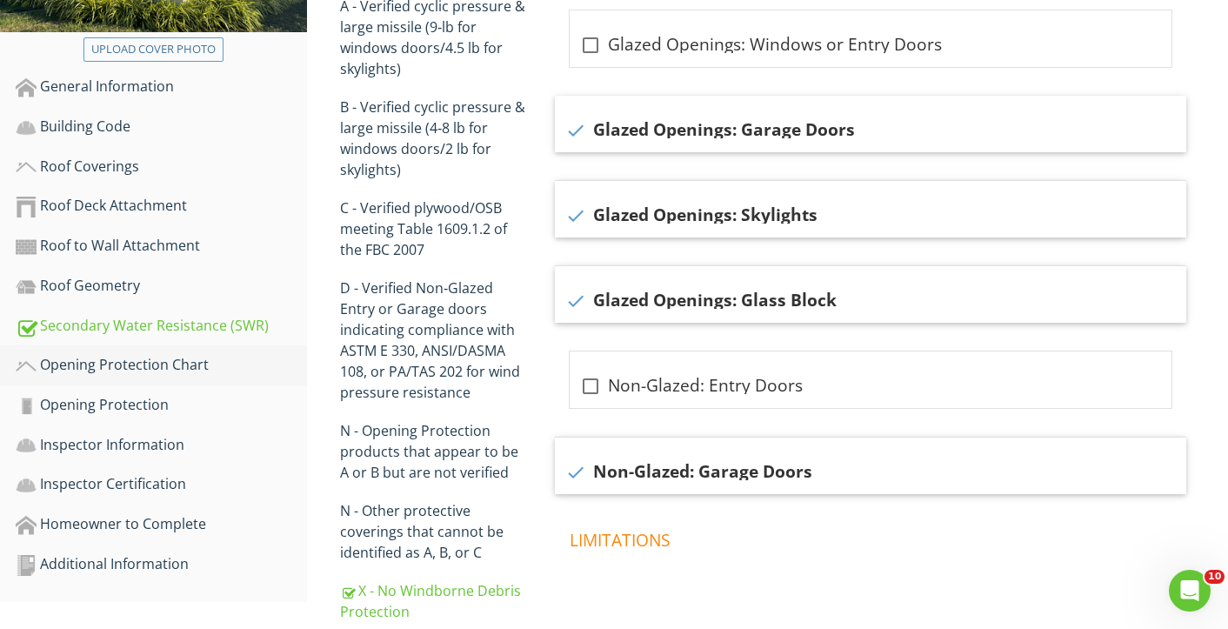
scroll to position [373, 0]
click at [94, 405] on div "Opening Protection" at bounding box center [161, 404] width 291 height 23
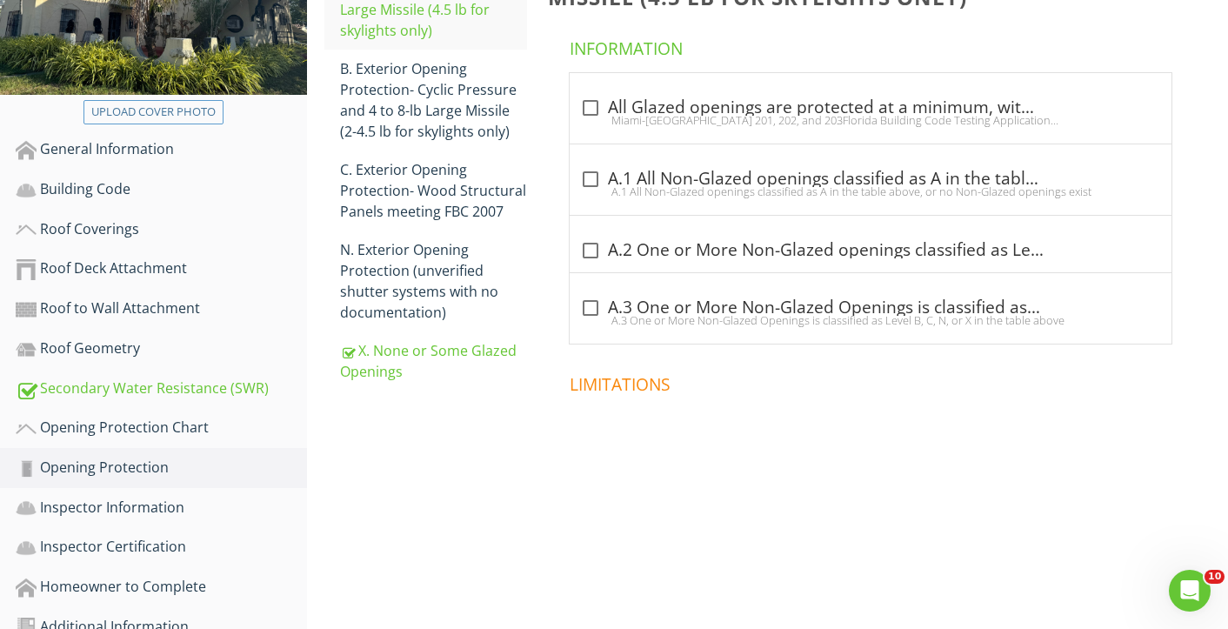
scroll to position [345, 0]
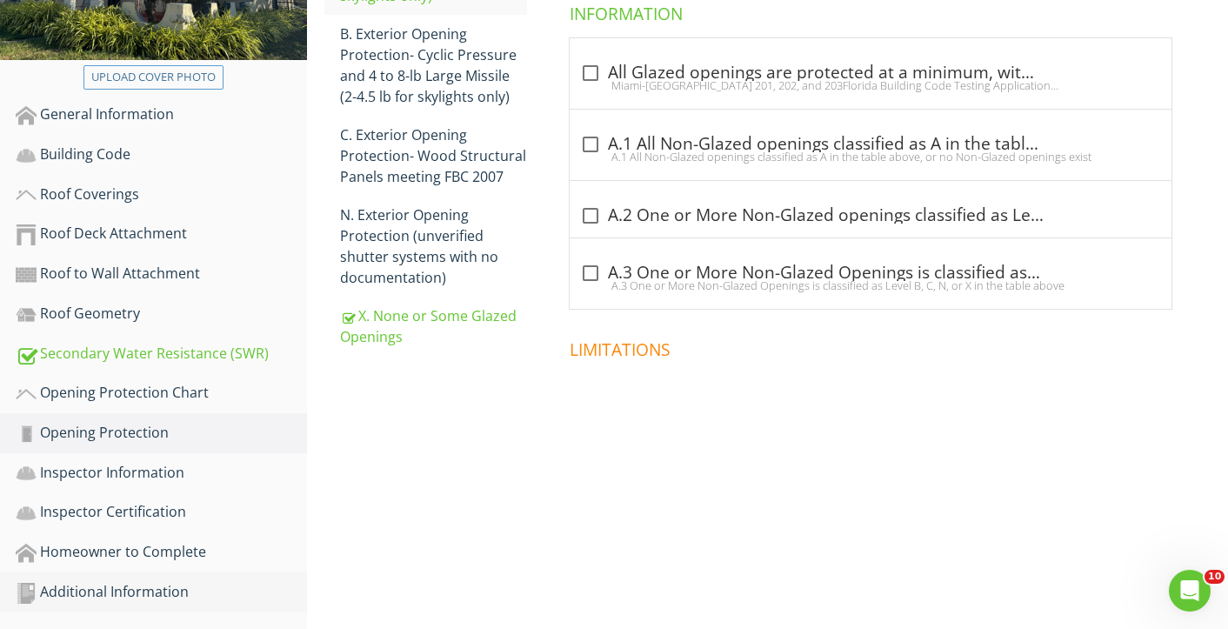
click at [111, 589] on div "Additional Information" at bounding box center [161, 592] width 291 height 23
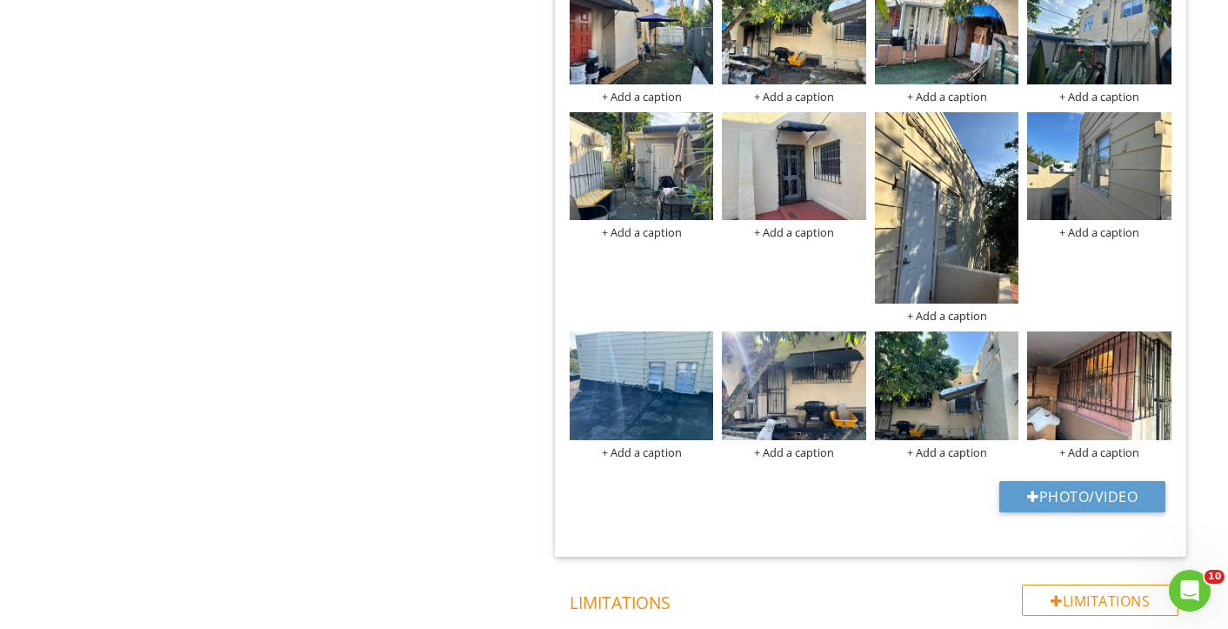
scroll to position [1039, 0]
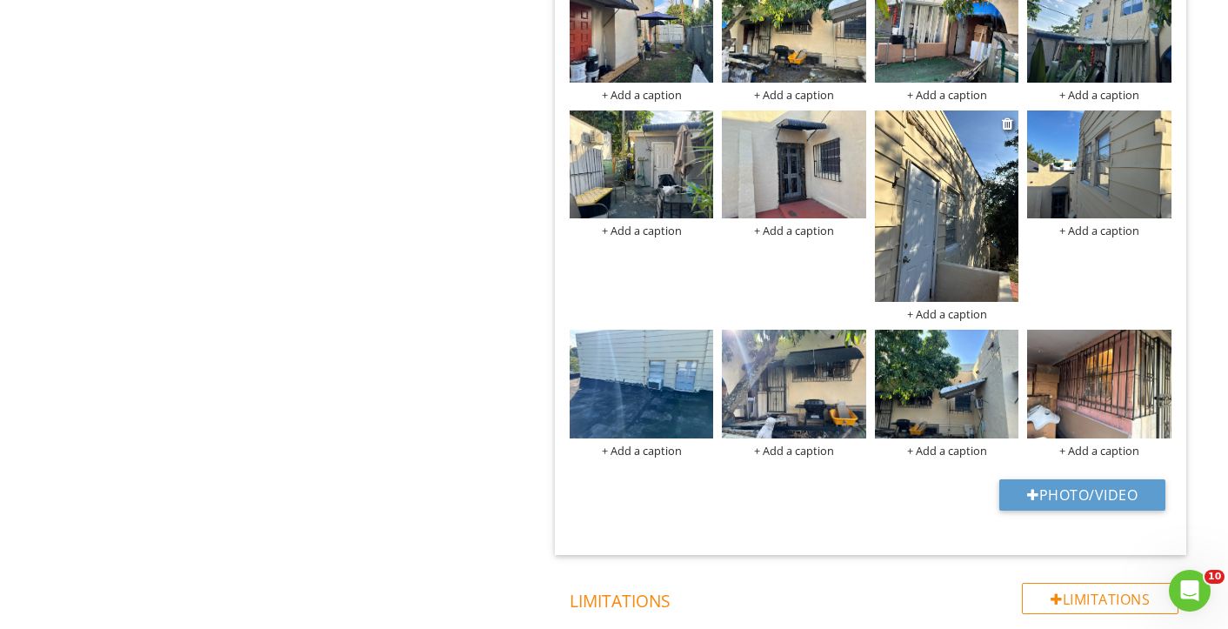
click at [898, 177] on img at bounding box center [947, 206] width 144 height 192
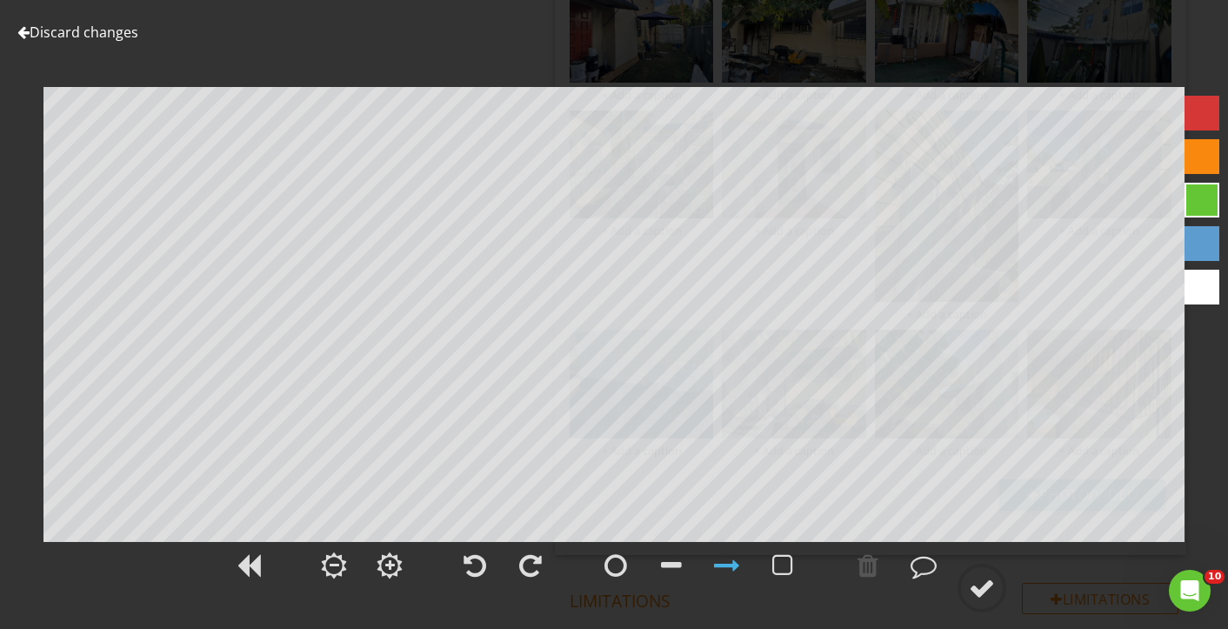
click at [42, 25] on link "Discard changes" at bounding box center [77, 32] width 121 height 19
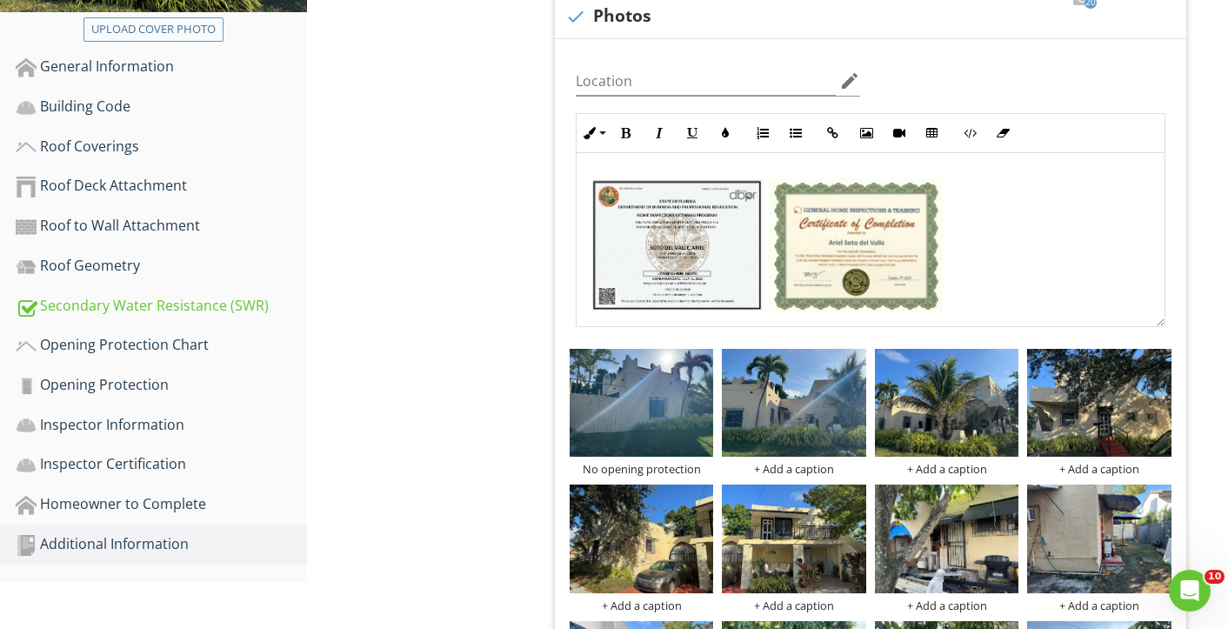
scroll to position [350, 0]
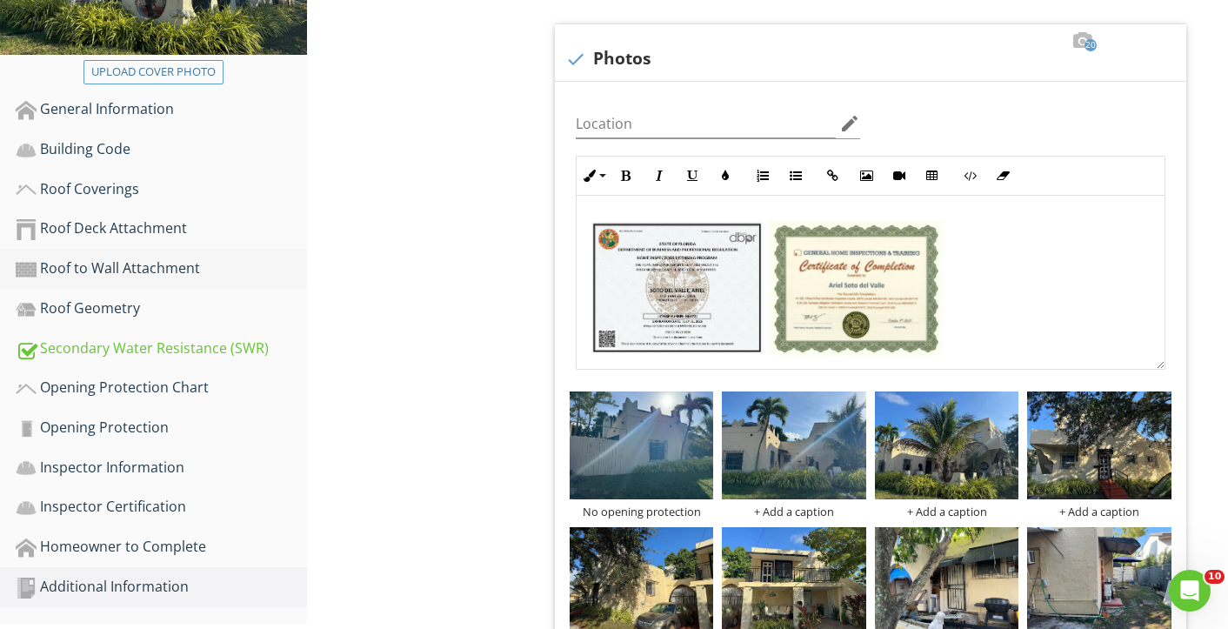
click at [101, 265] on div "Roof to Wall Attachment" at bounding box center [161, 269] width 291 height 23
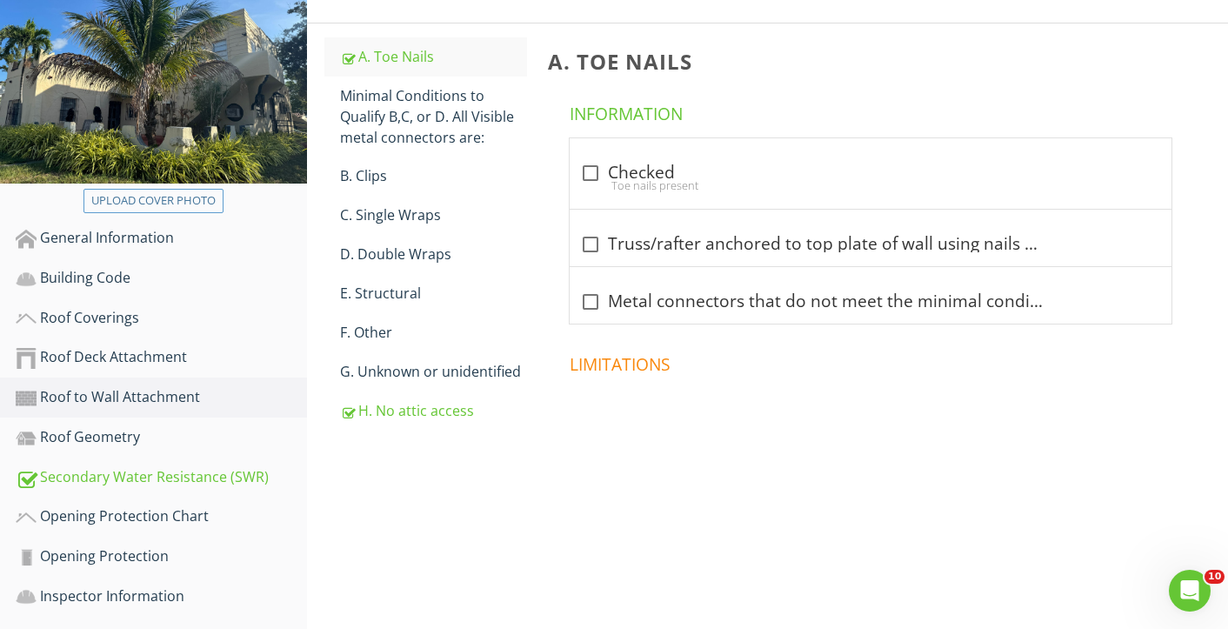
scroll to position [220, 0]
click at [381, 57] on div "A. Toe Nails" at bounding box center [433, 57] width 187 height 21
click at [415, 411] on div "H. No attic access" at bounding box center [433, 411] width 187 height 21
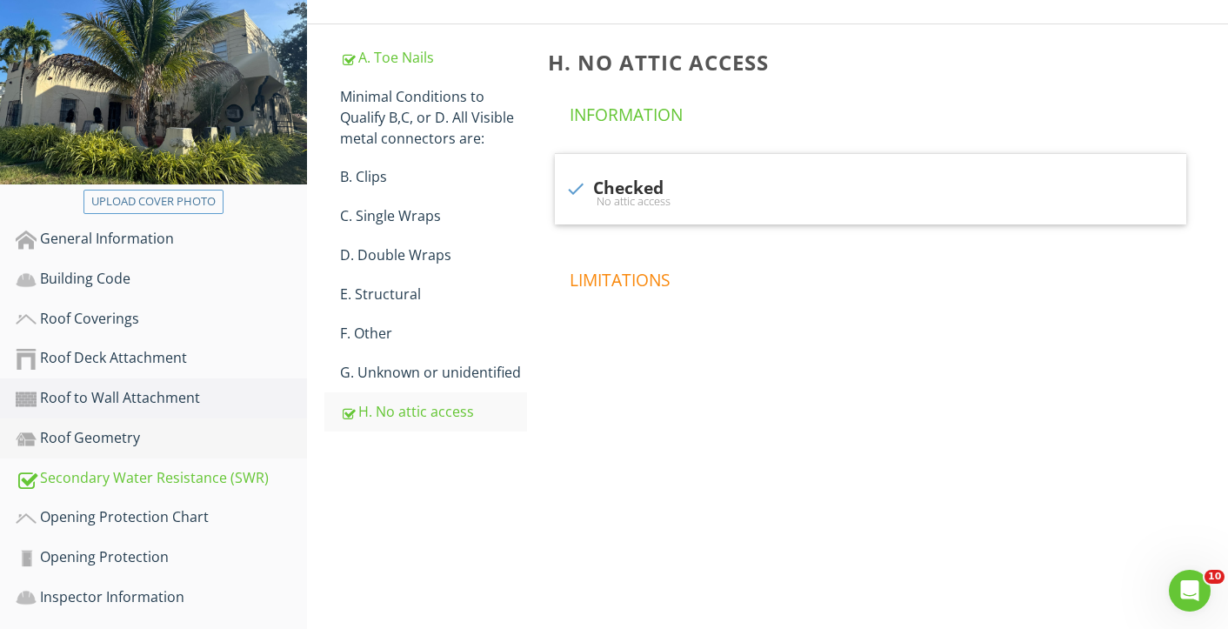
click at [86, 432] on div "Roof Geometry" at bounding box center [161, 438] width 291 height 23
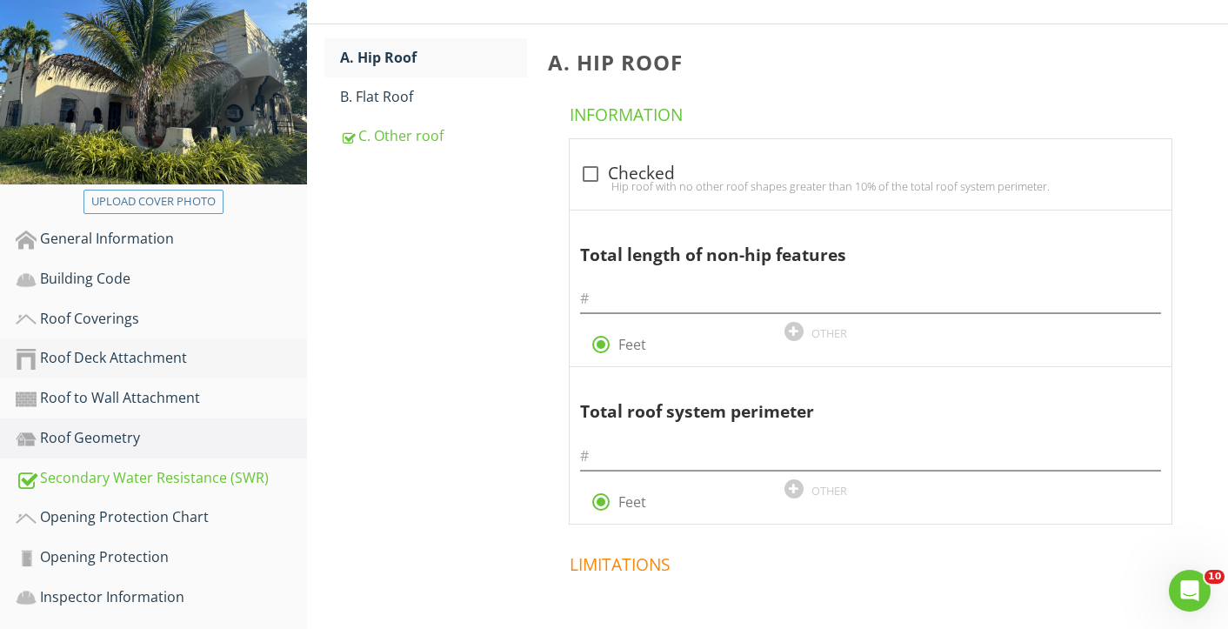
click at [103, 354] on div "Roof Deck Attachment" at bounding box center [161, 358] width 291 height 23
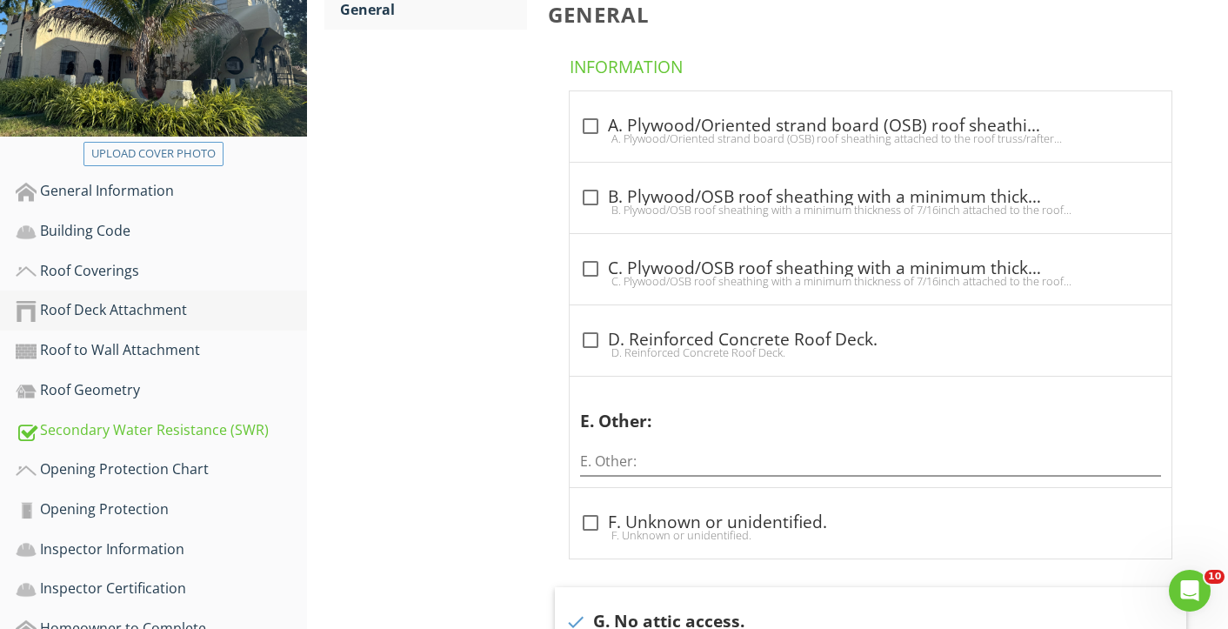
scroll to position [262, 0]
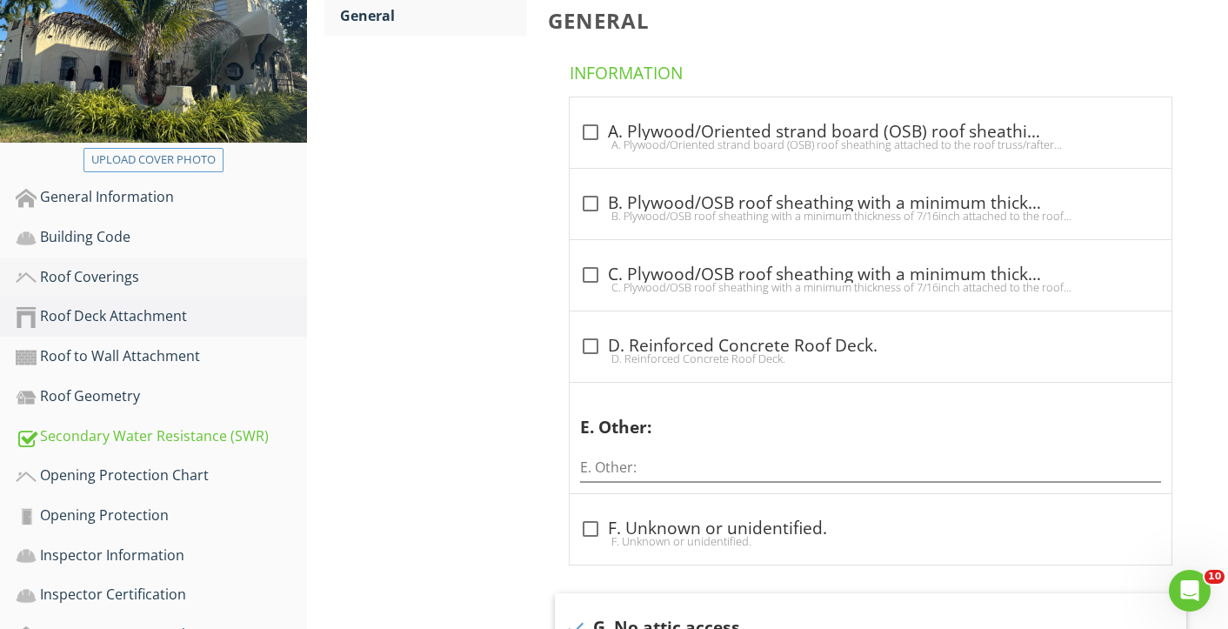
click at [96, 271] on div "Roof Coverings" at bounding box center [161, 277] width 291 height 23
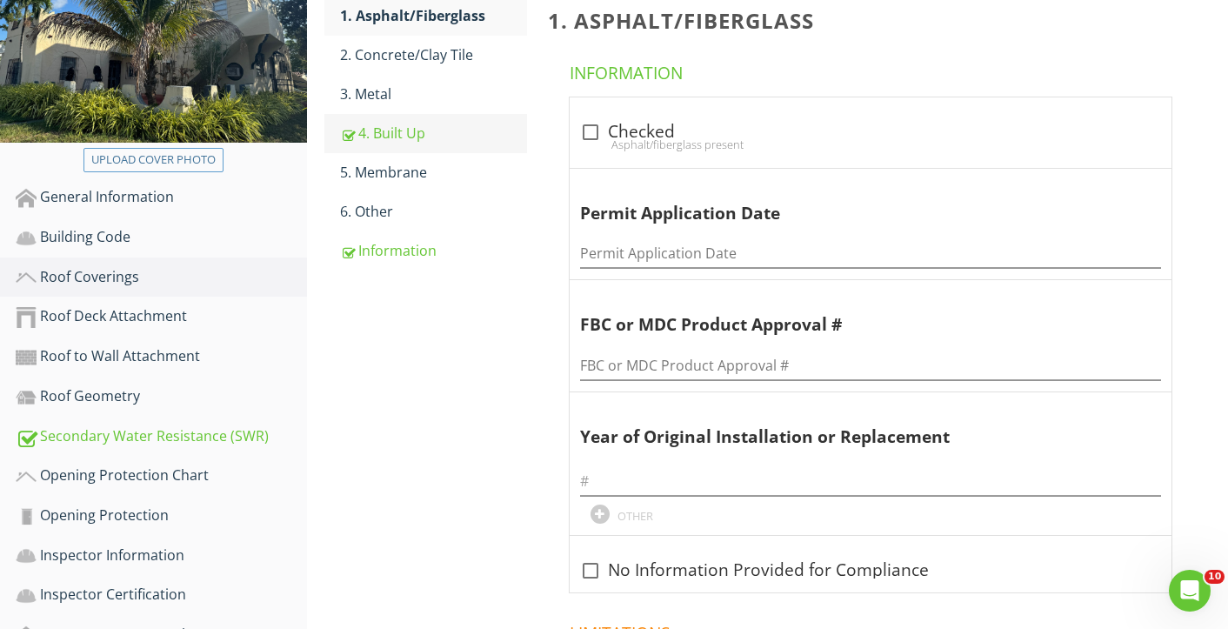
click at [397, 133] on div "4. Built Up" at bounding box center [433, 133] width 187 height 21
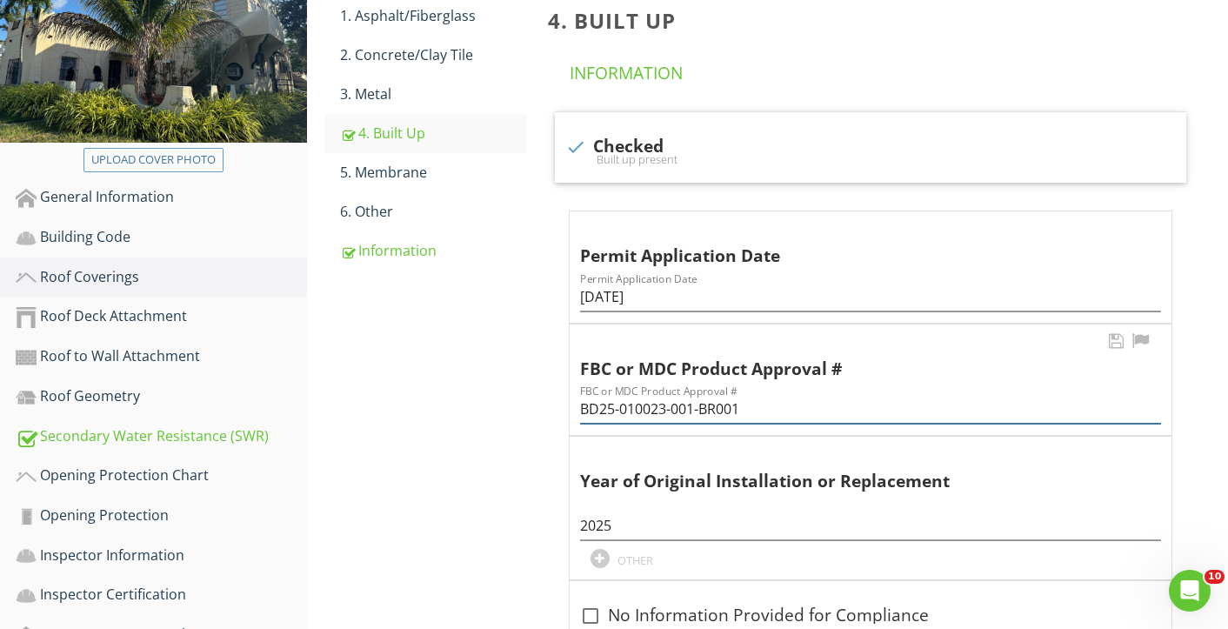
click at [652, 407] on input "BD25-010023-001-BR001" at bounding box center [870, 409] width 581 height 29
click at [601, 300] on input "4/24/2025" at bounding box center [870, 297] width 581 height 29
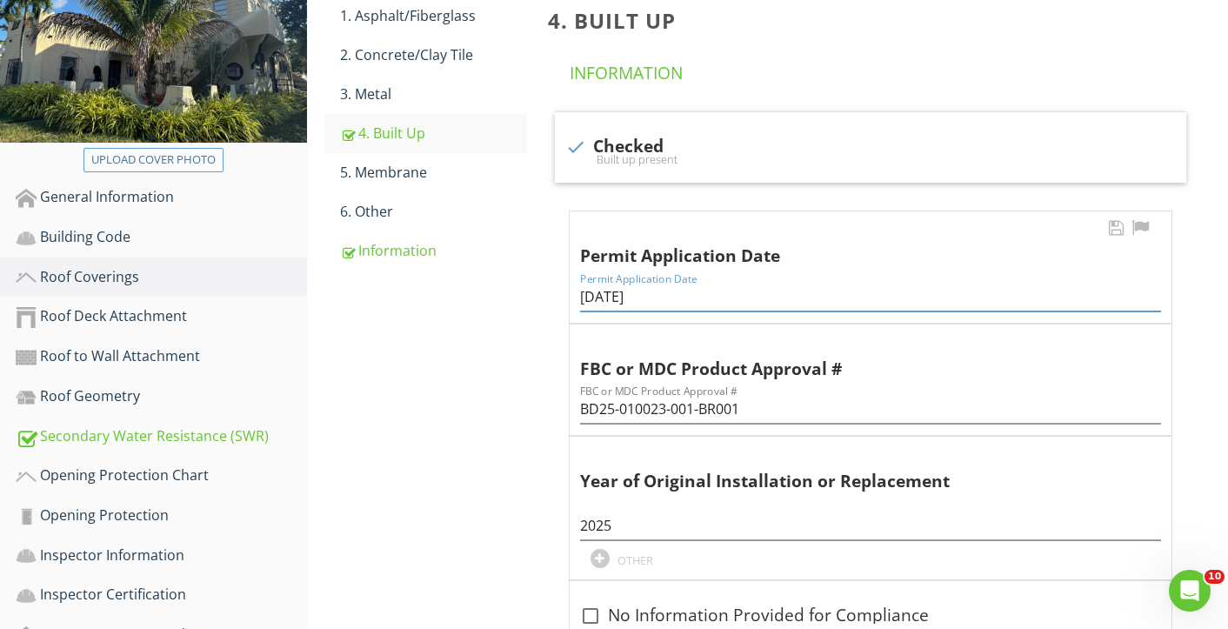
click at [601, 300] on input "4/24/2025" at bounding box center [870, 297] width 581 height 29
click at [398, 10] on div "1. Asphalt/Fiberglass" at bounding box center [433, 15] width 187 height 21
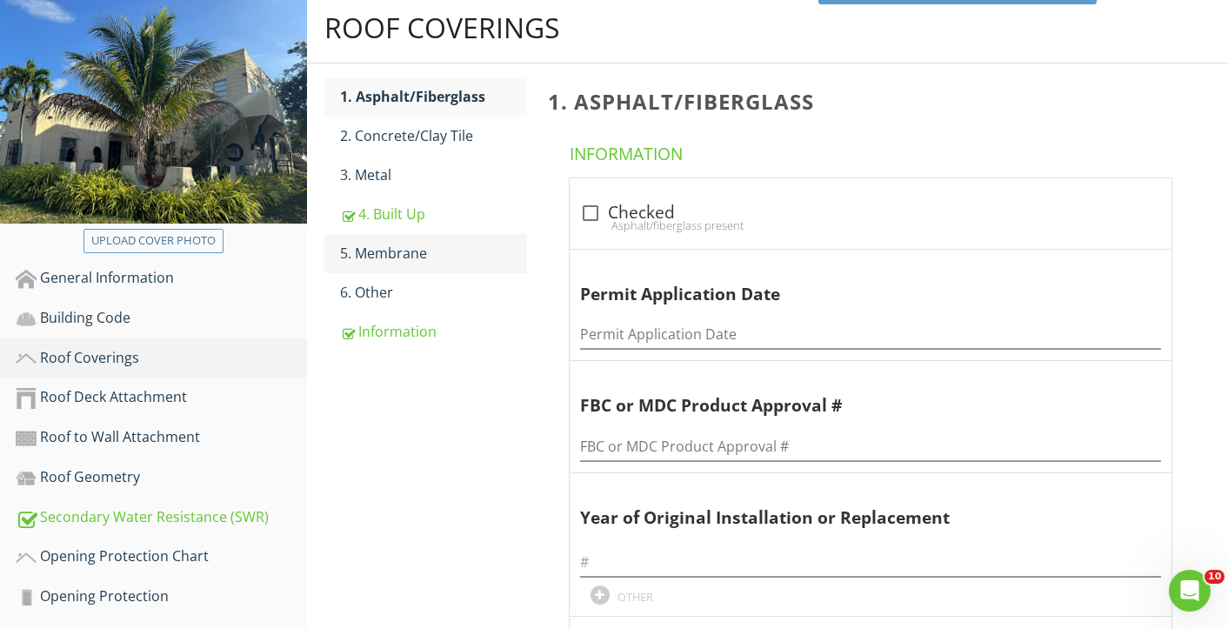
scroll to position [177, 0]
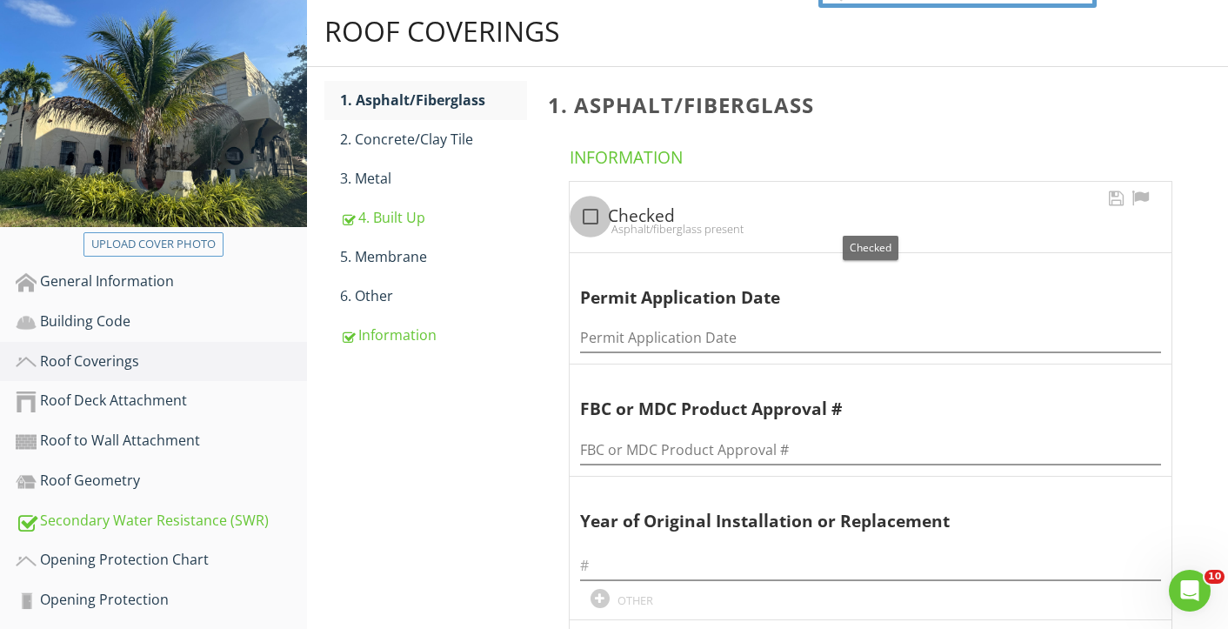
click at [592, 210] on div at bounding box center [591, 217] width 30 height 30
checkbox input "true"
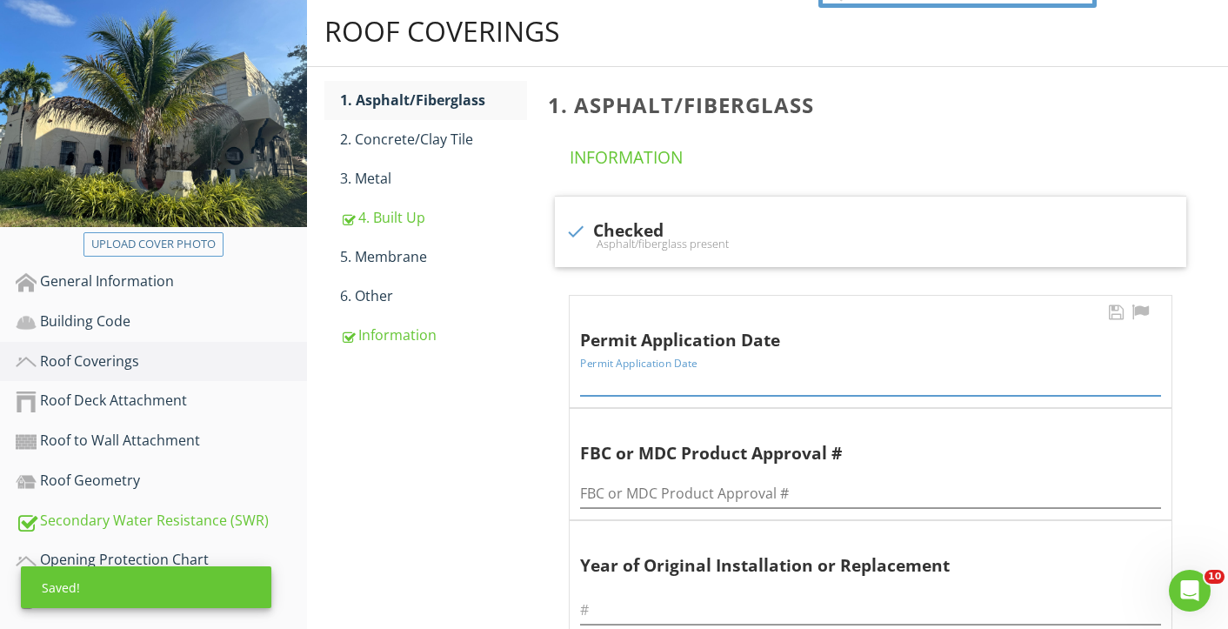
click at [616, 381] on input "Permit Application Date" at bounding box center [870, 381] width 581 height 29
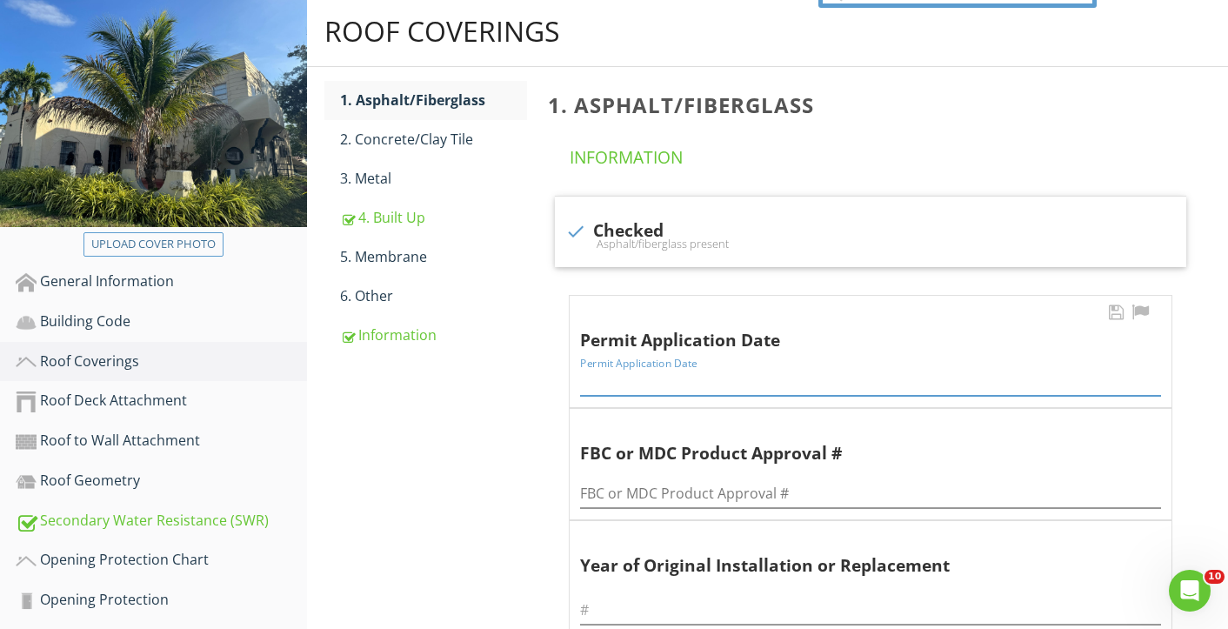
paste input "4/24/2025"
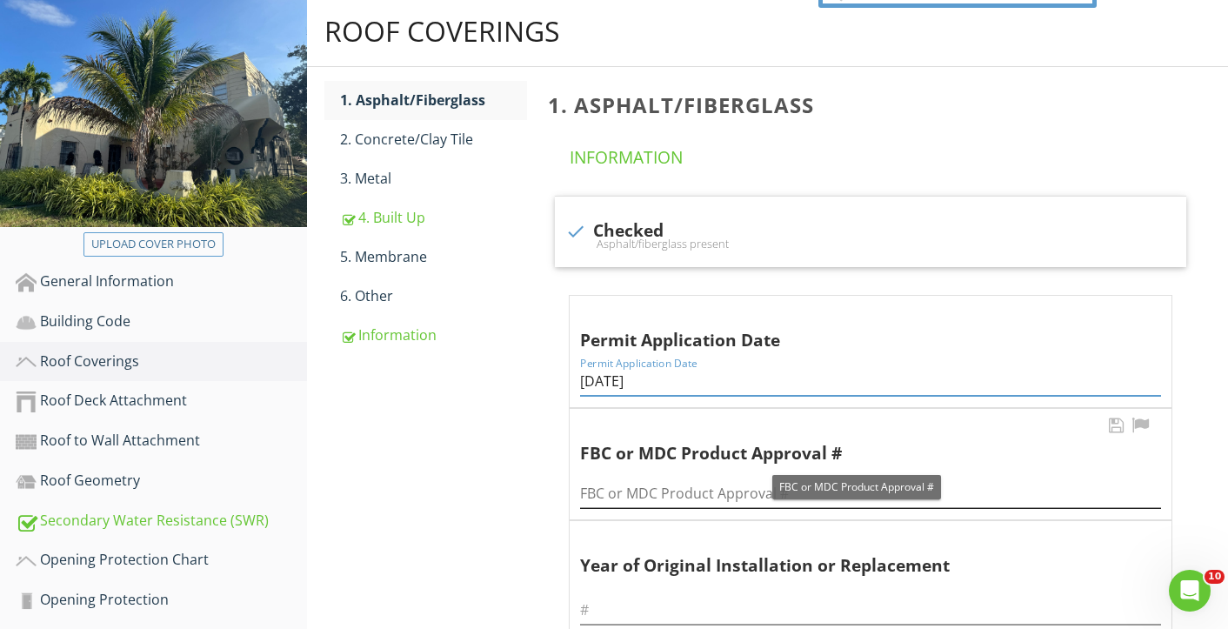
type input "4/24/2025"
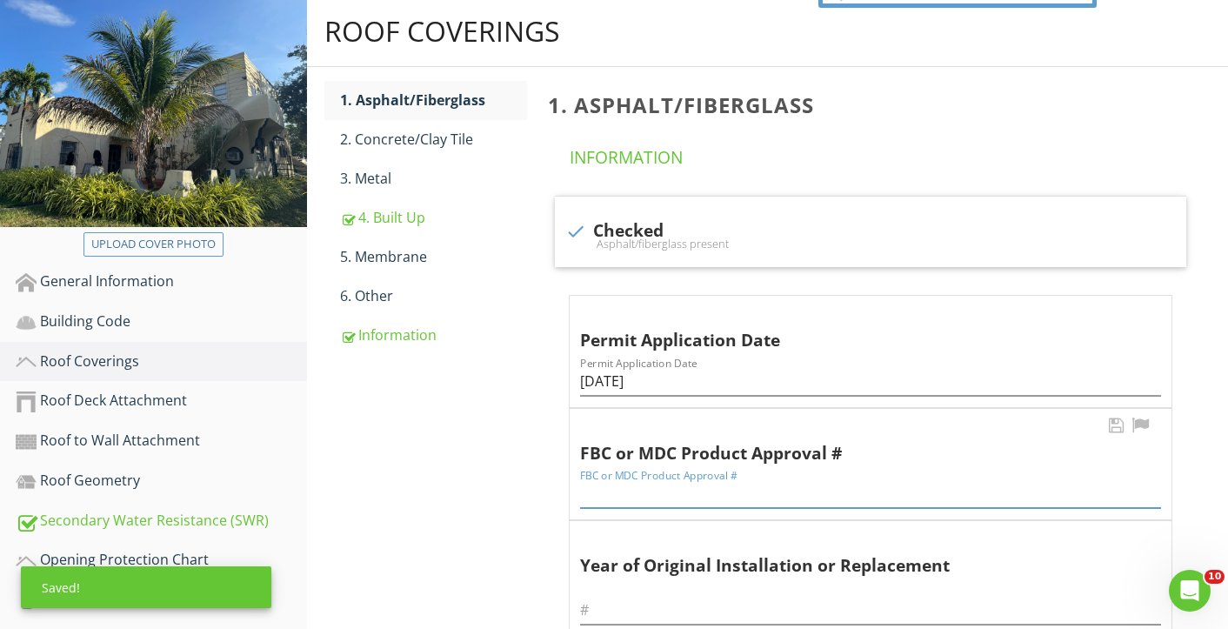
click at [619, 485] on input "FBC or MDC Product Approval #" at bounding box center [870, 493] width 581 height 29
paste input "BD25-010023-001-BR001"
type input "BD25-010023-001-BR001"
click at [606, 599] on input "text" at bounding box center [870, 610] width 581 height 29
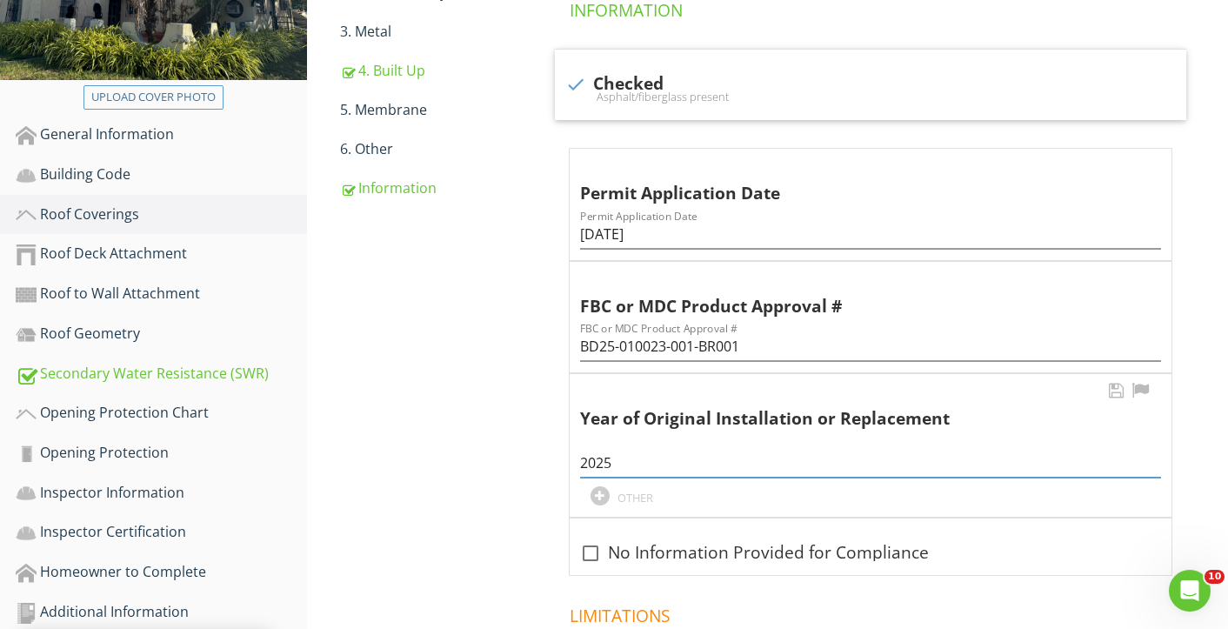
scroll to position [325, 0]
type input "2025"
